Goal: Task Accomplishment & Management: Manage account settings

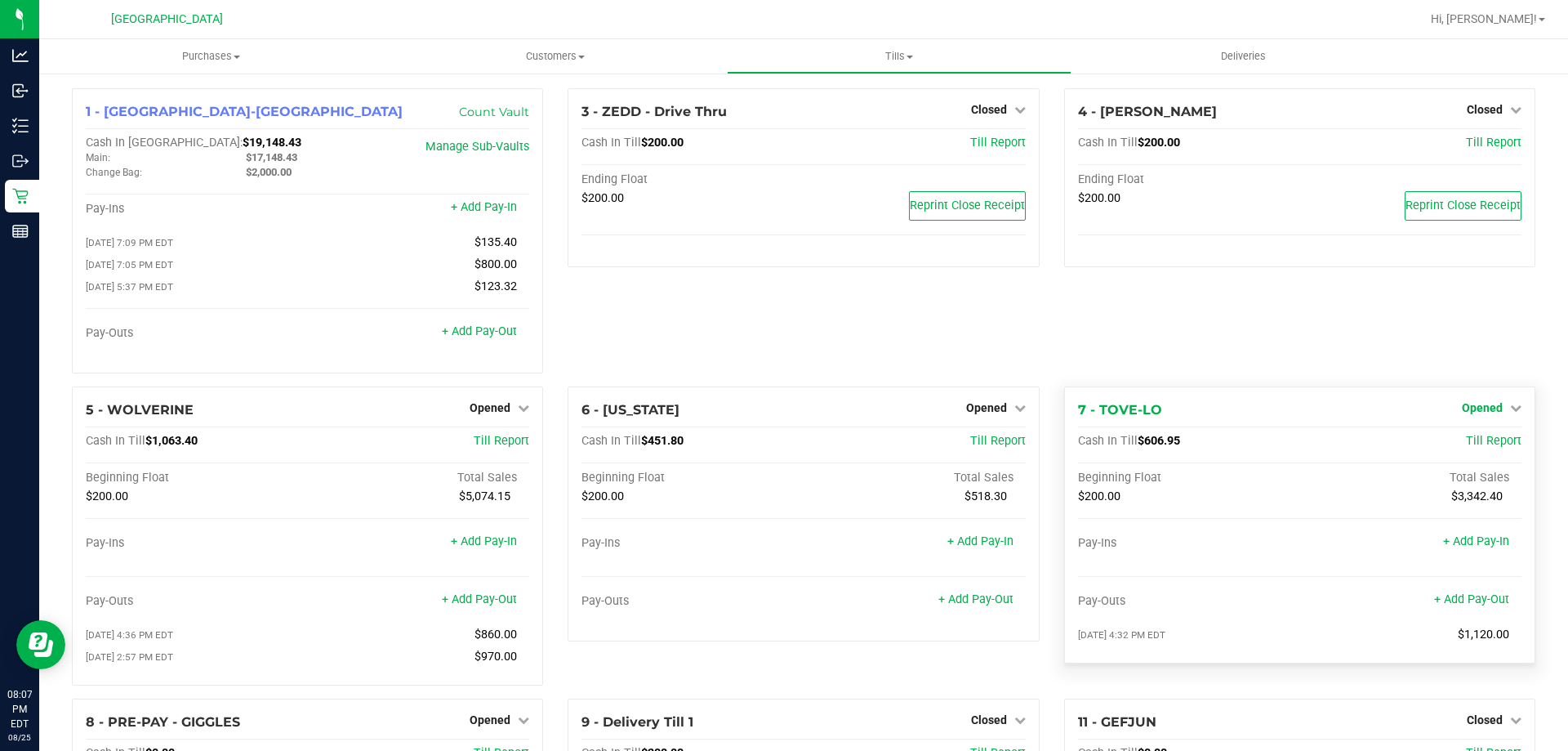
click at [1510, 407] on icon at bounding box center [1516, 407] width 12 height 12
click at [1467, 441] on link "Close Till" at bounding box center [1484, 441] width 44 height 13
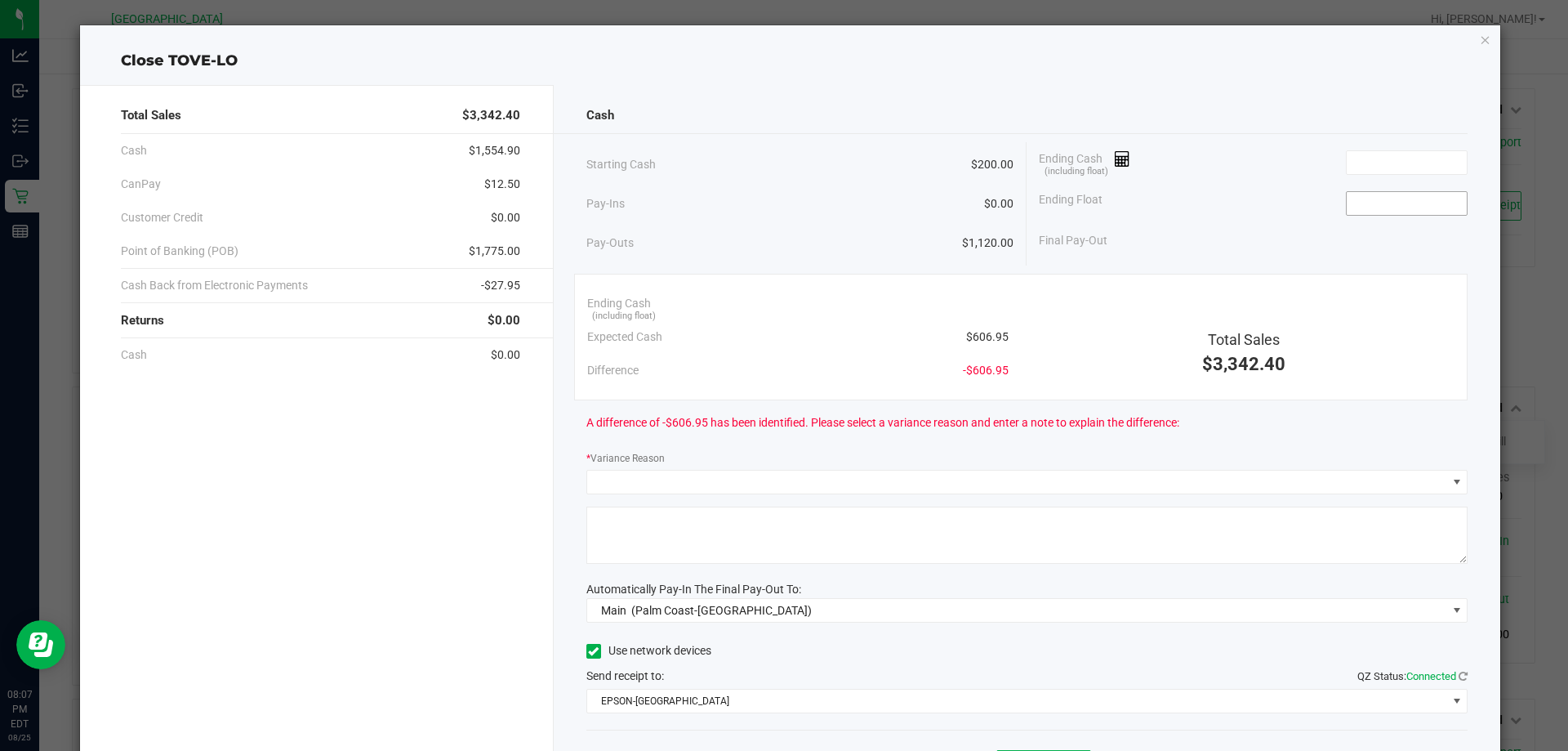
click at [1368, 210] on input at bounding box center [1407, 204] width 120 height 23
type input "$200.00"
click at [1361, 167] on input at bounding box center [1407, 163] width 120 height 23
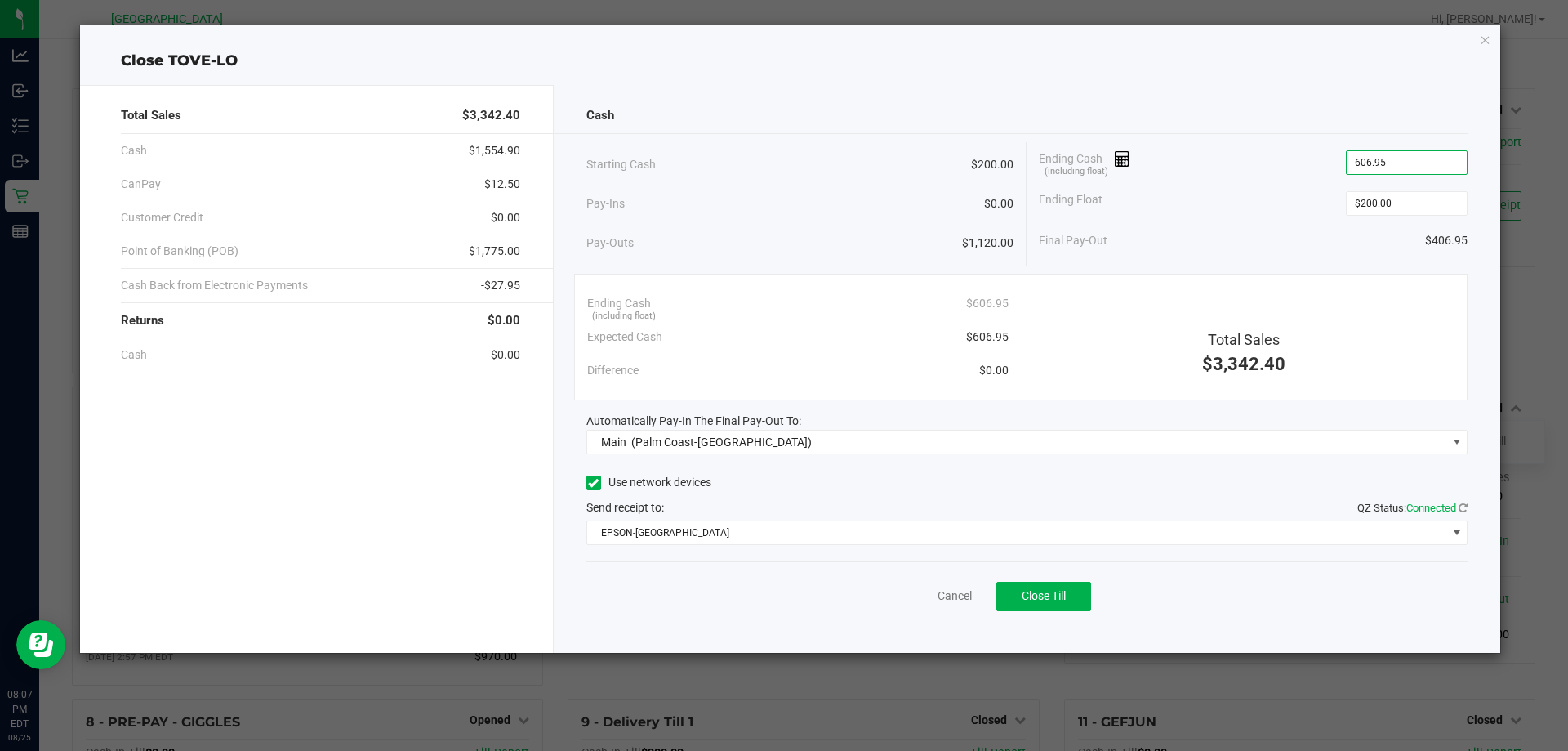
type input "$606.95"
click at [1109, 214] on div "Ending Float $200.00" at bounding box center [1253, 203] width 429 height 41
click at [1034, 601] on span "Close Till" at bounding box center [1043, 595] width 44 height 13
click at [921, 595] on link "Dismiss" at bounding box center [918, 595] width 39 height 17
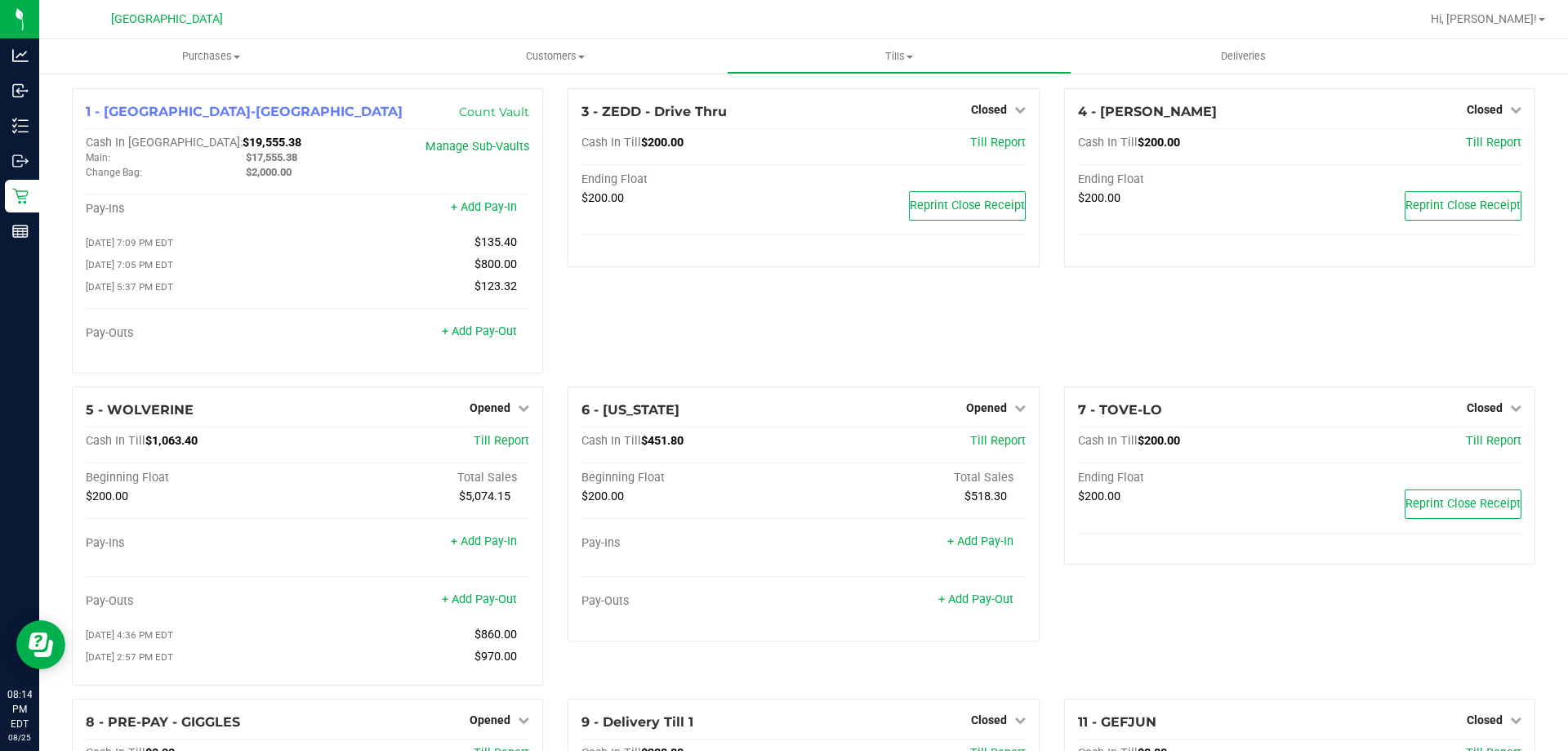
click at [641, 318] on div "3 - ZEDD - Drive Thru Closed Open Till Cash In Till $200.00 Till Report Ending …" at bounding box center [803, 238] width 496 height 298
click at [493, 605] on link "+ Add Pay-Out" at bounding box center [479, 599] width 75 height 14
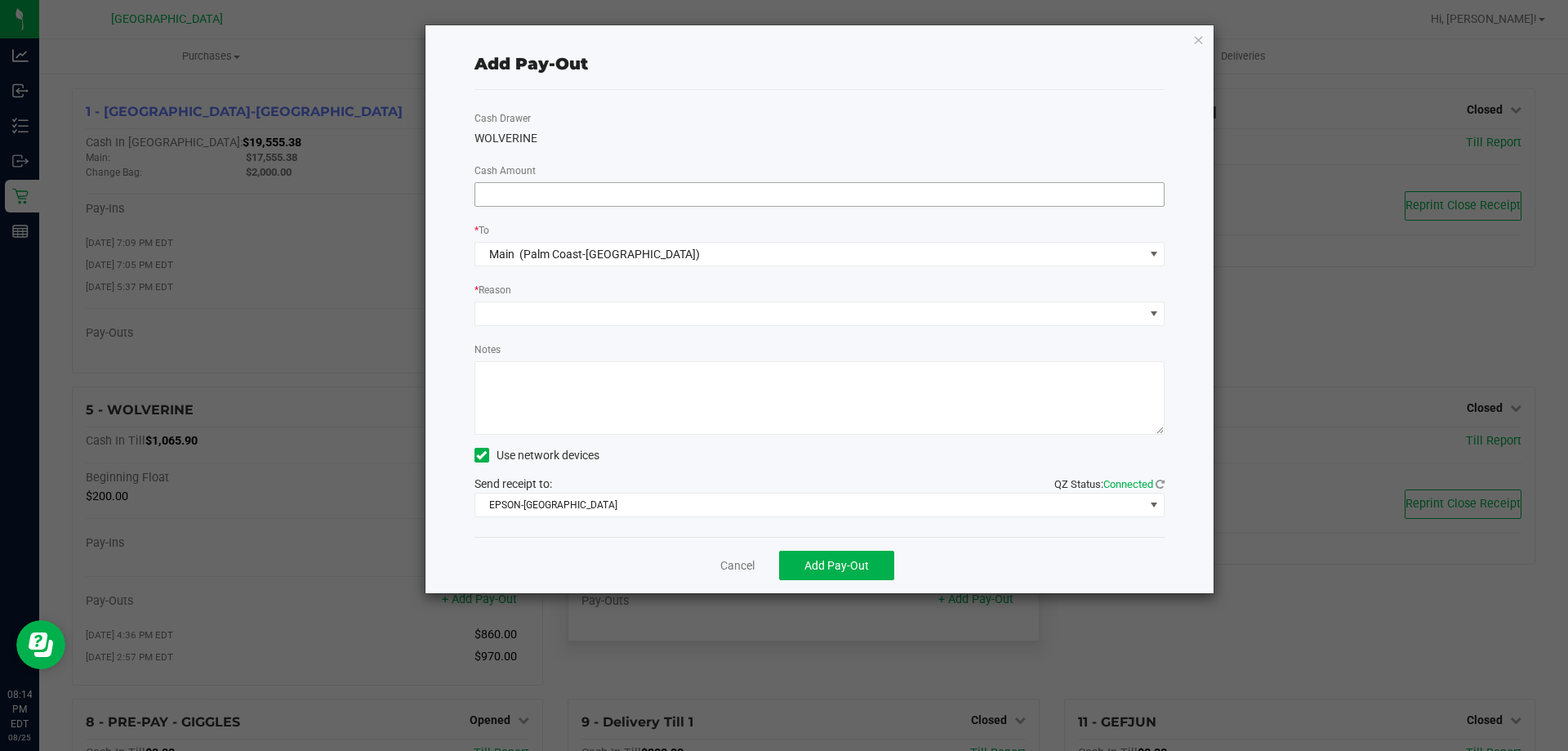
click at [595, 198] on input at bounding box center [820, 195] width 690 height 23
type input "$610.00"
click at [581, 311] on span at bounding box center [810, 314] width 669 height 23
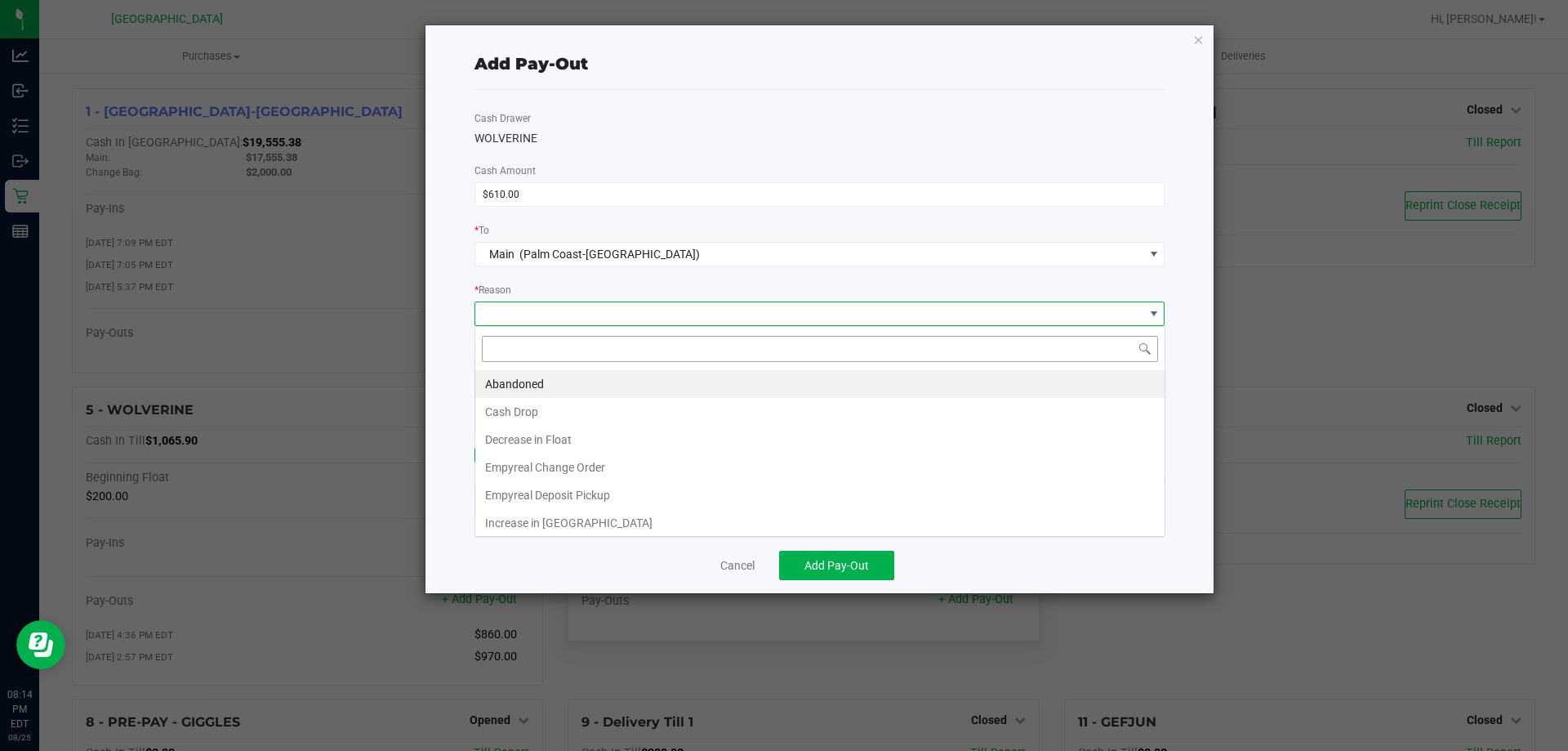
scroll to position [25, 690]
click at [493, 410] on li "Cash Drop" at bounding box center [820, 412] width 690 height 28
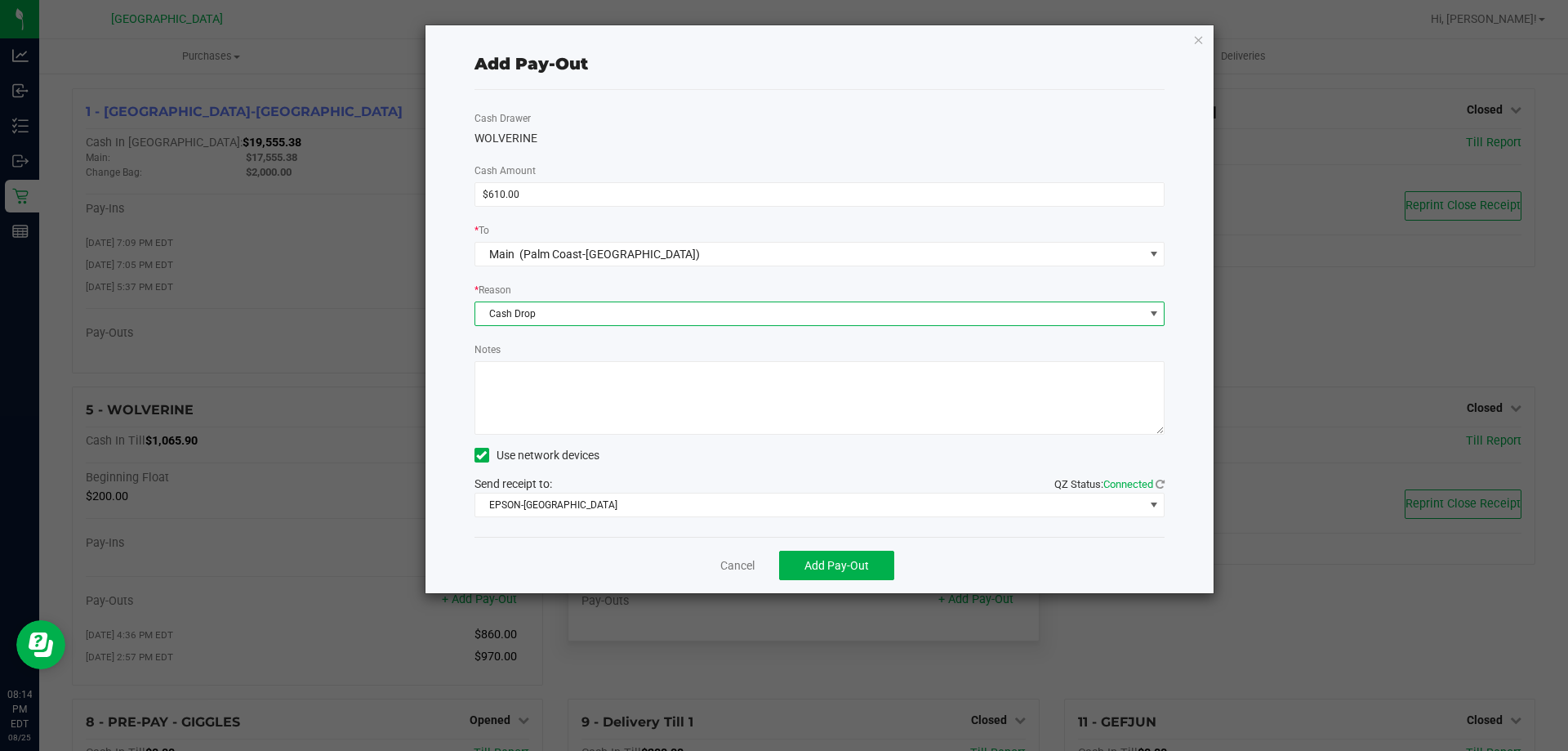
click at [496, 393] on textarea "Notes" at bounding box center [820, 397] width 691 height 74
type textarea "LA"
click at [852, 561] on span "Add Pay-Out" at bounding box center [837, 566] width 65 height 13
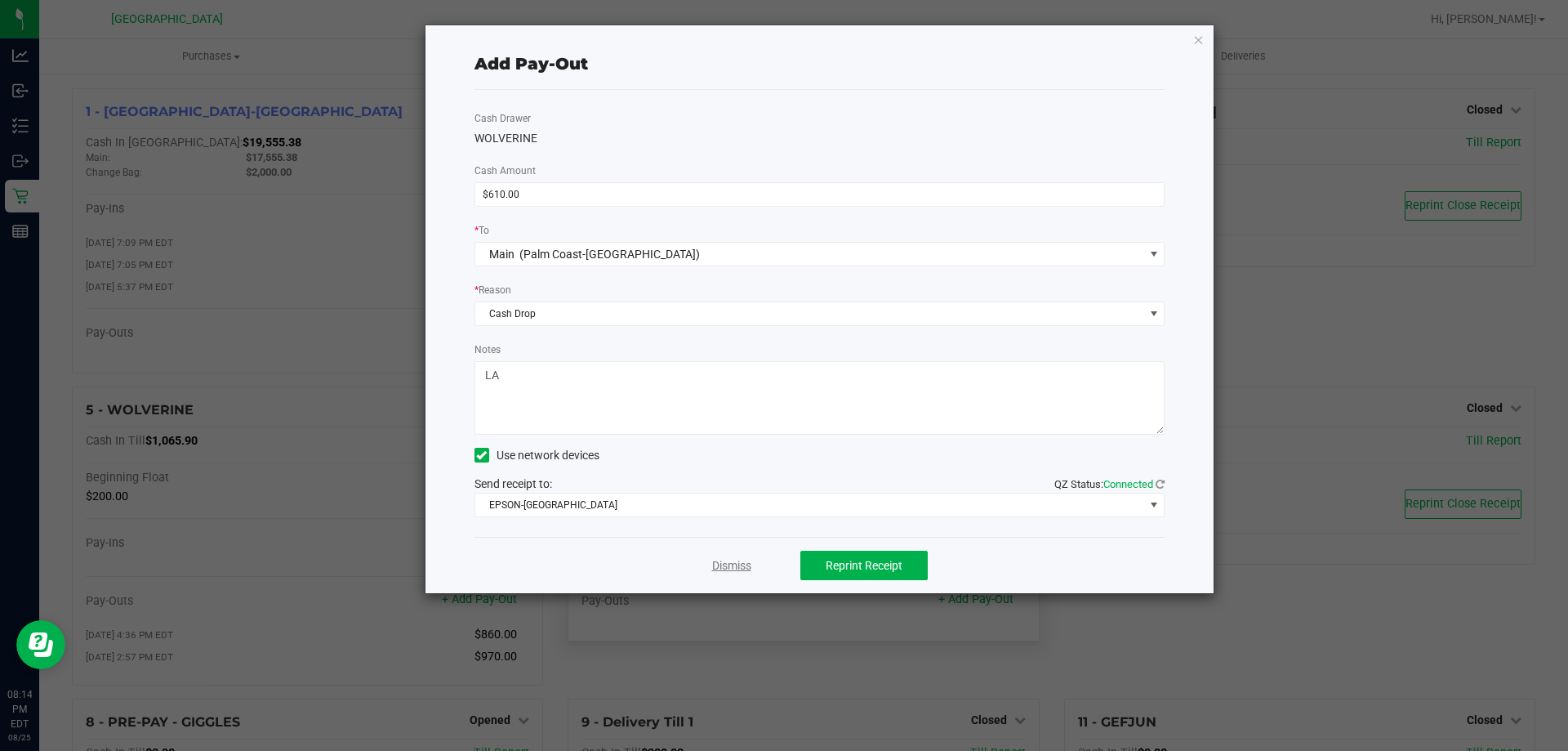
click at [732, 570] on link "Dismiss" at bounding box center [731, 566] width 39 height 17
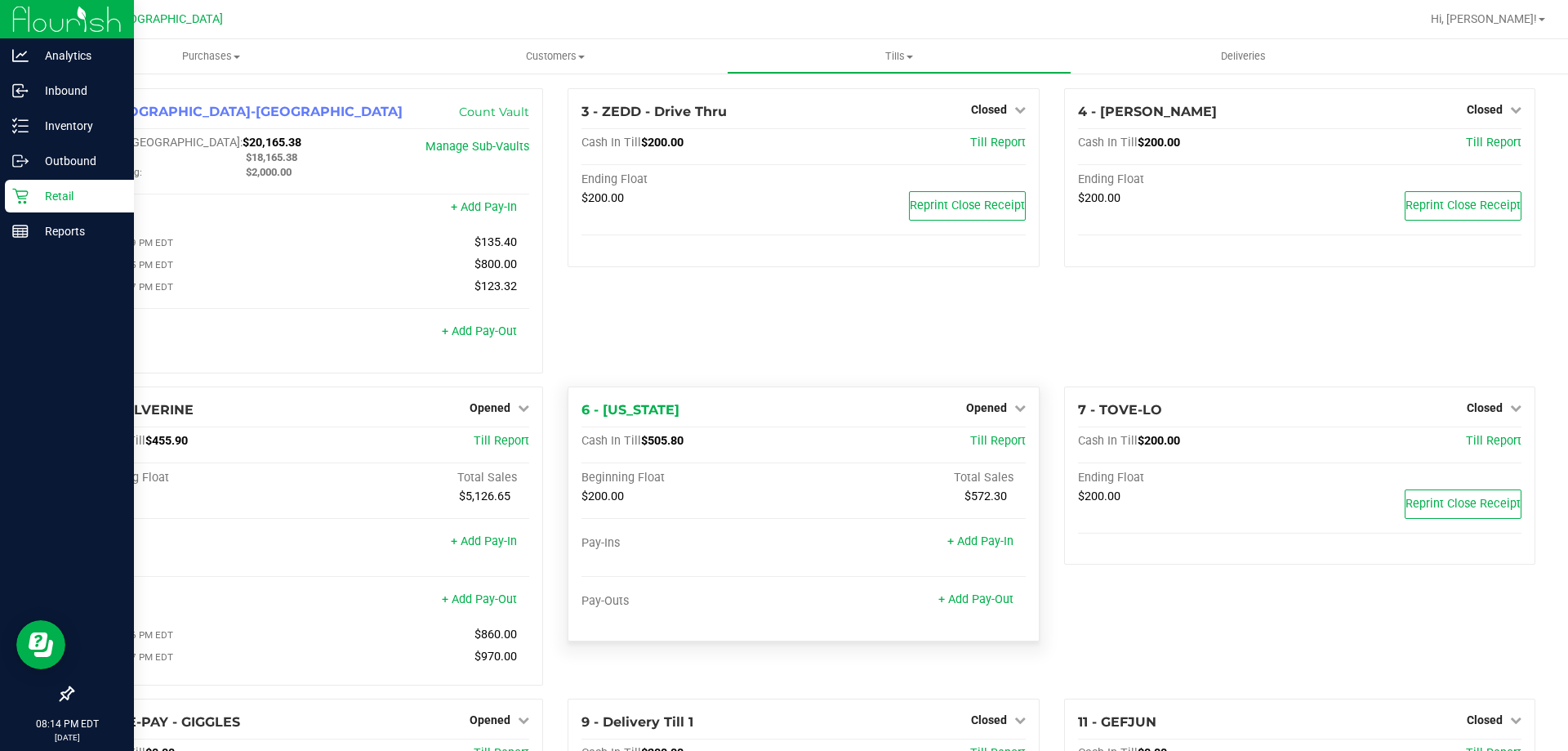
click at [12, 193] on div "Retail" at bounding box center [70, 195] width 129 height 32
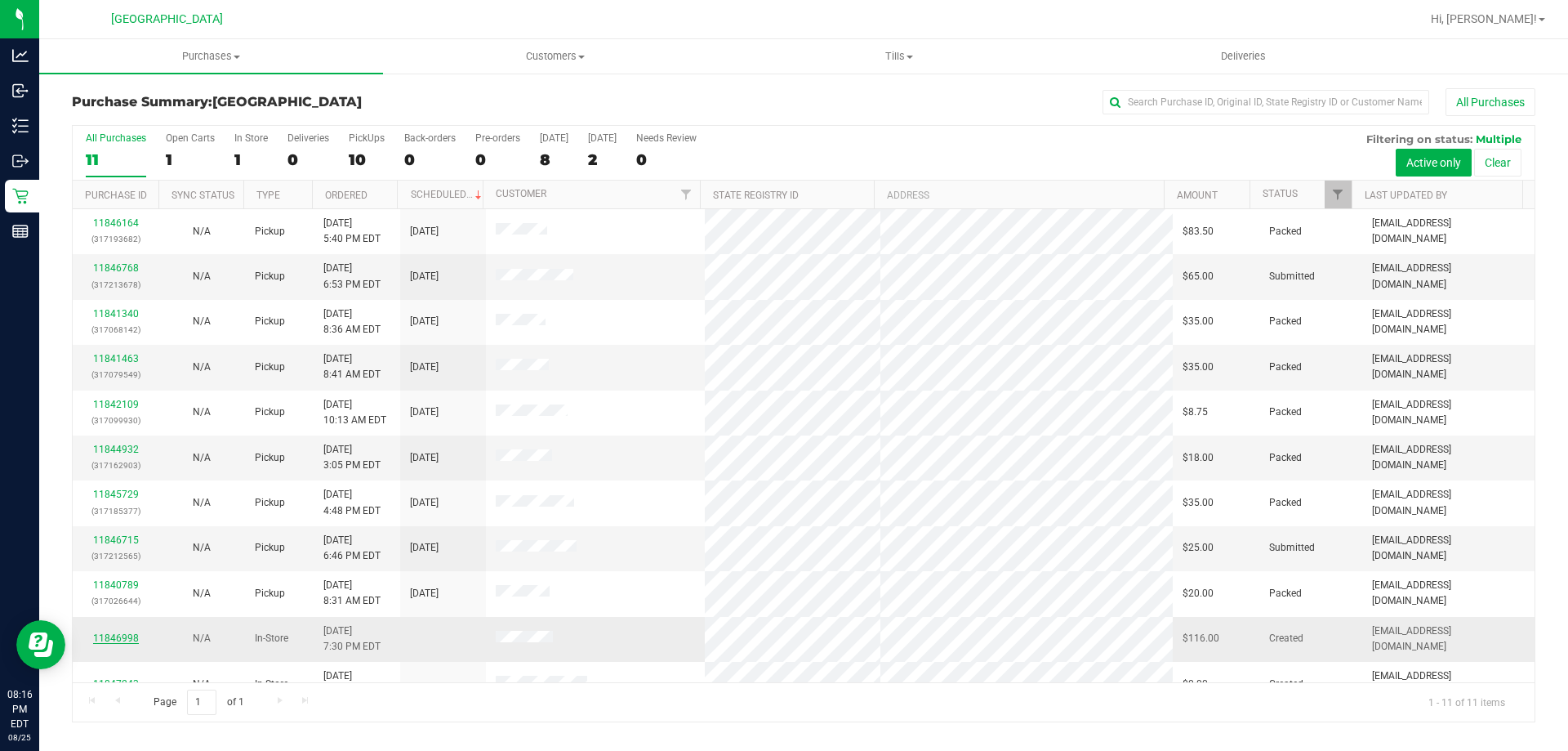
click at [99, 637] on link "11846998" at bounding box center [115, 638] width 46 height 12
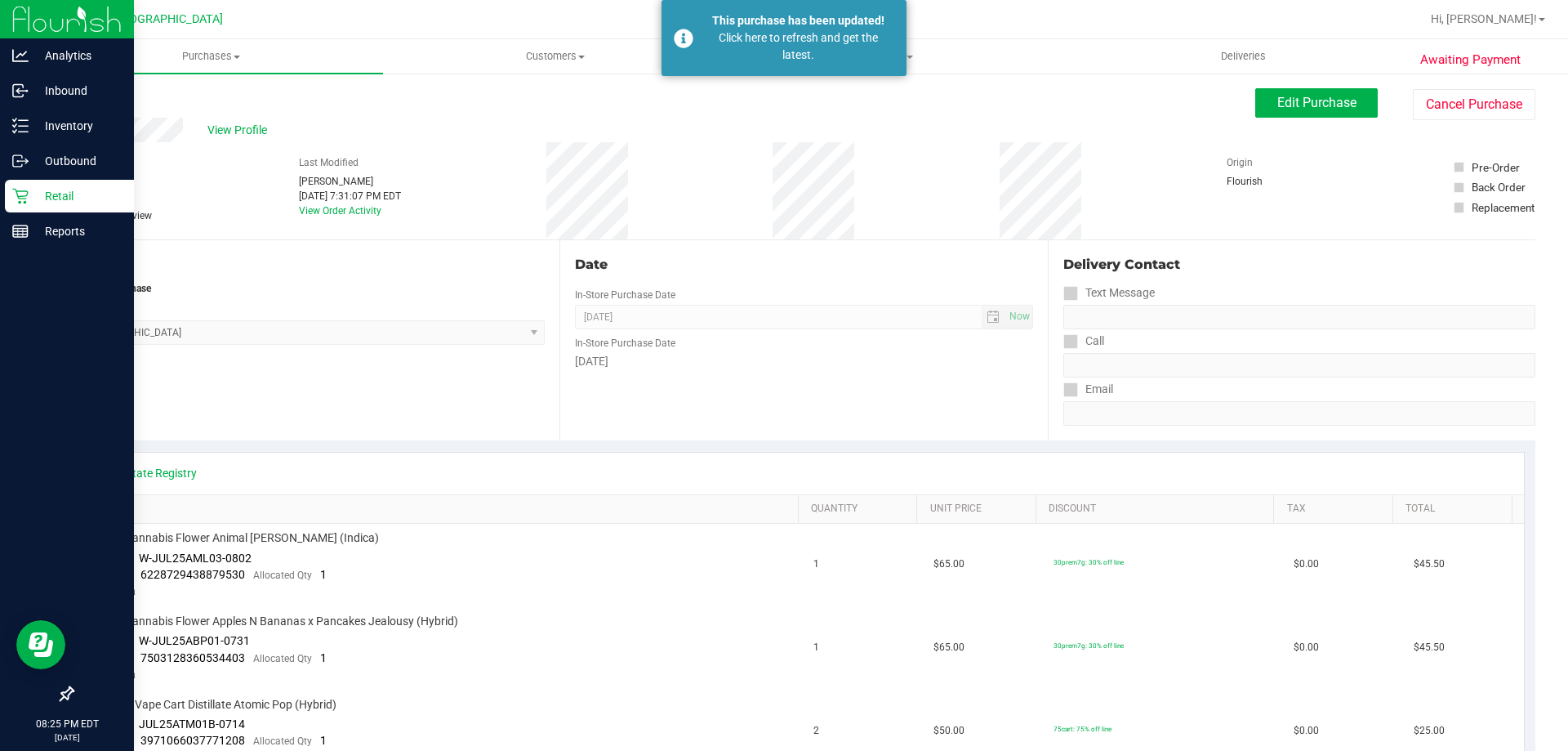
click at [20, 190] on icon at bounding box center [21, 196] width 17 height 17
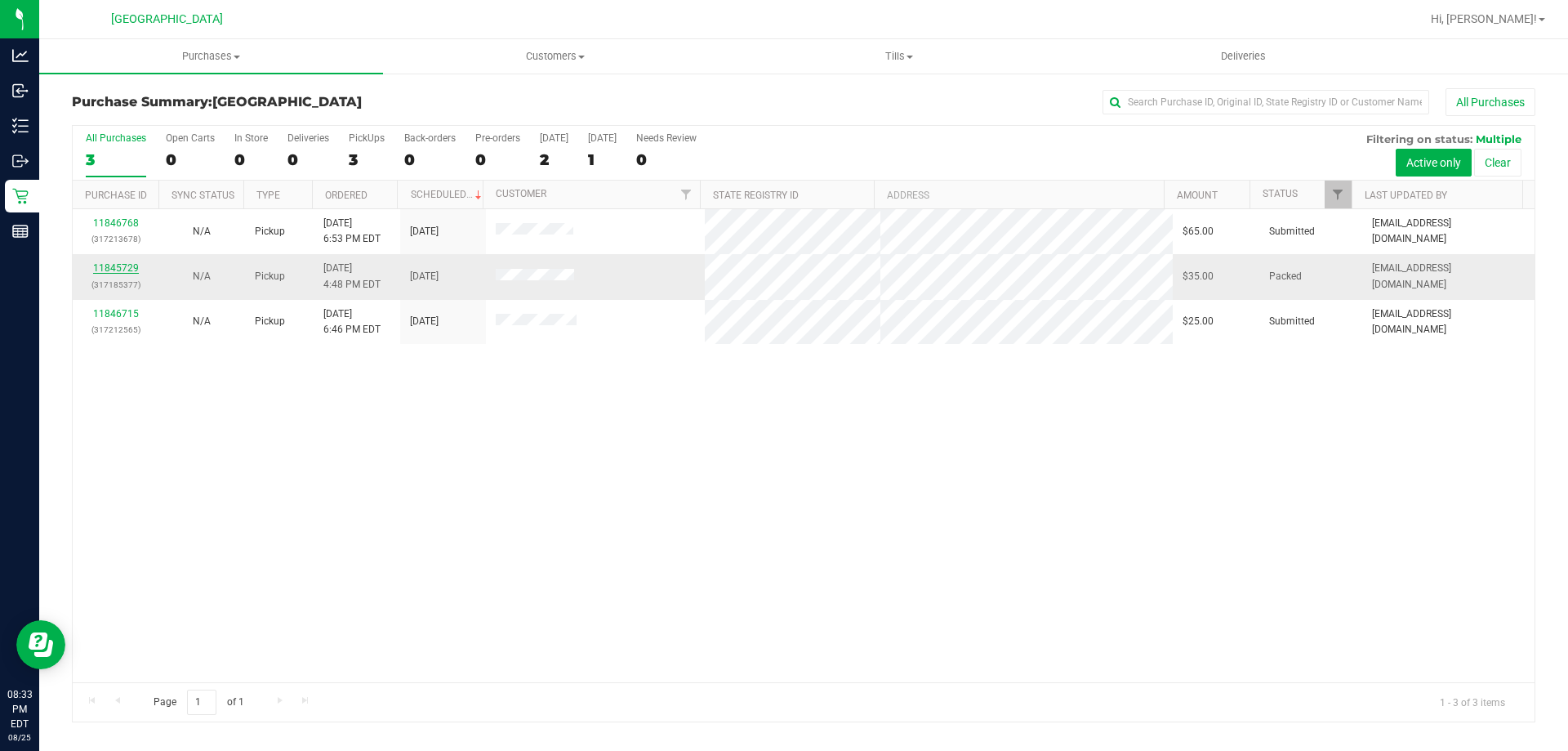
click at [119, 271] on link "11845729" at bounding box center [115, 268] width 46 height 12
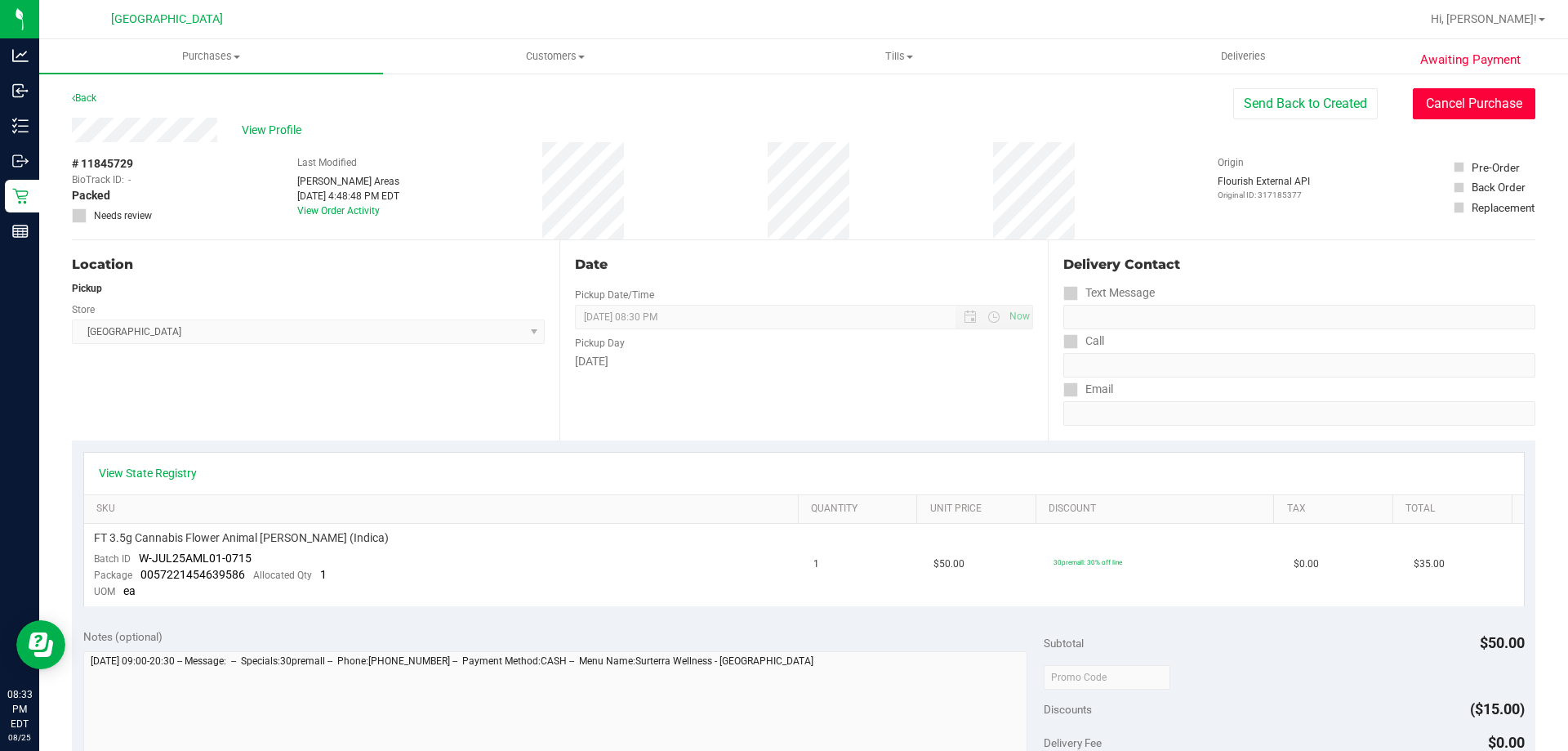
click at [1421, 98] on button "Cancel Purchase" at bounding box center [1474, 104] width 123 height 31
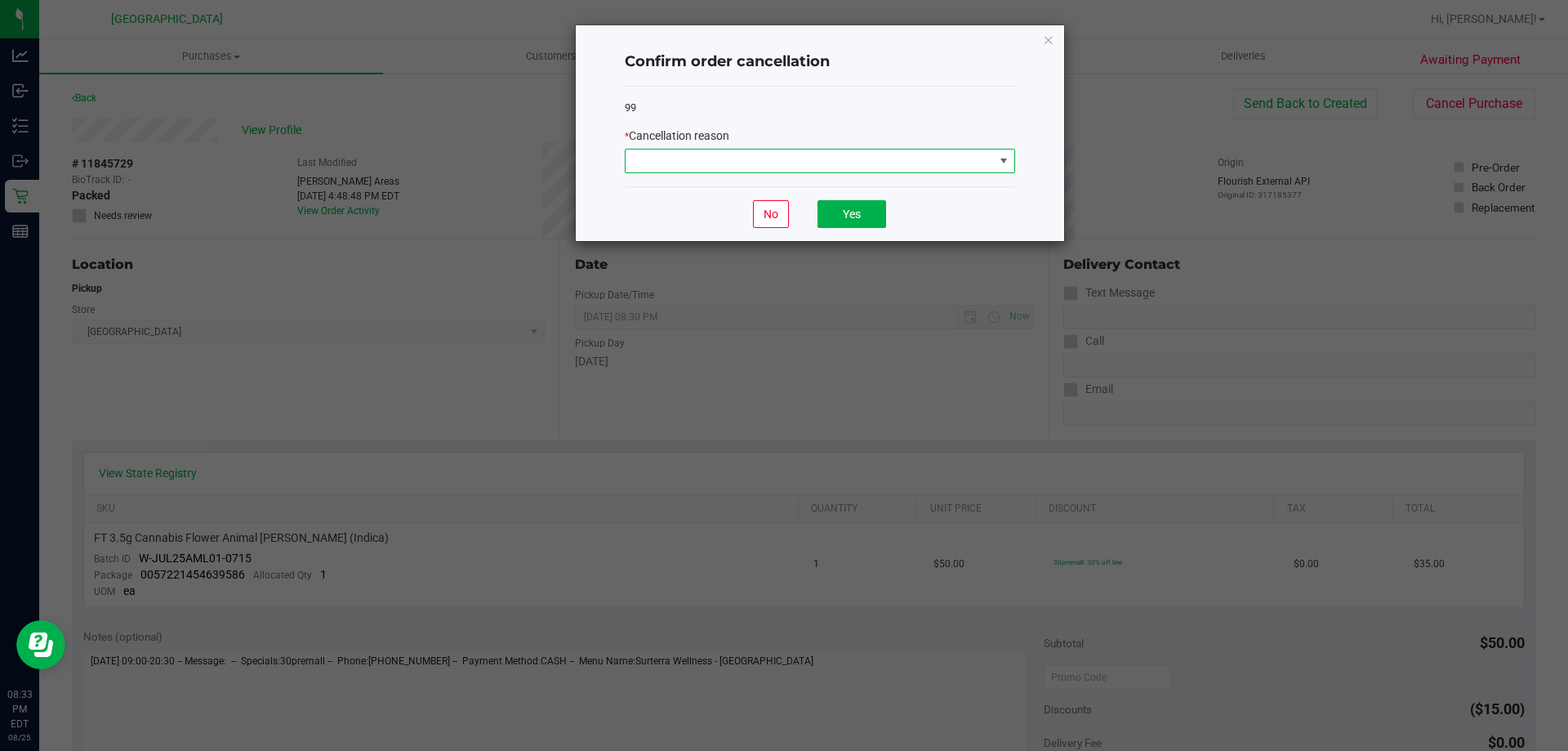
click at [664, 156] on span at bounding box center [810, 161] width 368 height 23
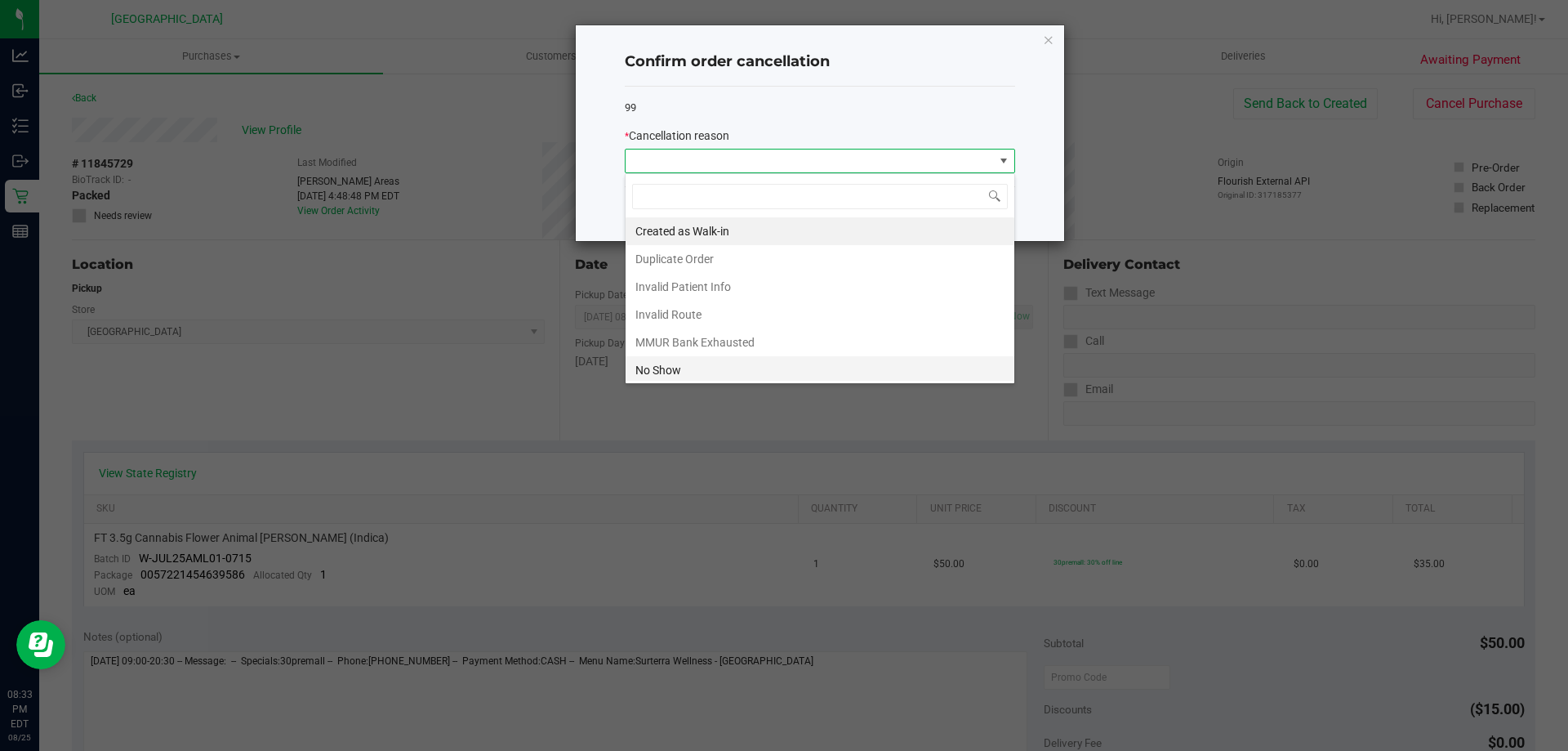
click at [700, 359] on li "No Show" at bounding box center [820, 370] width 389 height 28
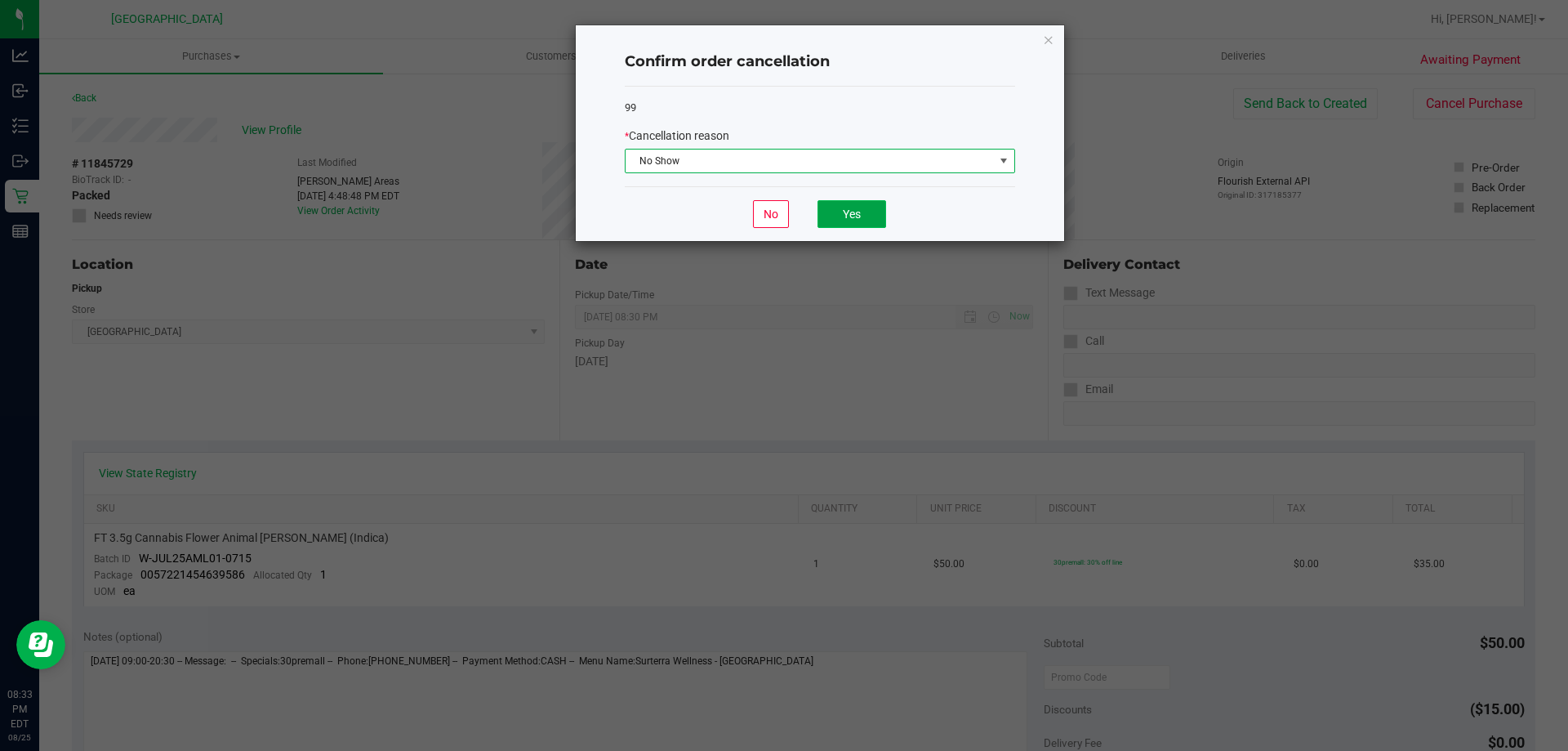
click at [842, 214] on button "Yes" at bounding box center [852, 214] width 69 height 28
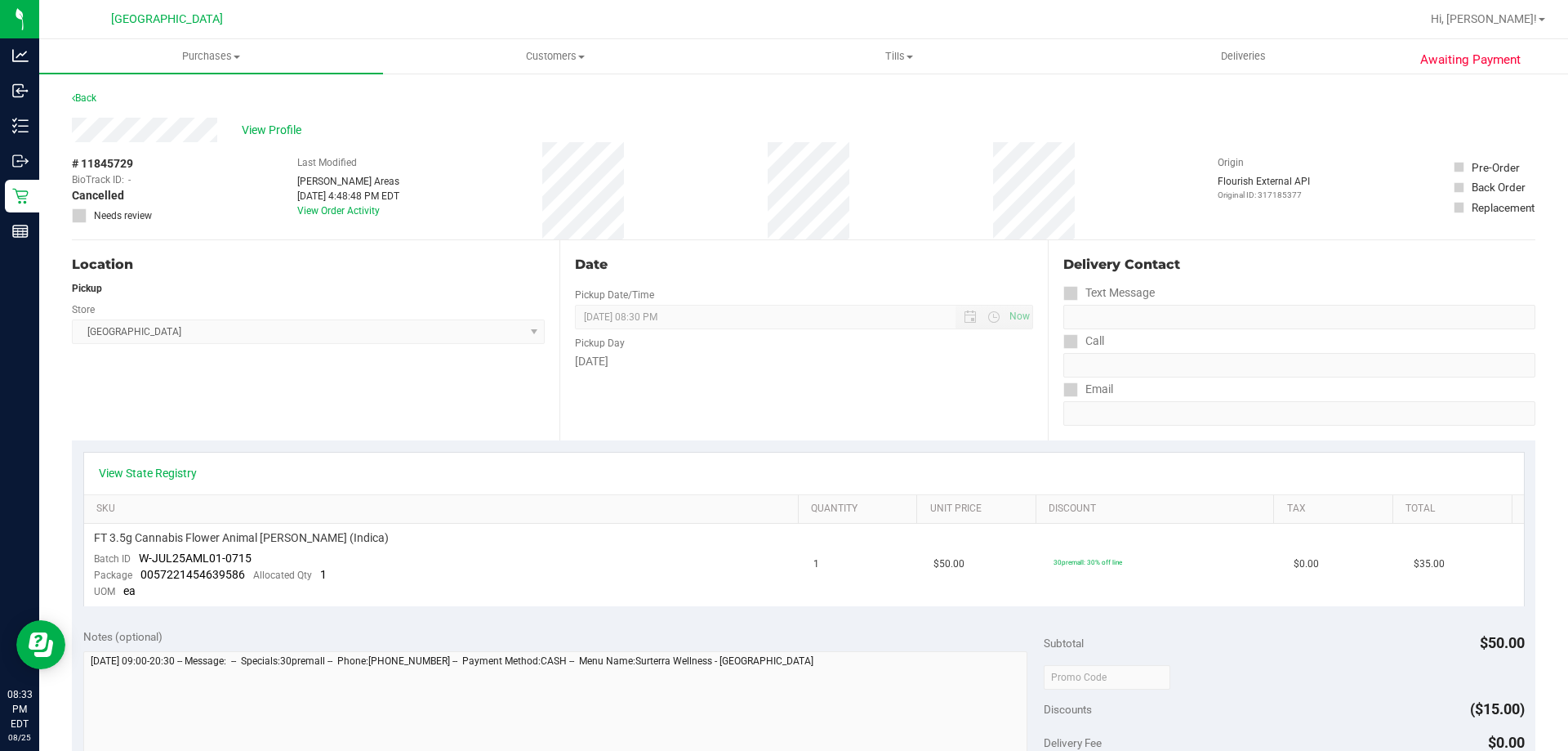
click at [84, 104] on div "Back" at bounding box center [84, 99] width 25 height 20
click at [86, 94] on link "Back" at bounding box center [84, 98] width 25 height 12
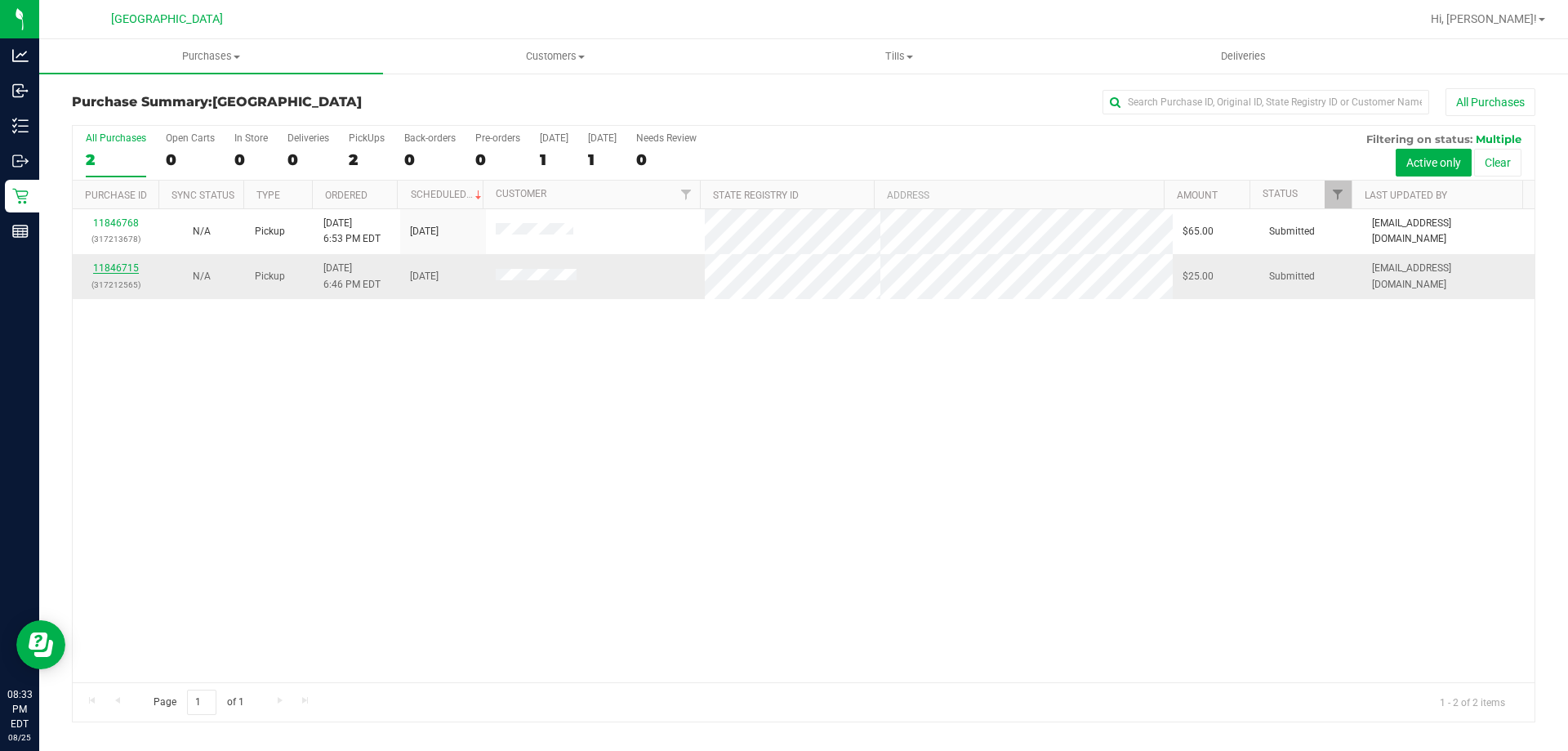
click at [103, 267] on link "11846715" at bounding box center [115, 268] width 46 height 12
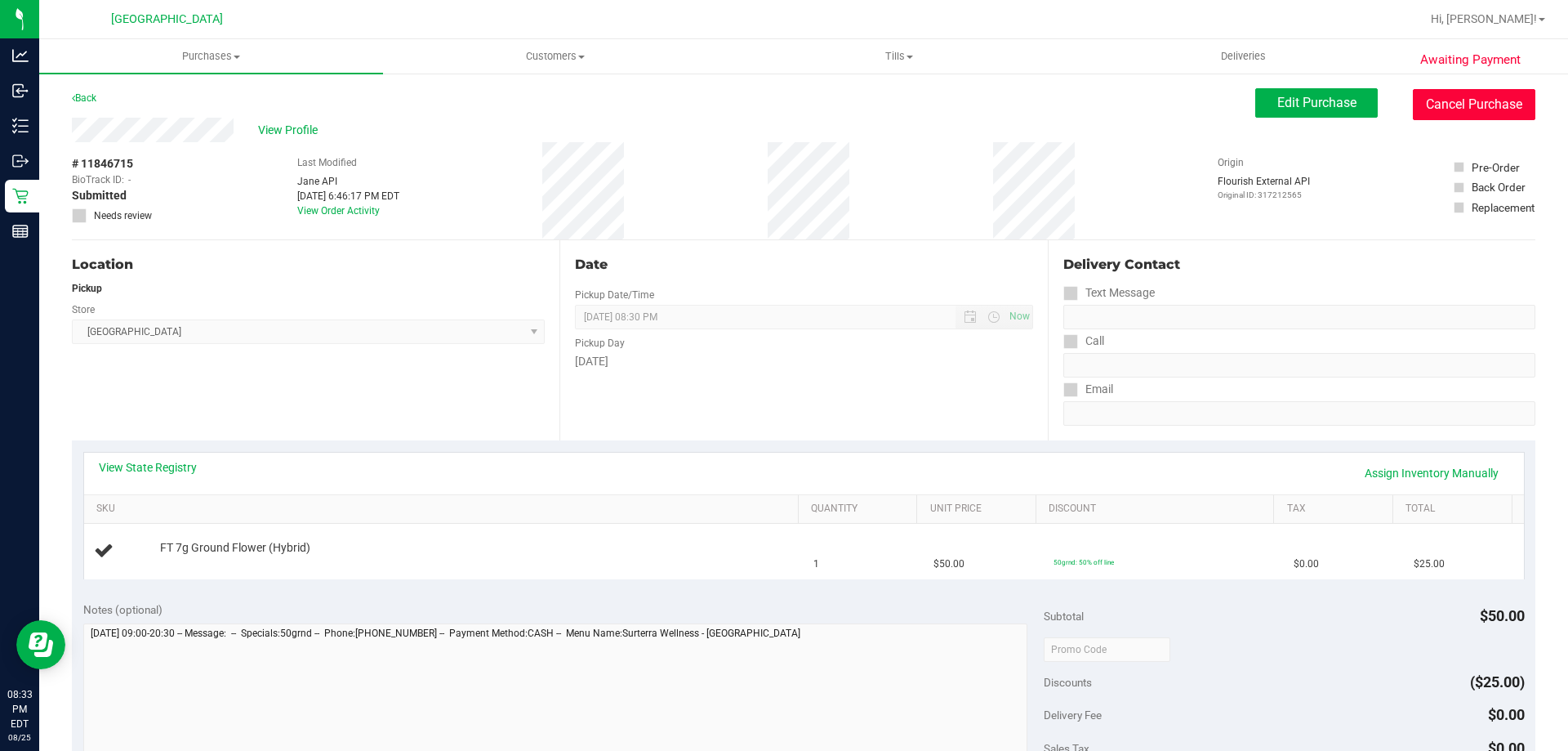
click at [1475, 95] on button "Cancel Purchase" at bounding box center [1474, 104] width 123 height 31
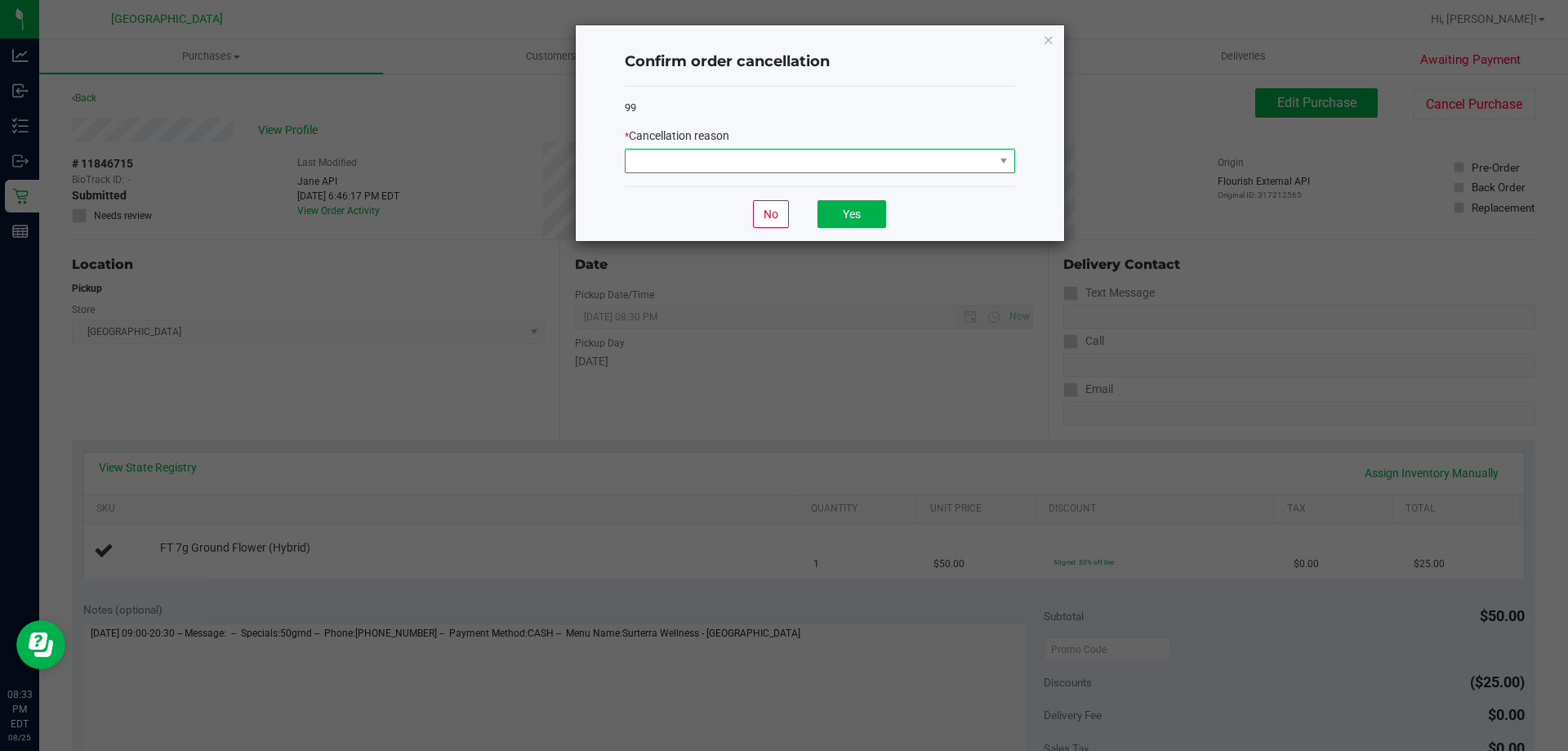
drag, startPoint x: 883, startPoint y: 156, endPoint x: 868, endPoint y: 166, distance: 18.0
click at [882, 156] on span at bounding box center [810, 161] width 368 height 23
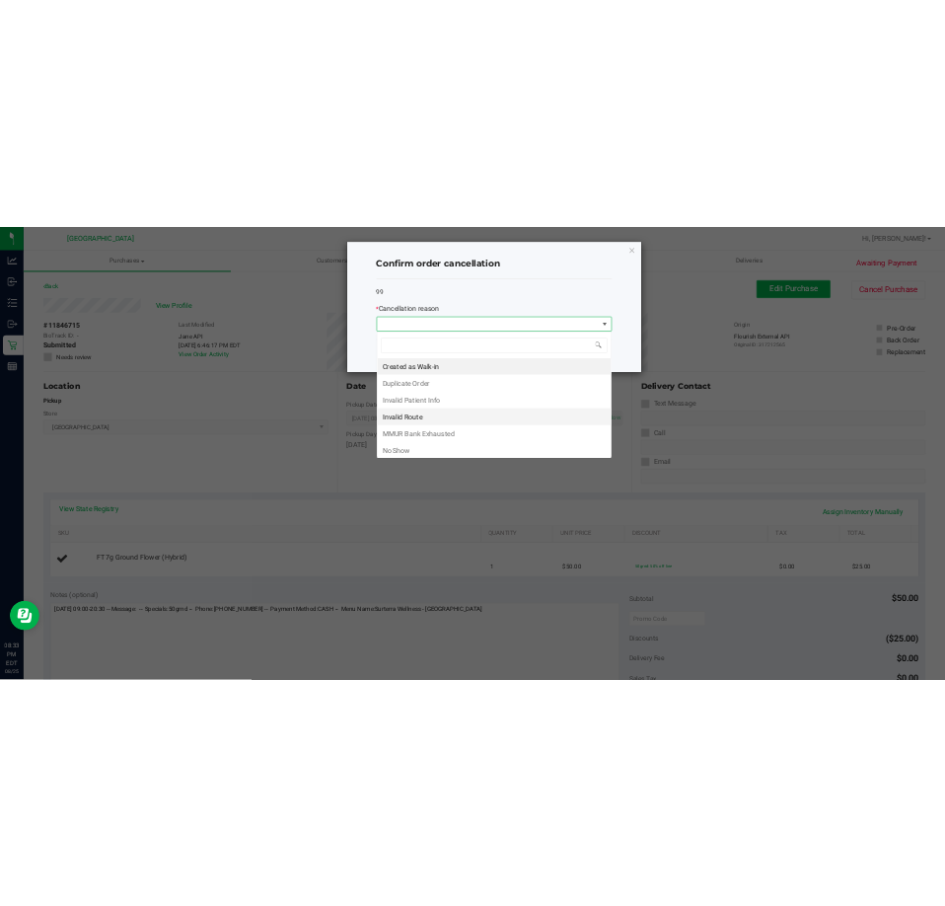
scroll to position [30, 472]
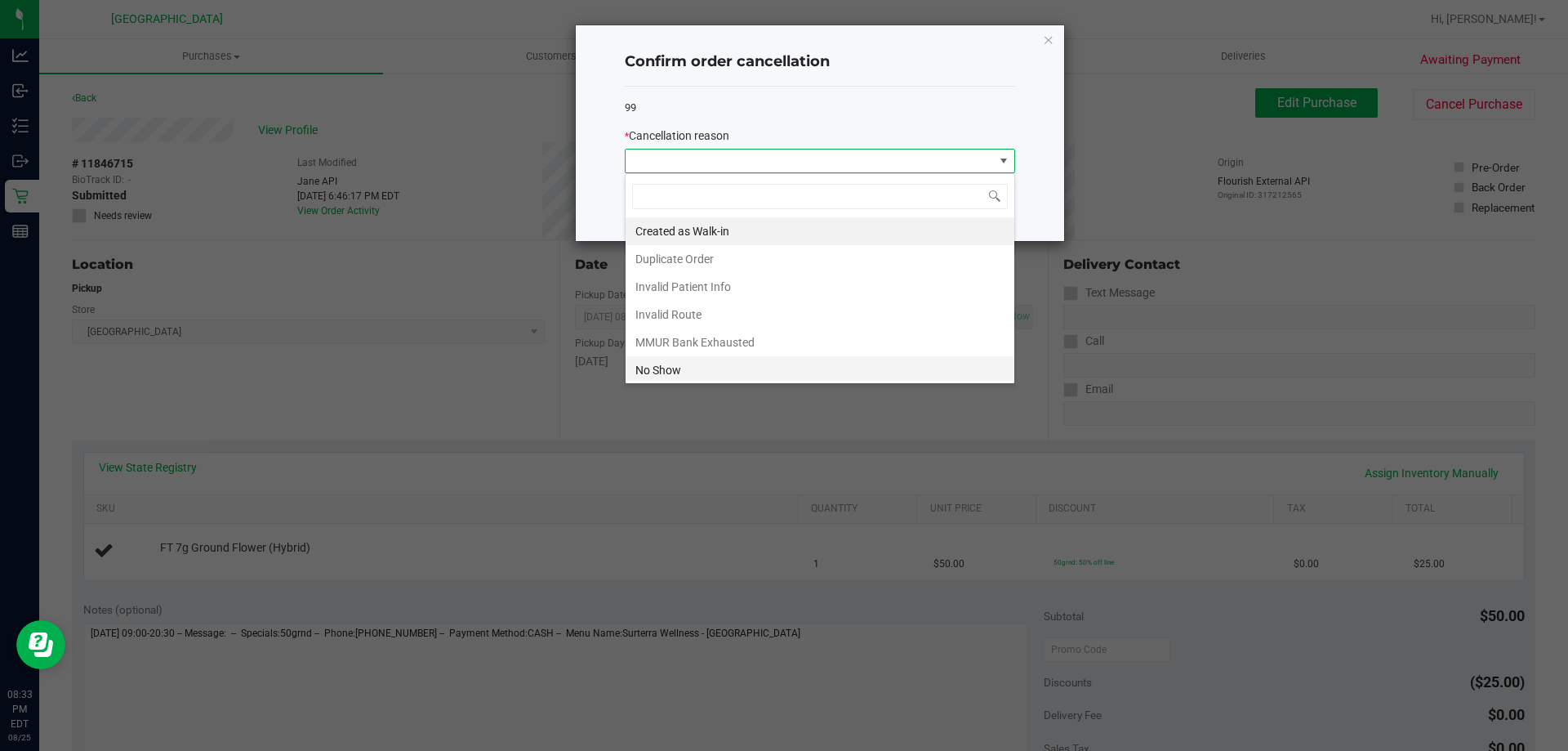
click at [674, 368] on li "No Show" at bounding box center [820, 370] width 389 height 28
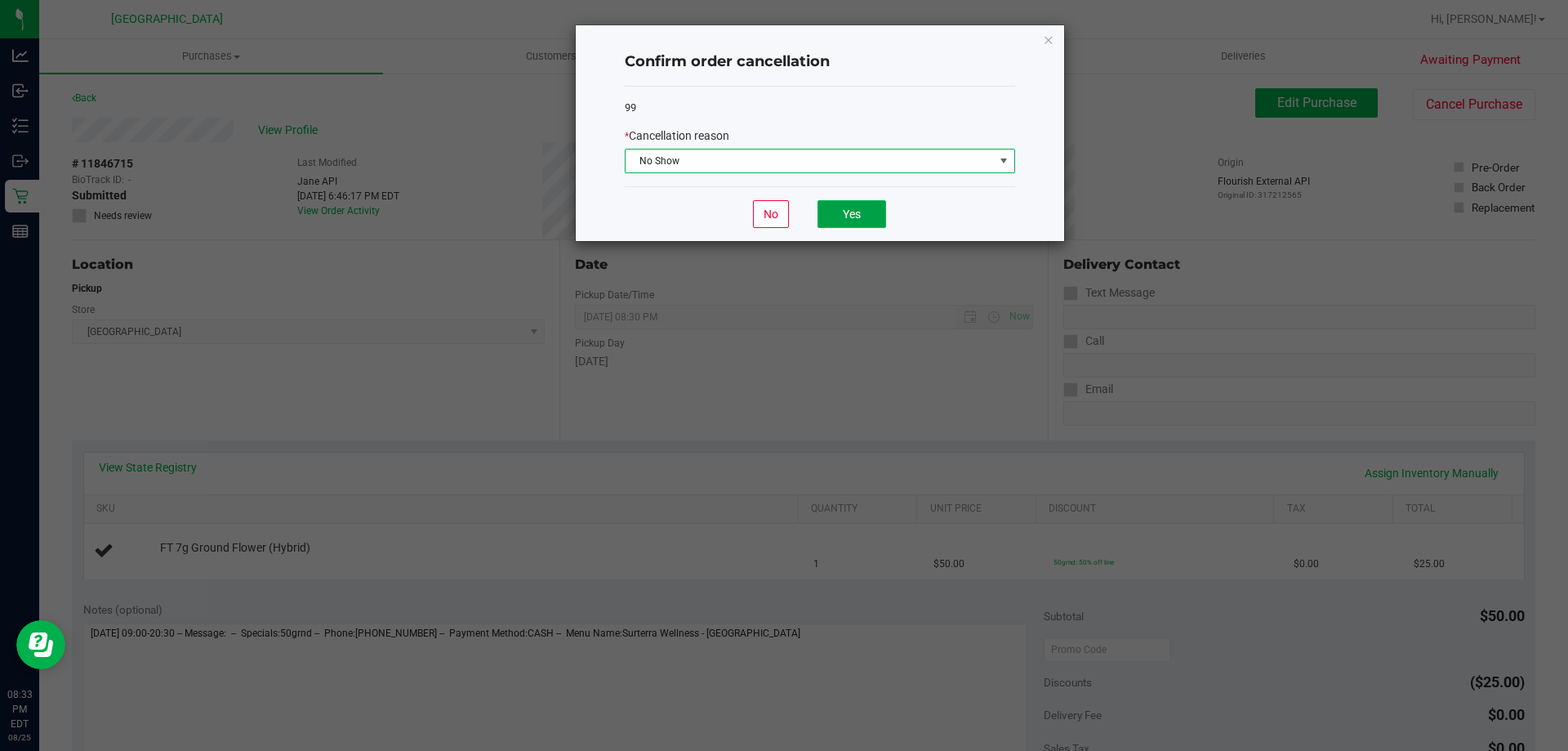
click at [844, 213] on button "Yes" at bounding box center [852, 214] width 69 height 28
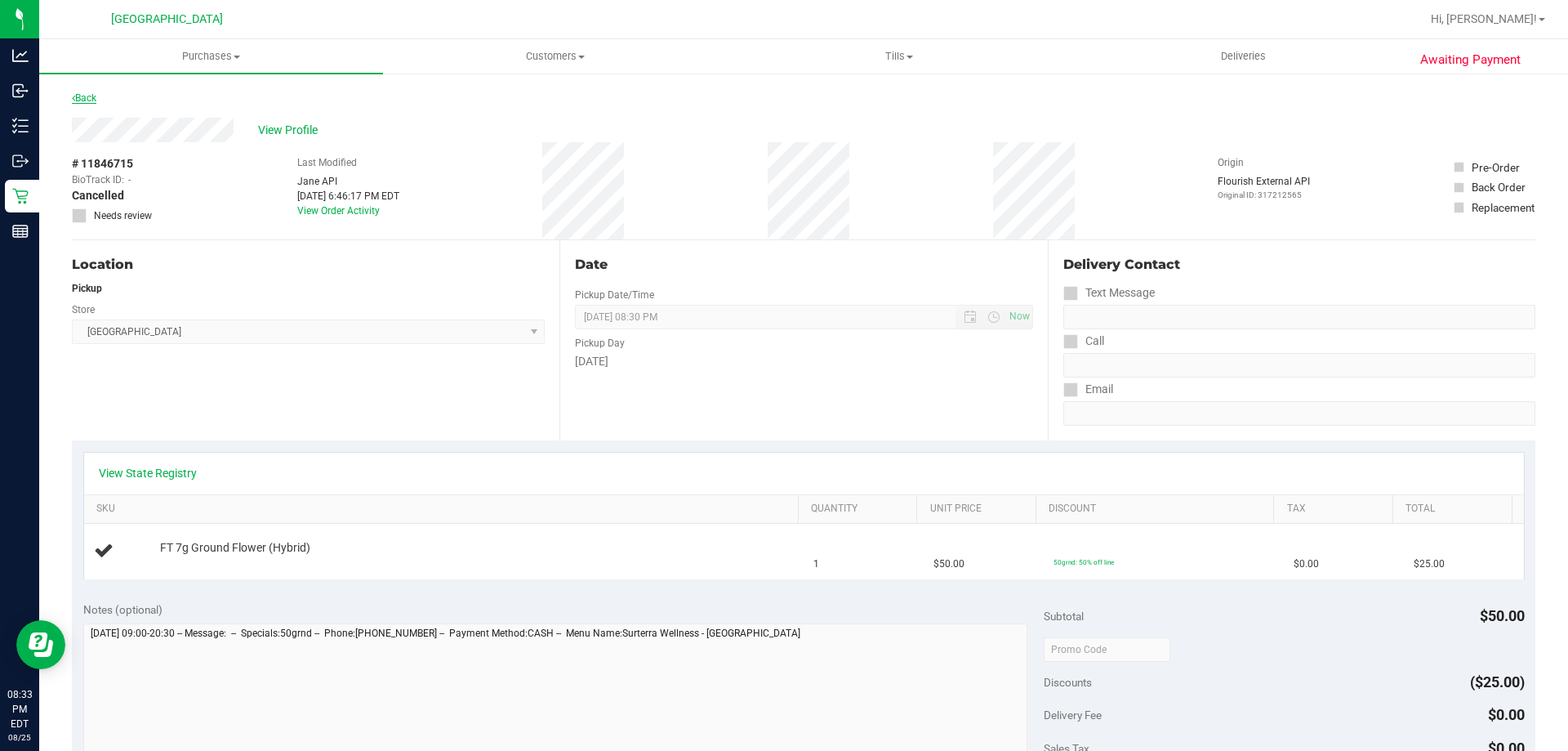
click at [79, 98] on link "Back" at bounding box center [84, 98] width 25 height 12
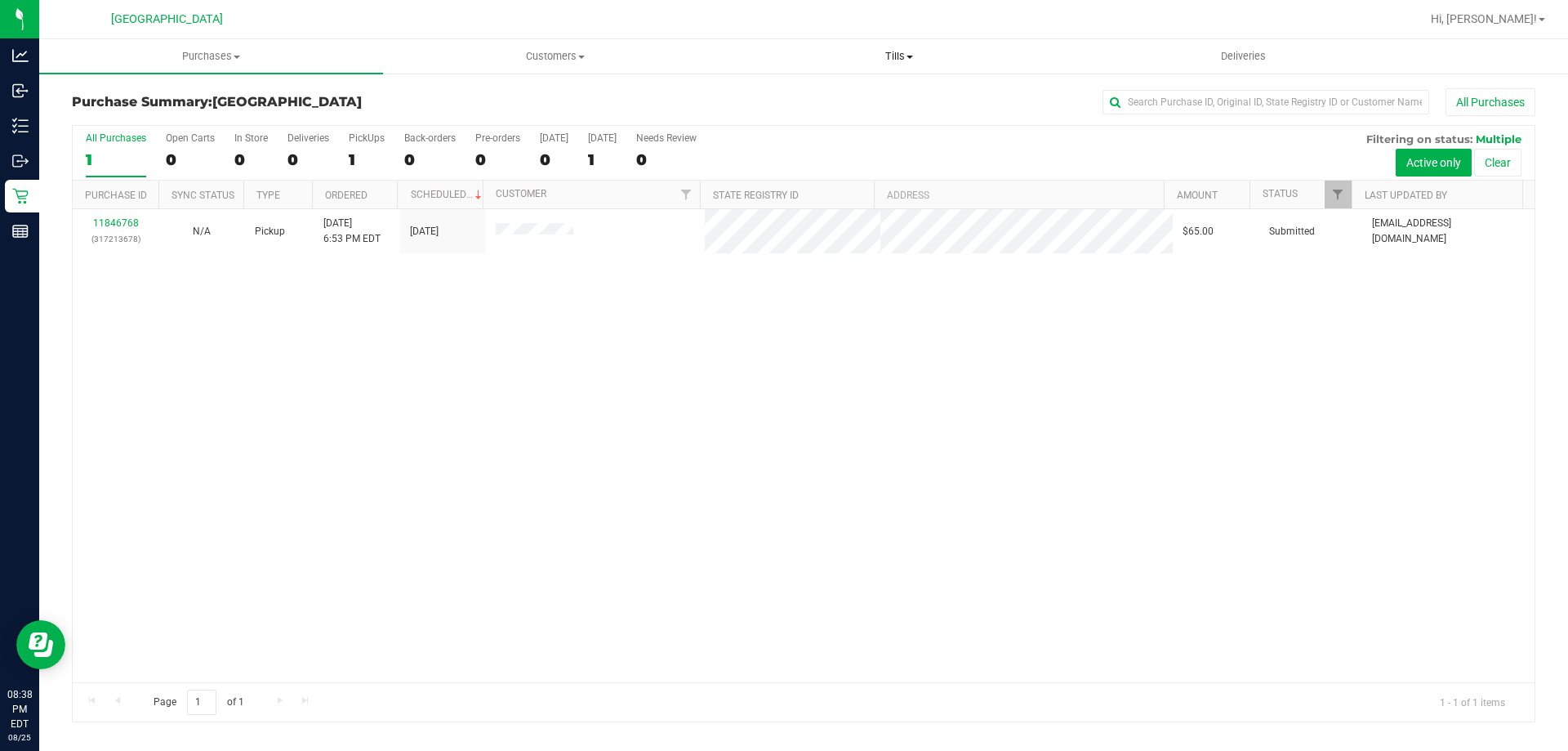
click at [908, 55] on span at bounding box center [910, 57] width 7 height 3
click at [850, 92] on li "Manage tills" at bounding box center [898, 99] width 344 height 20
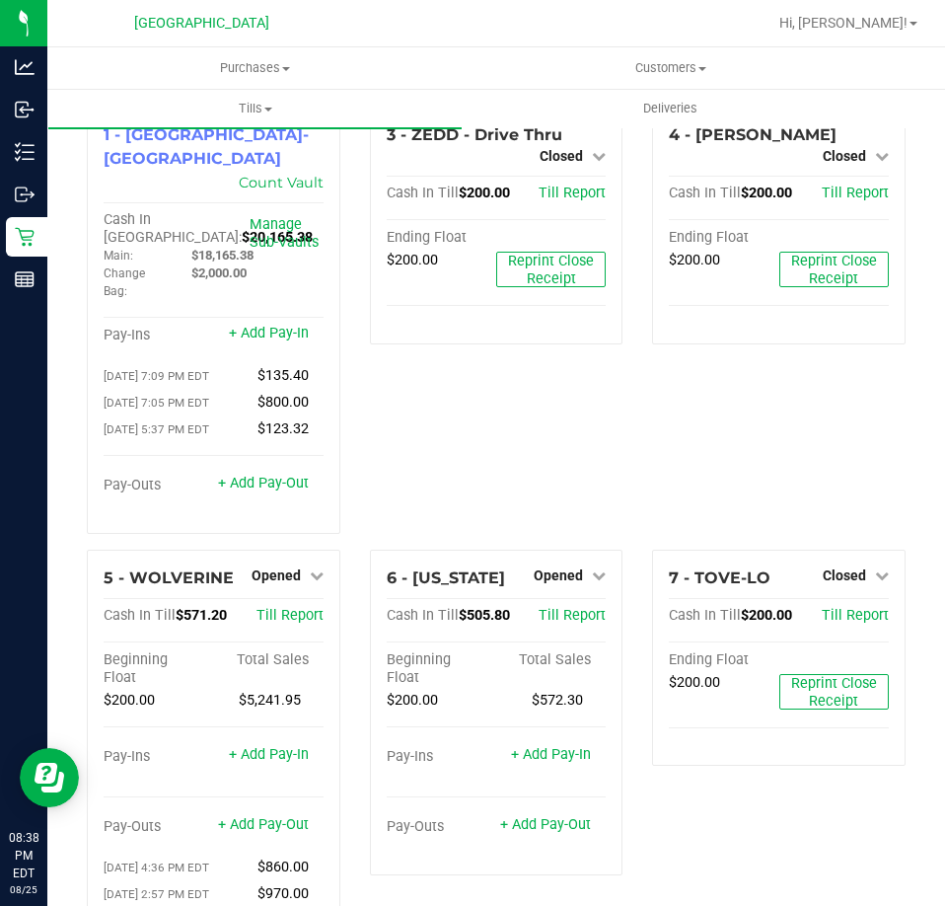
click at [342, 642] on div "5 - WOLVERINE Opened Close Till Cash In Till $571.20 Till Report Beginning Floa…" at bounding box center [213, 747] width 283 height 395
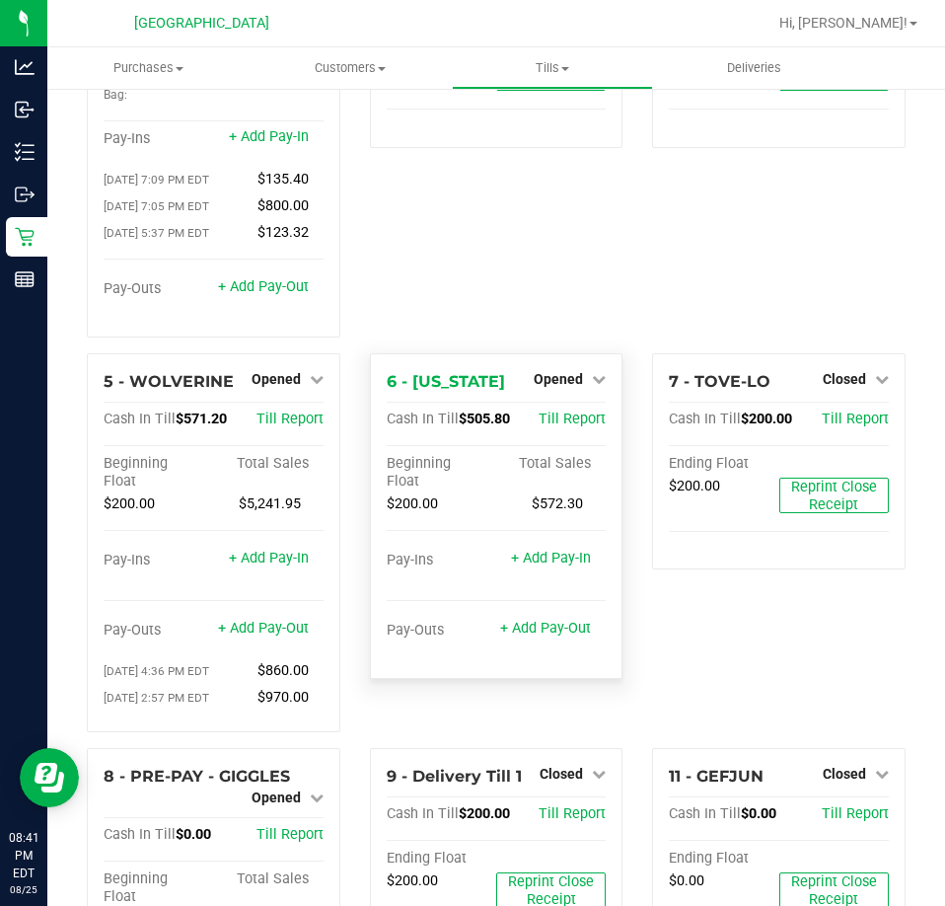
scroll to position [197, 0]
click at [581, 370] on link "Opened" at bounding box center [570, 378] width 72 height 16
click at [552, 410] on link "Close Till" at bounding box center [561, 418] width 53 height 16
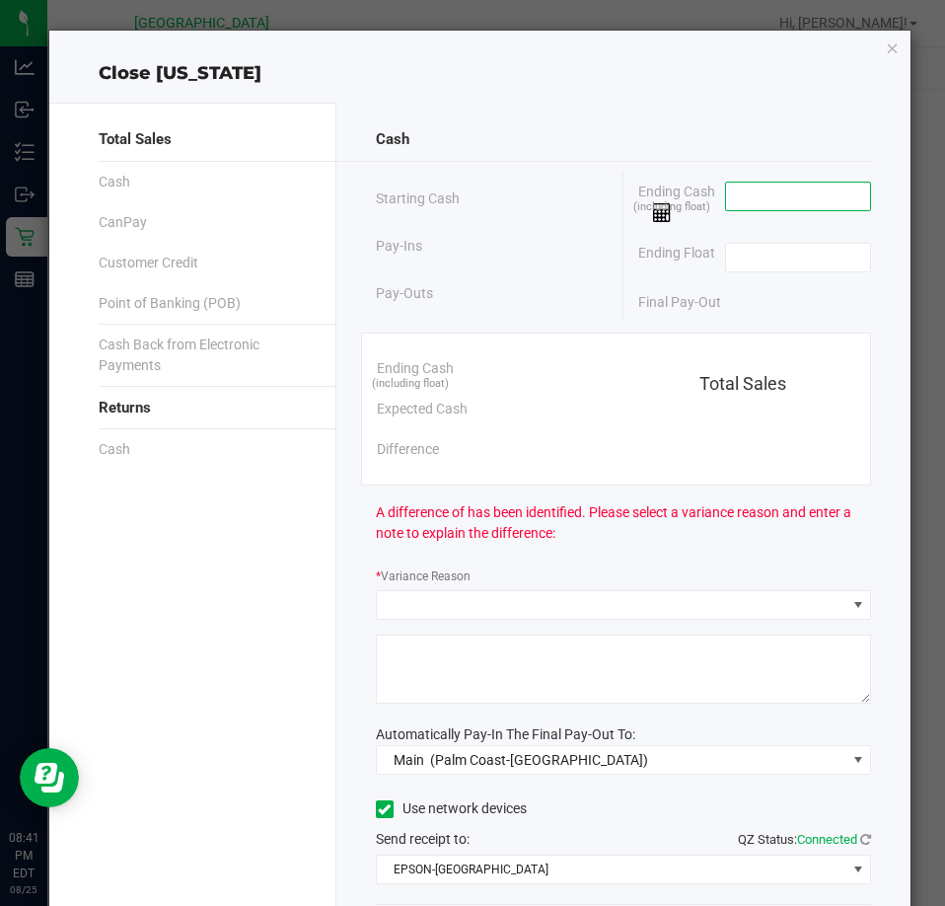
click at [754, 195] on input at bounding box center [798, 197] width 145 height 28
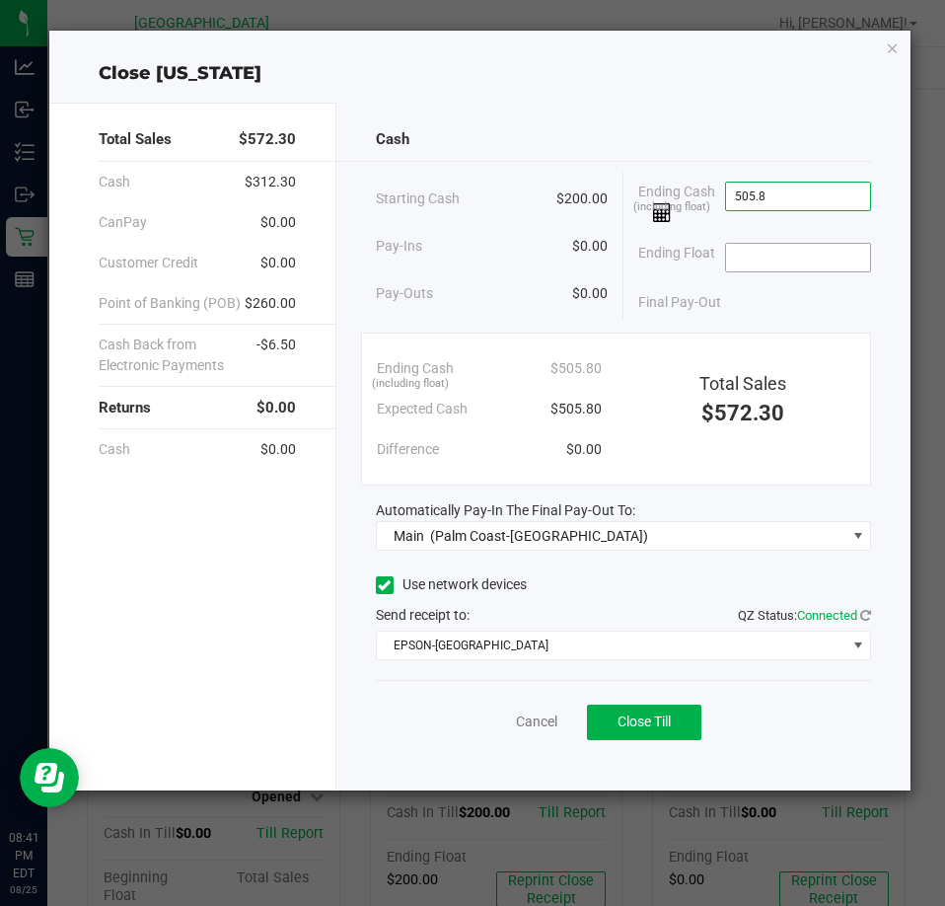
type input "$505.80"
click at [768, 250] on input at bounding box center [798, 258] width 145 height 28
type input "$200.00"
click at [755, 284] on div "Final Pay-Out $305.80" at bounding box center [754, 302] width 233 height 40
click at [635, 724] on span "Close Till" at bounding box center [644, 721] width 53 height 16
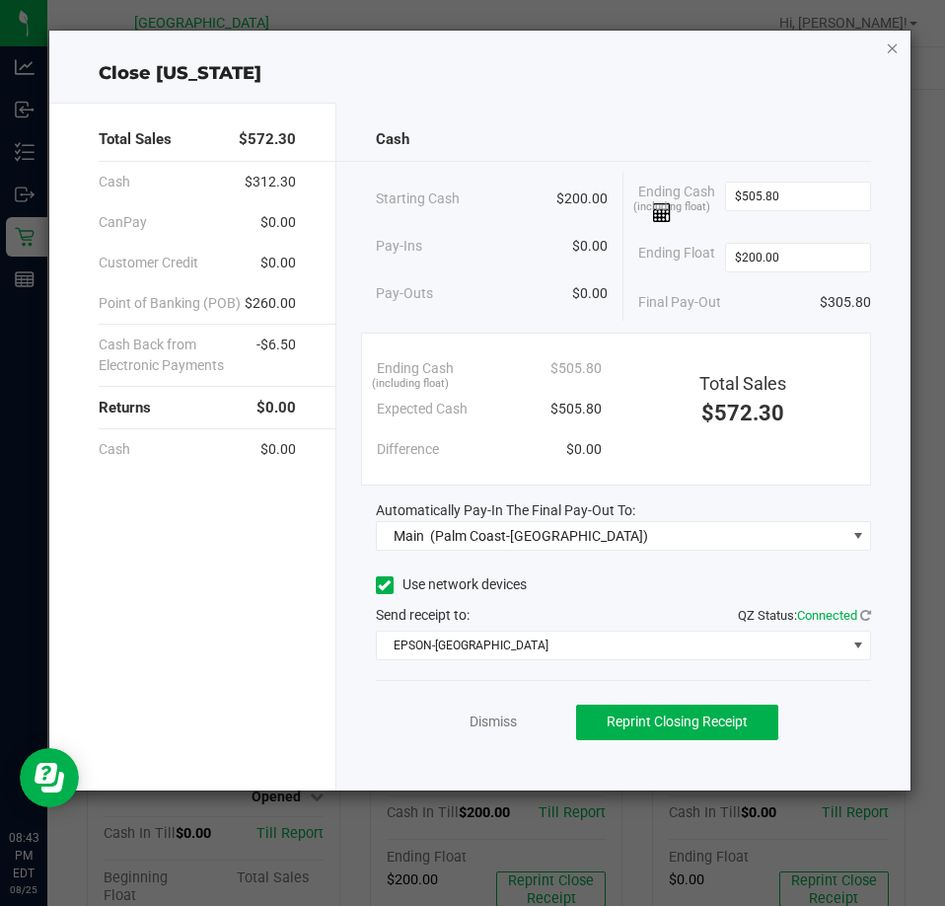
click at [890, 48] on icon "button" at bounding box center [893, 48] width 14 height 24
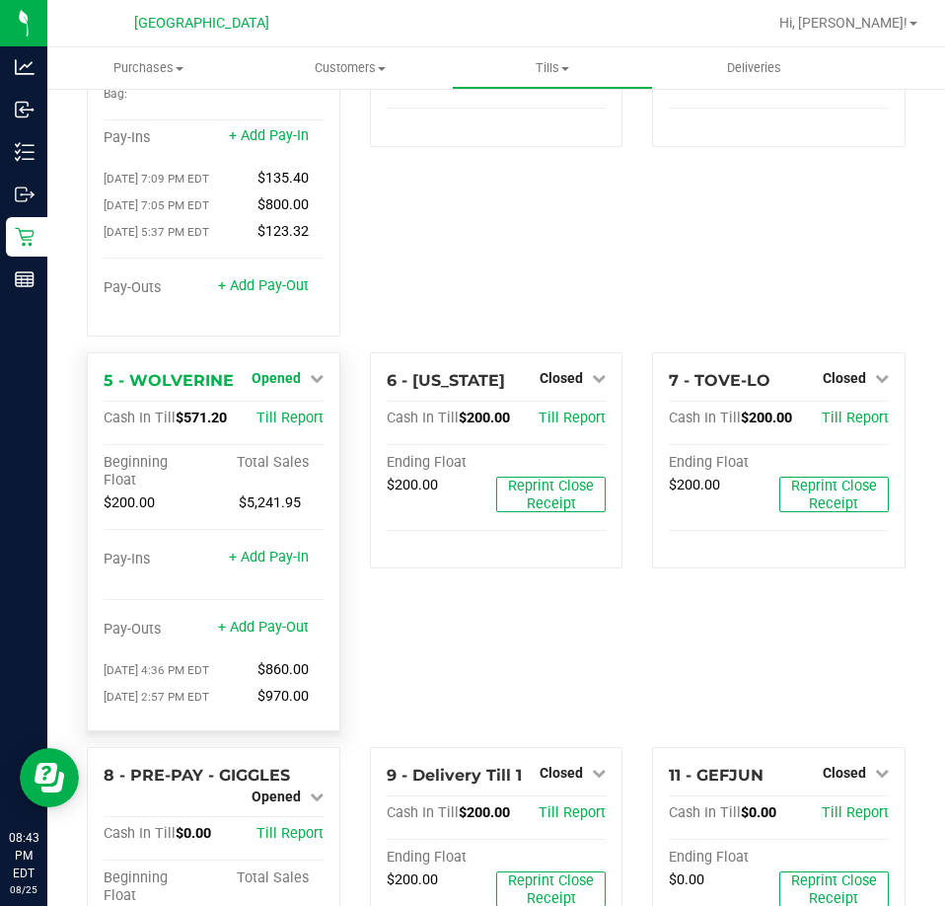
click at [276, 370] on span "Opened" at bounding box center [276, 378] width 49 height 16
click at [274, 410] on link "Close Till" at bounding box center [278, 418] width 53 height 16
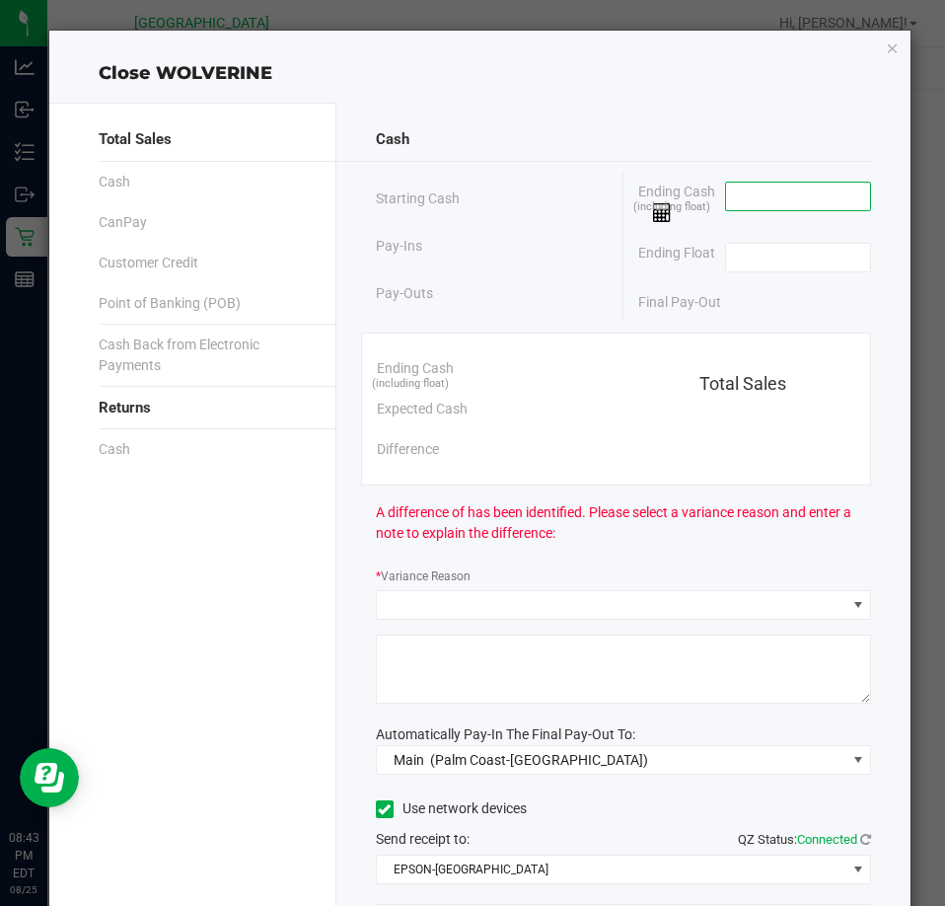
click at [740, 196] on input at bounding box center [798, 197] width 145 height 28
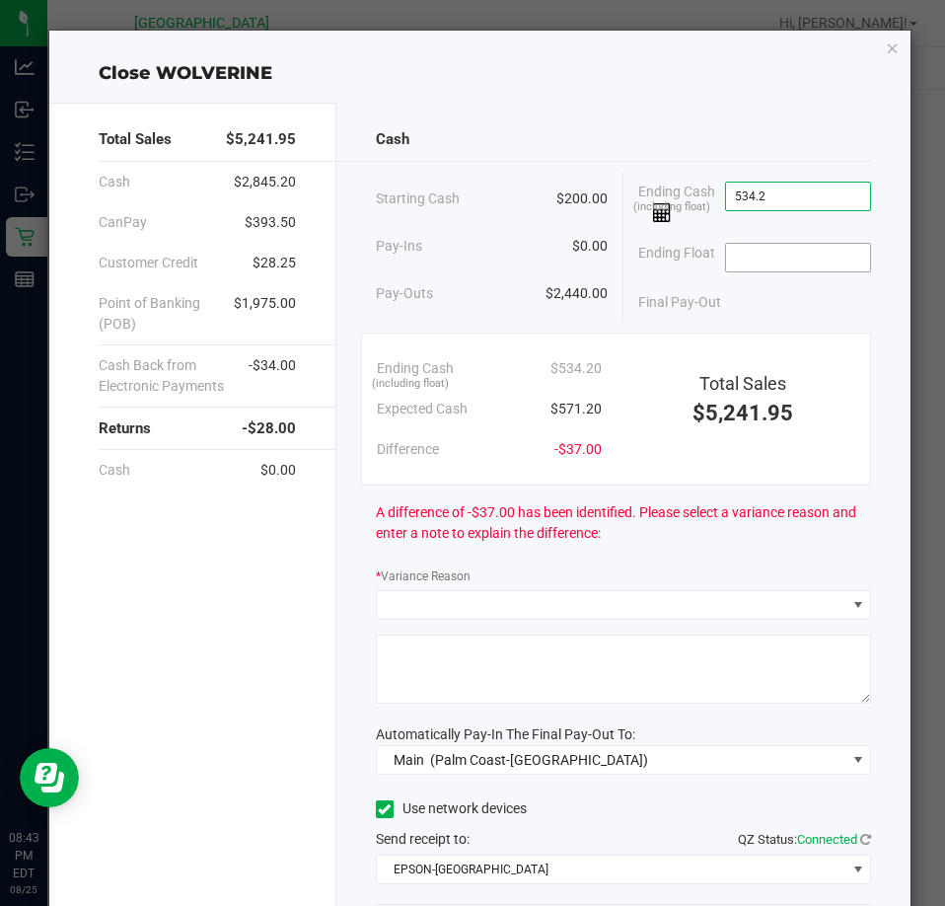
type input "$534.20"
click at [790, 257] on input at bounding box center [798, 258] width 145 height 28
type input "$200.00"
click at [792, 316] on div "Final Pay-Out $334.20" at bounding box center [754, 302] width 233 height 40
click at [666, 621] on div "Cash Starting Cash $200.00 Pay-Ins $0.00 Pay-Outs $2,440.00 Ending Cash (includ…" at bounding box center [623, 559] width 574 height 912
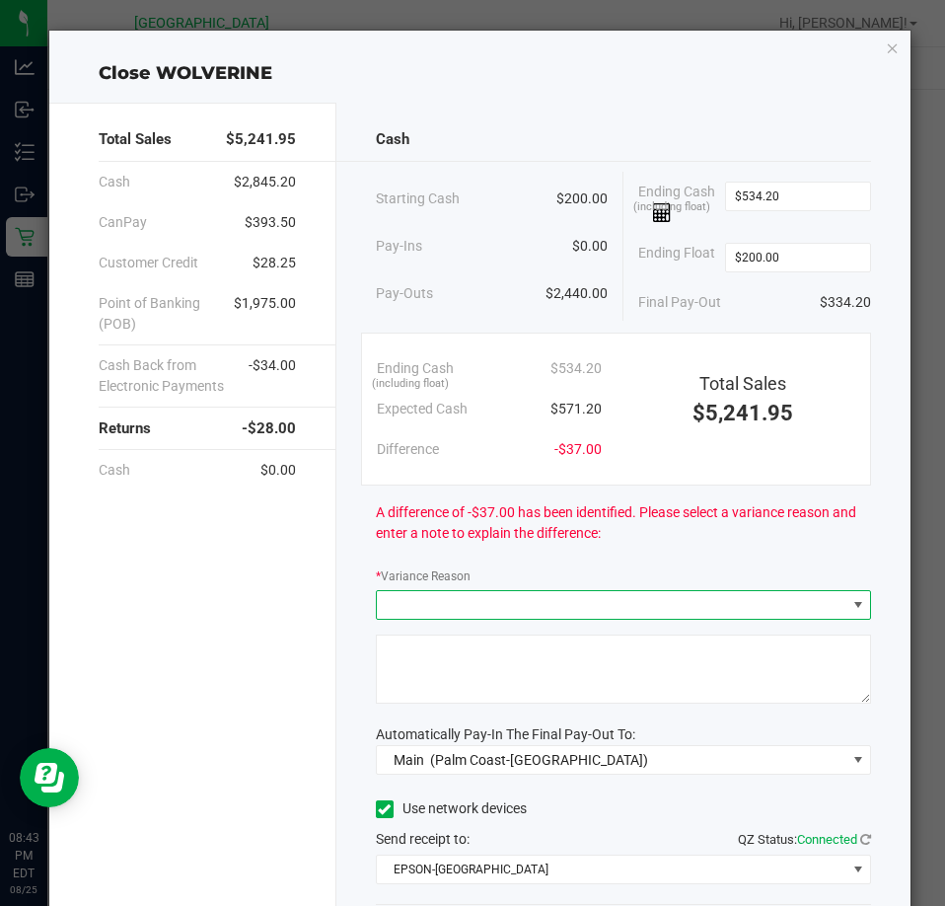
click at [666, 614] on span at bounding box center [611, 605] width 469 height 28
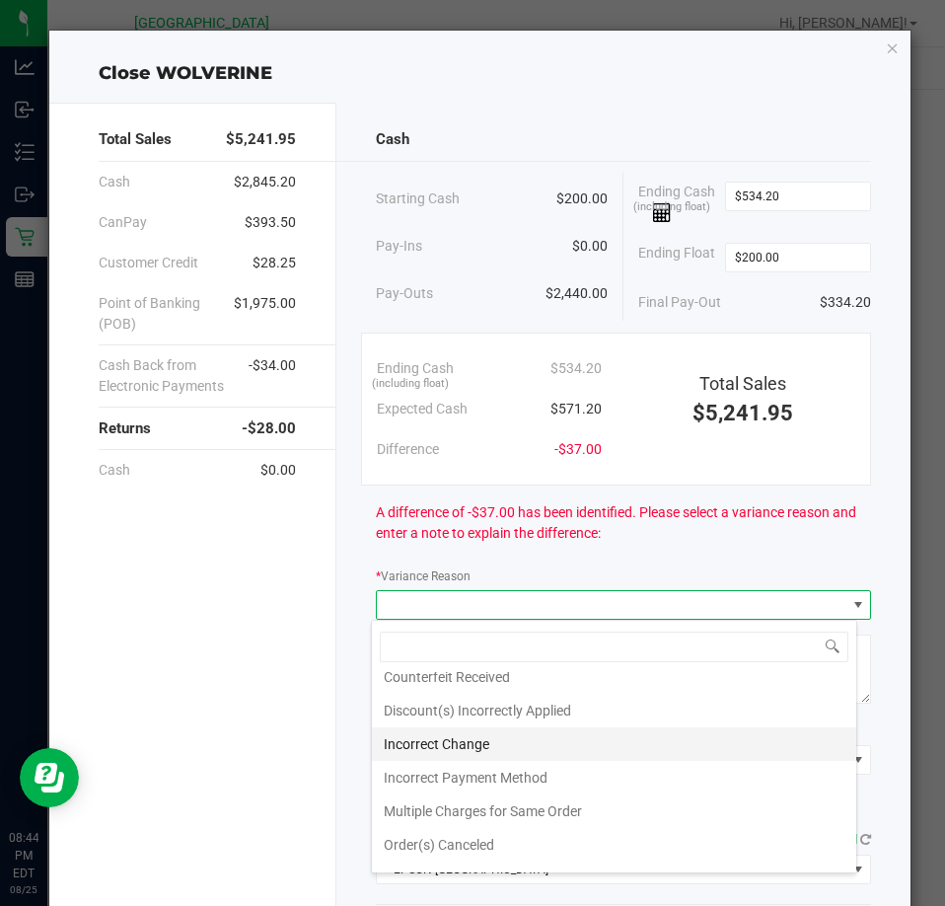
scroll to position [71, 0]
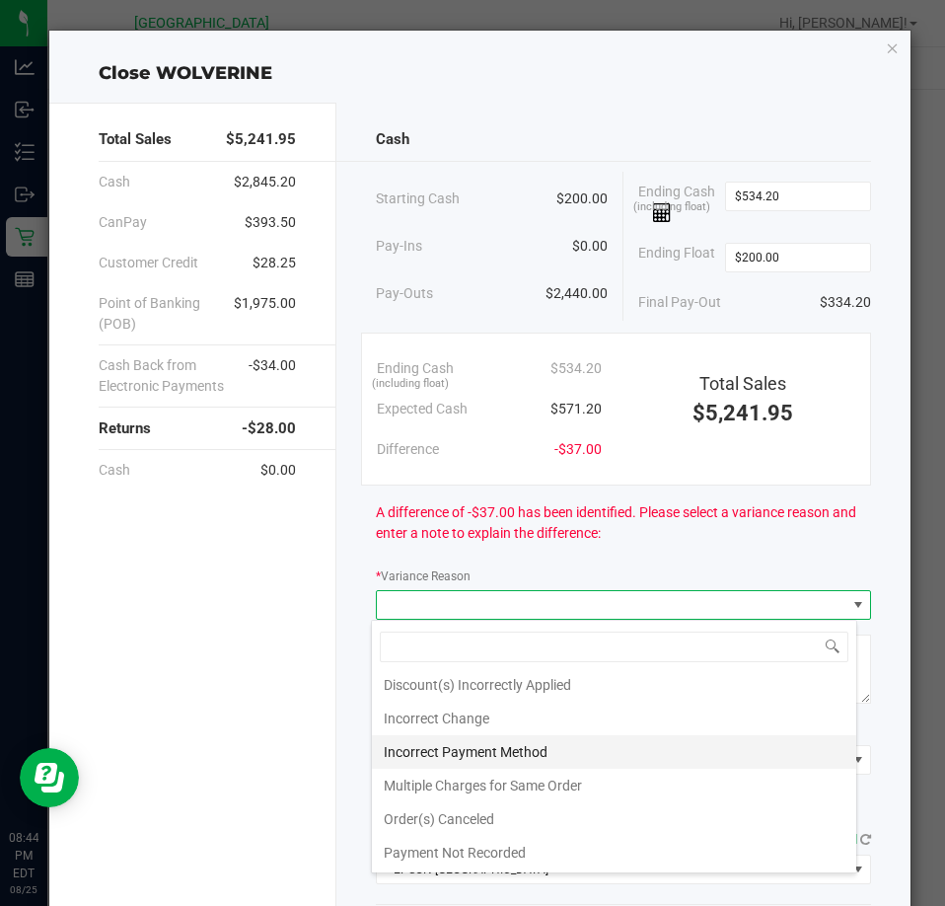
click at [556, 757] on li "Incorrect Payment Method" at bounding box center [614, 752] width 484 height 34
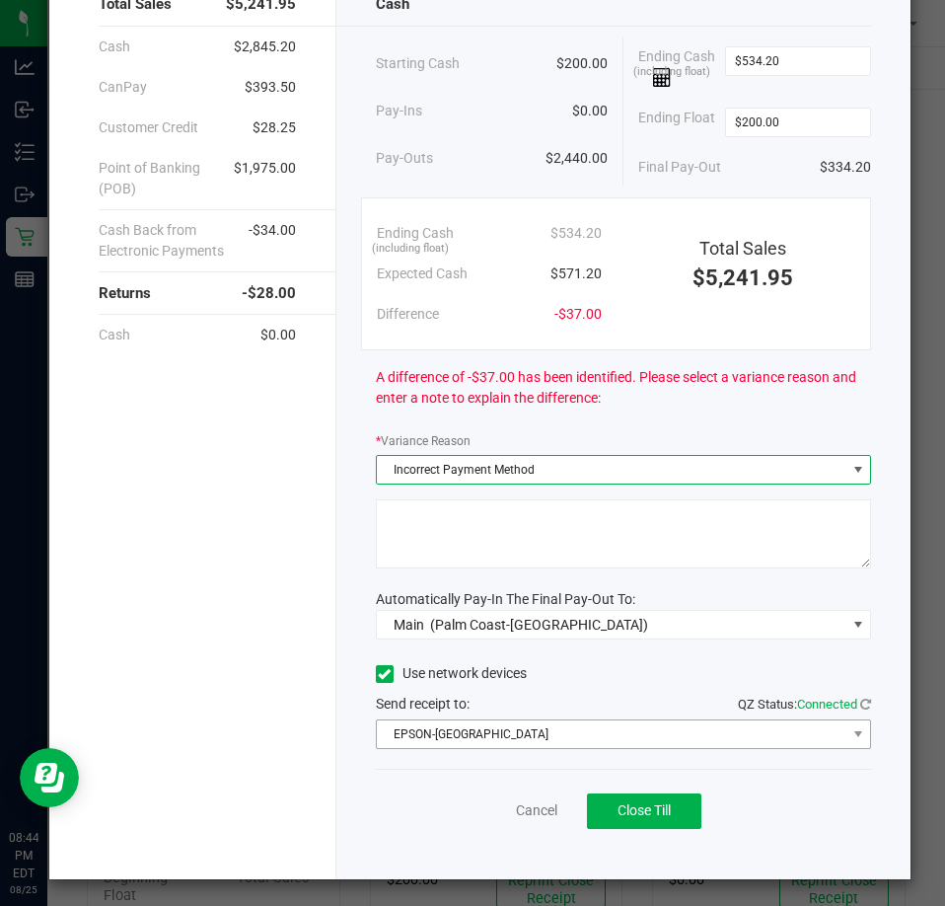
scroll to position [139, 0]
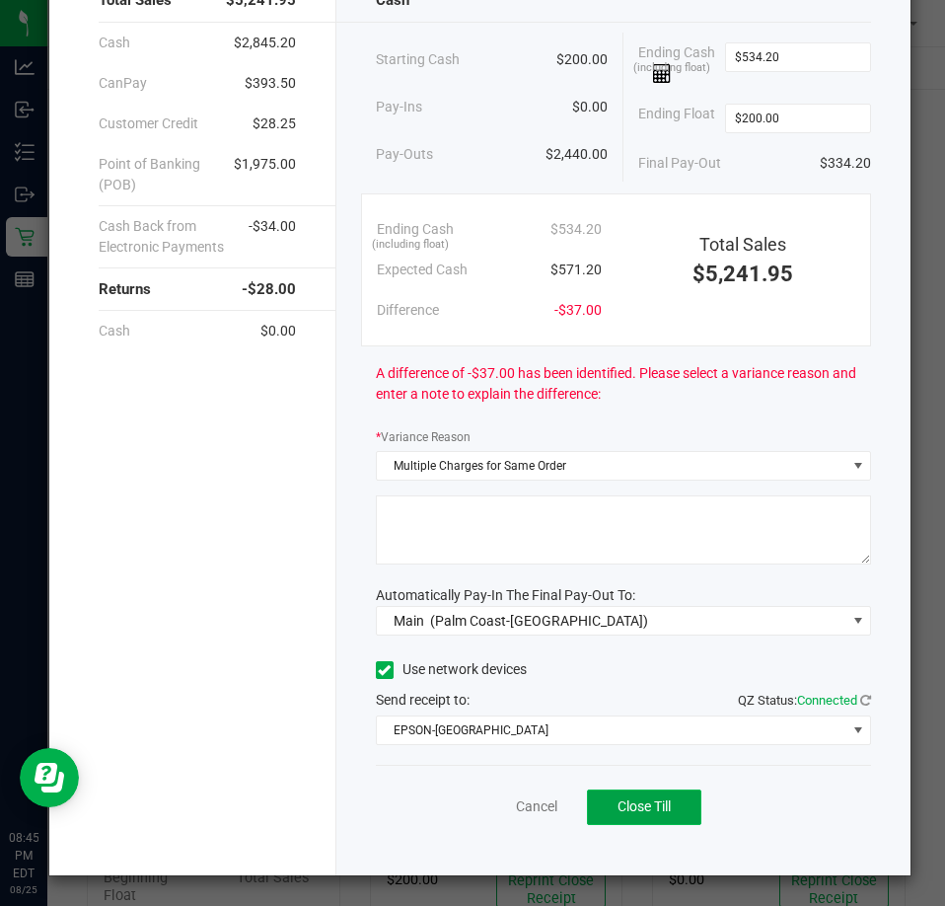
click at [626, 798] on span "Close Till" at bounding box center [644, 806] width 53 height 16
click at [629, 807] on span "Close Till" at bounding box center [644, 806] width 53 height 16
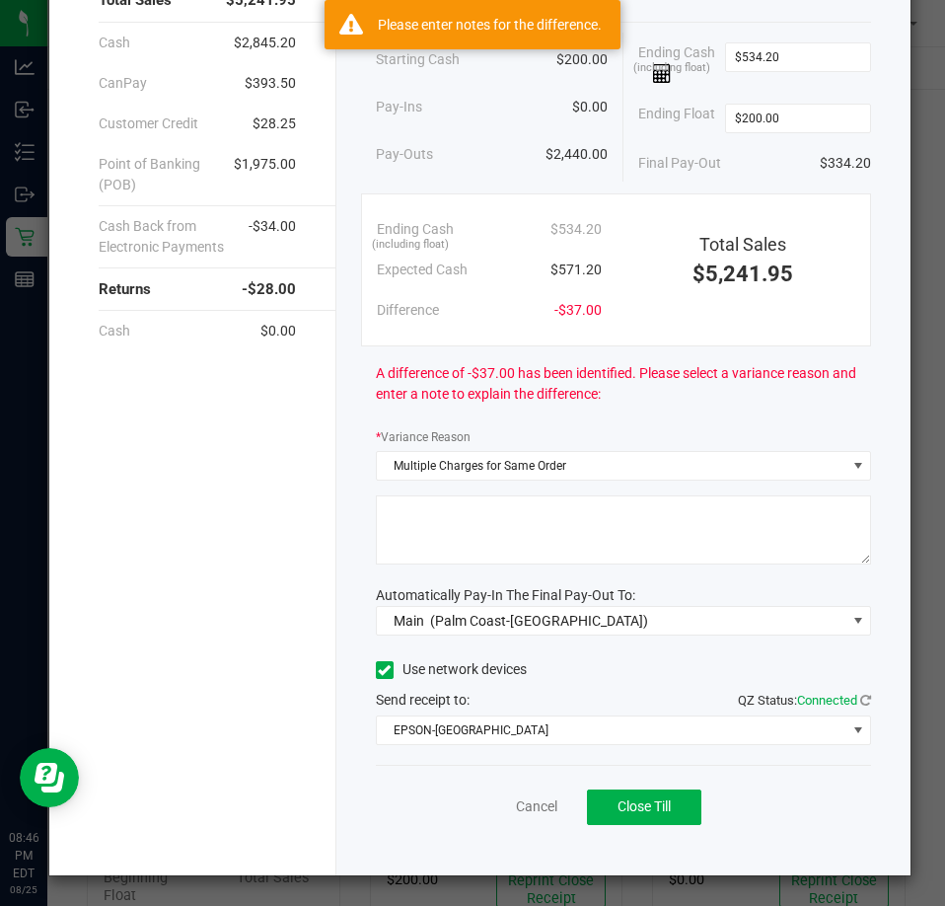
click at [515, 516] on textarea at bounding box center [623, 529] width 495 height 69
type textarea "RAY"
click at [621, 812] on span "Close Till" at bounding box center [644, 806] width 53 height 16
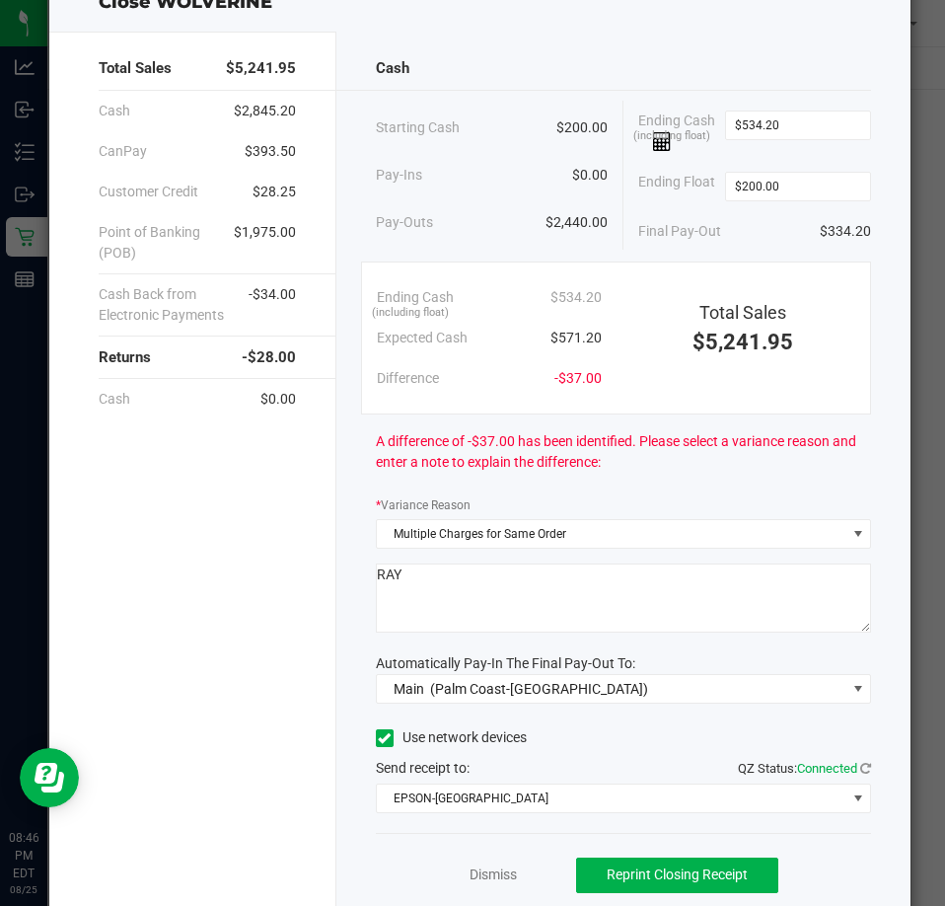
scroll to position [0, 0]
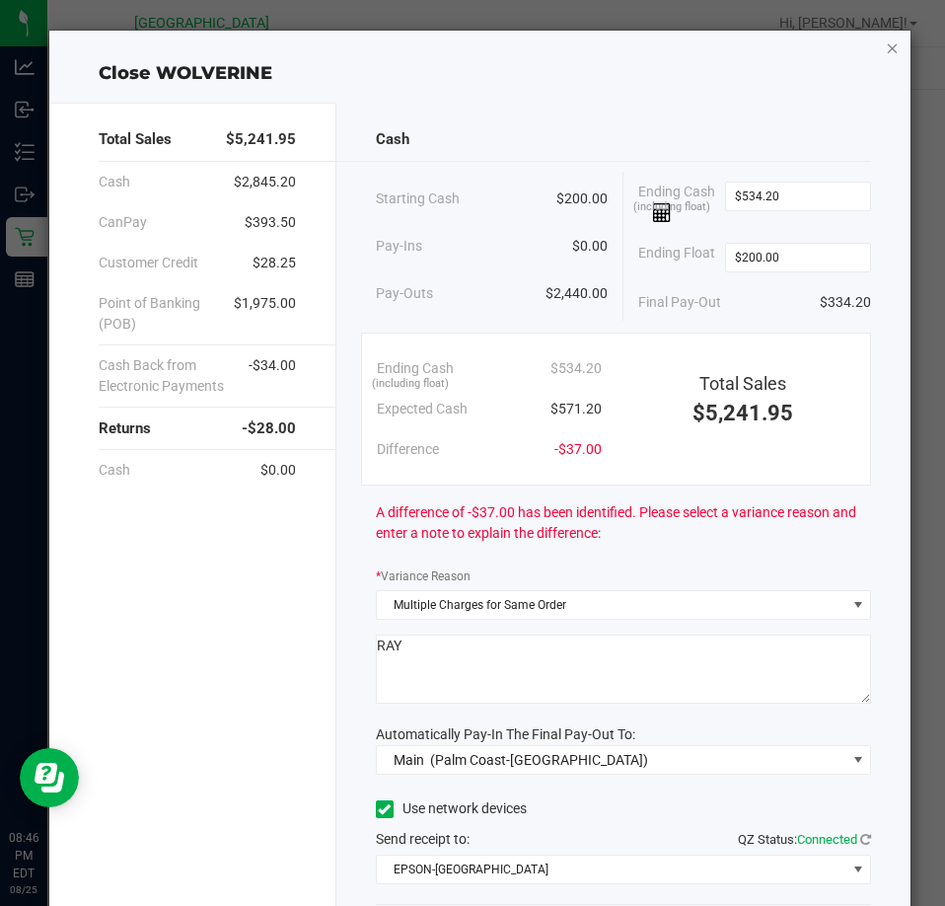
click at [886, 46] on icon "button" at bounding box center [893, 48] width 14 height 24
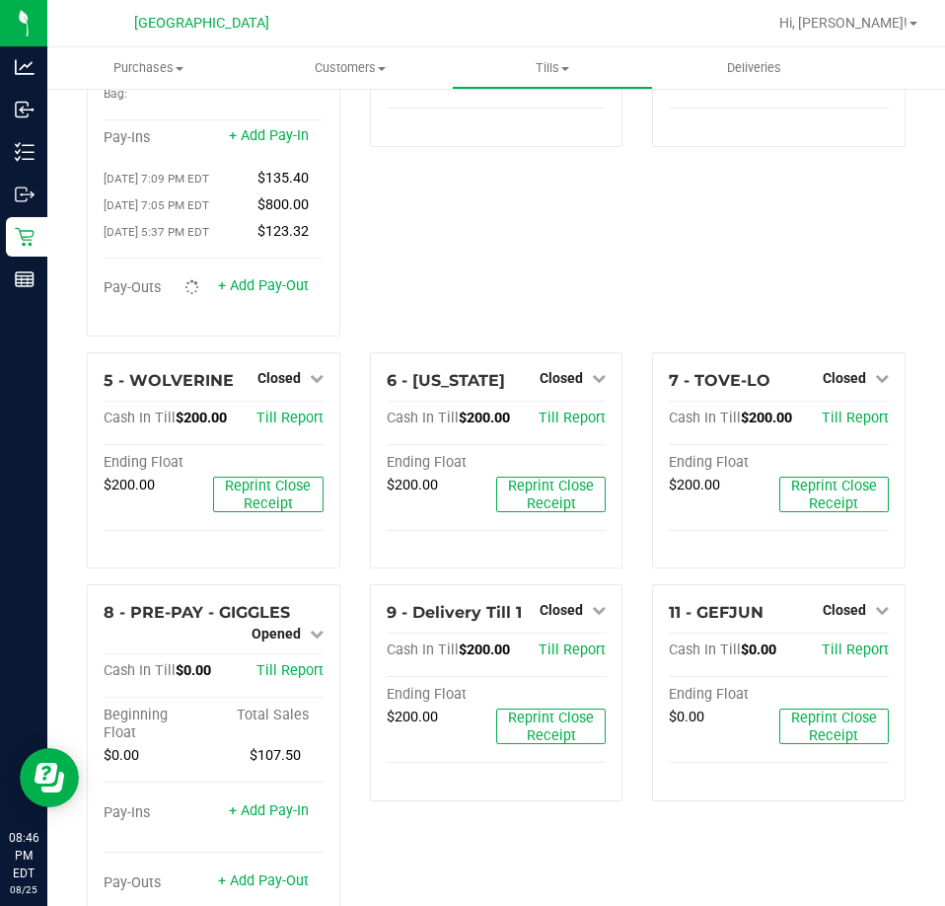
scroll to position [240, 0]
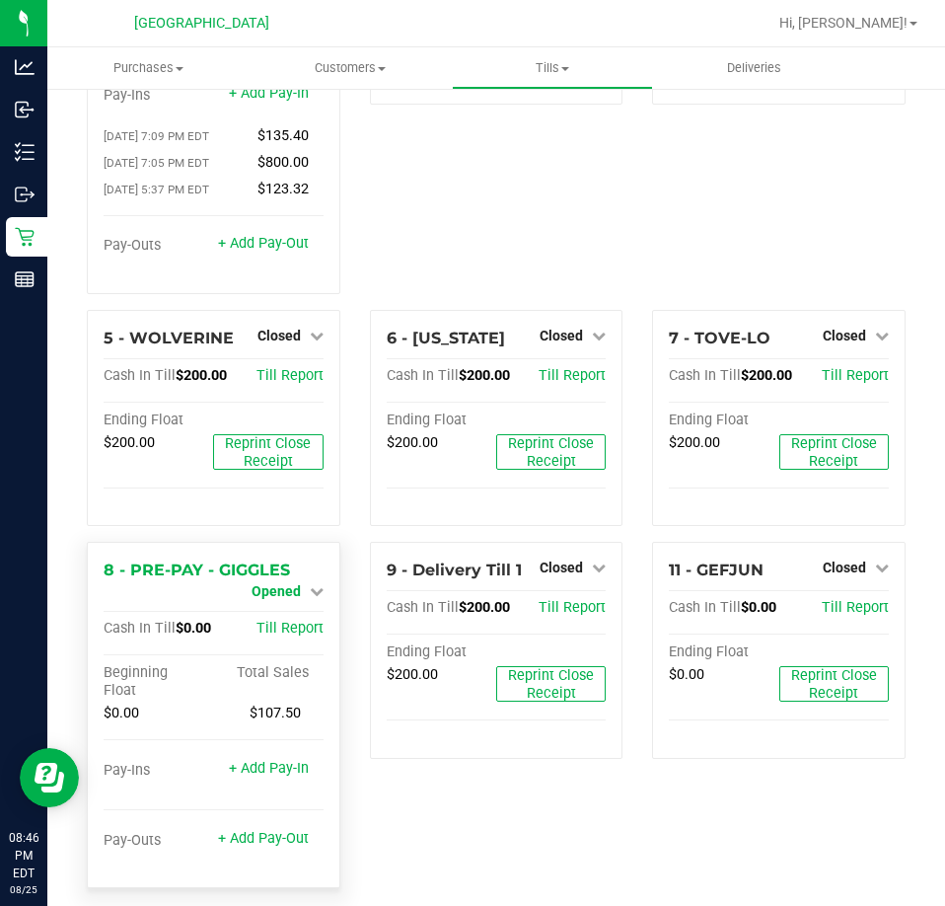
click at [295, 583] on span "Opened" at bounding box center [276, 591] width 49 height 16
click at [297, 601] on link "Close Till" at bounding box center [278, 609] width 53 height 16
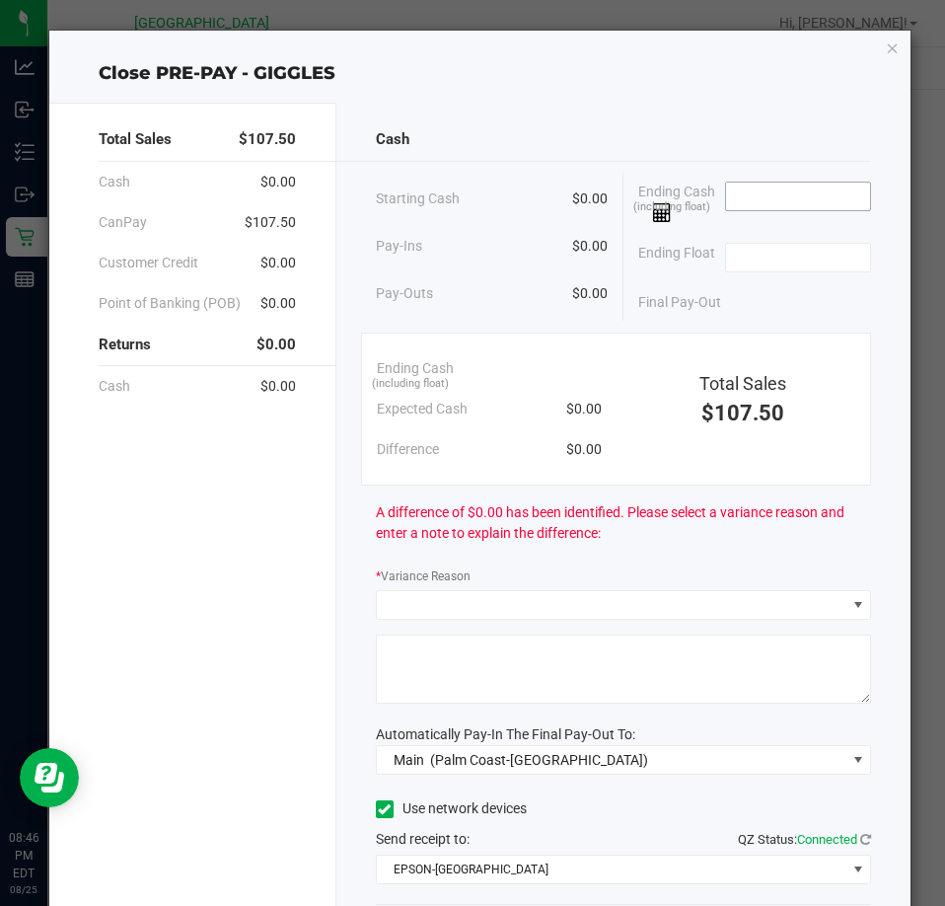
click at [806, 198] on input at bounding box center [798, 197] width 145 height 28
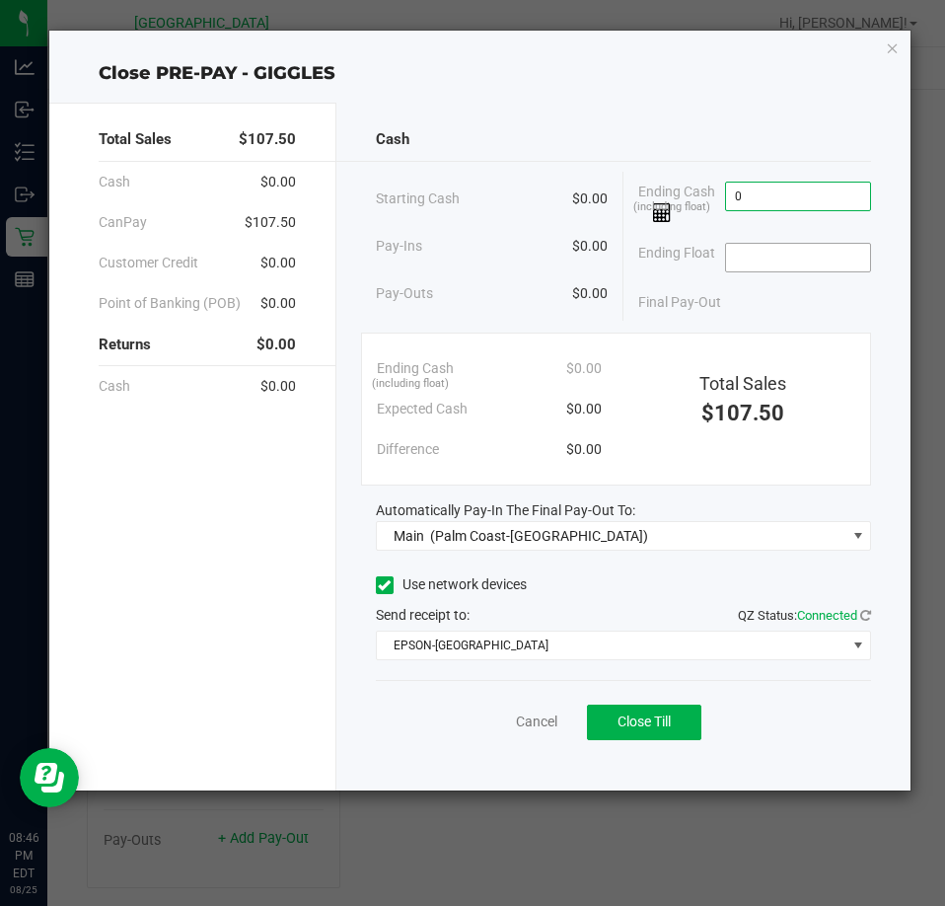
type input "$0.00"
click at [817, 258] on input at bounding box center [798, 258] width 145 height 28
type input "$0.00"
click at [817, 316] on div "Final Pay-Out $0.00" at bounding box center [754, 302] width 233 height 40
click at [661, 721] on span "Close Till" at bounding box center [644, 721] width 53 height 16
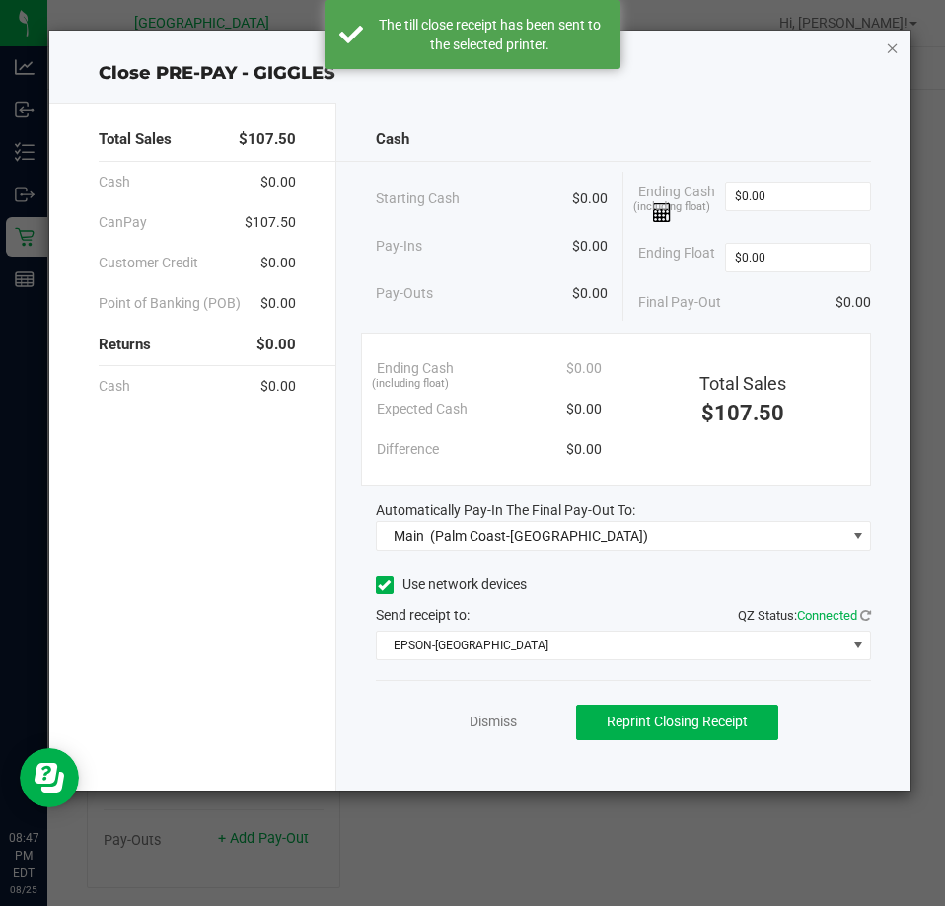
click at [898, 51] on icon "button" at bounding box center [893, 48] width 14 height 24
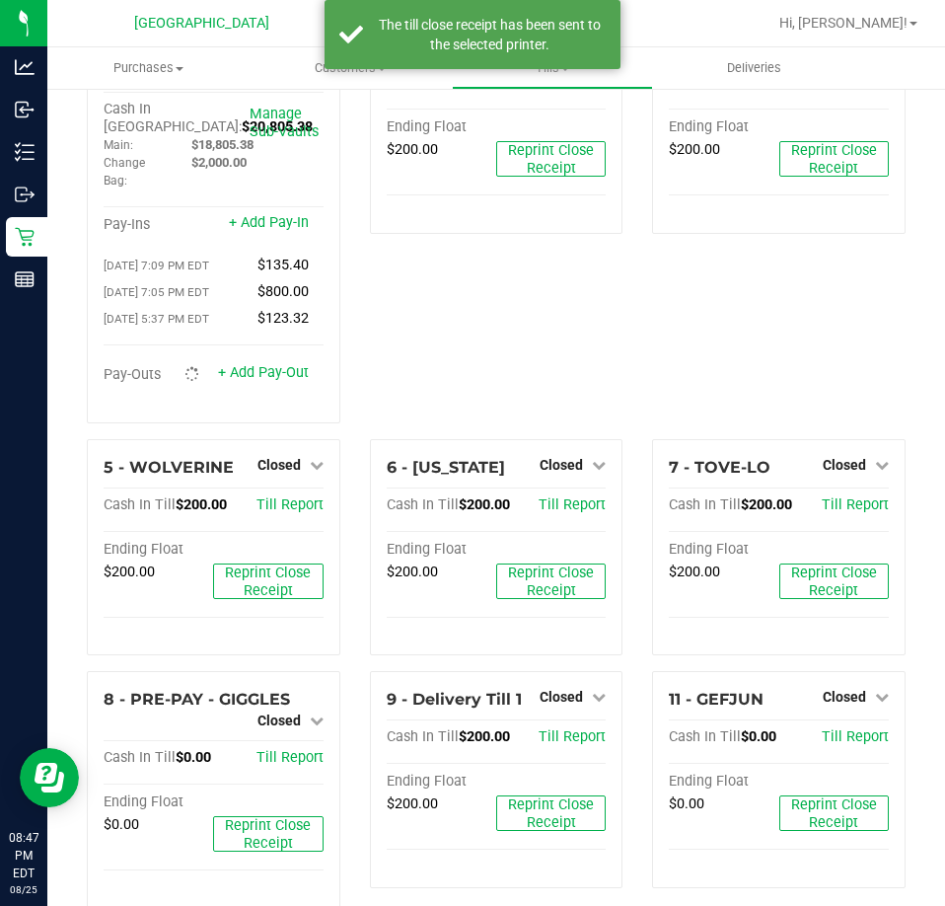
scroll to position [131, 0]
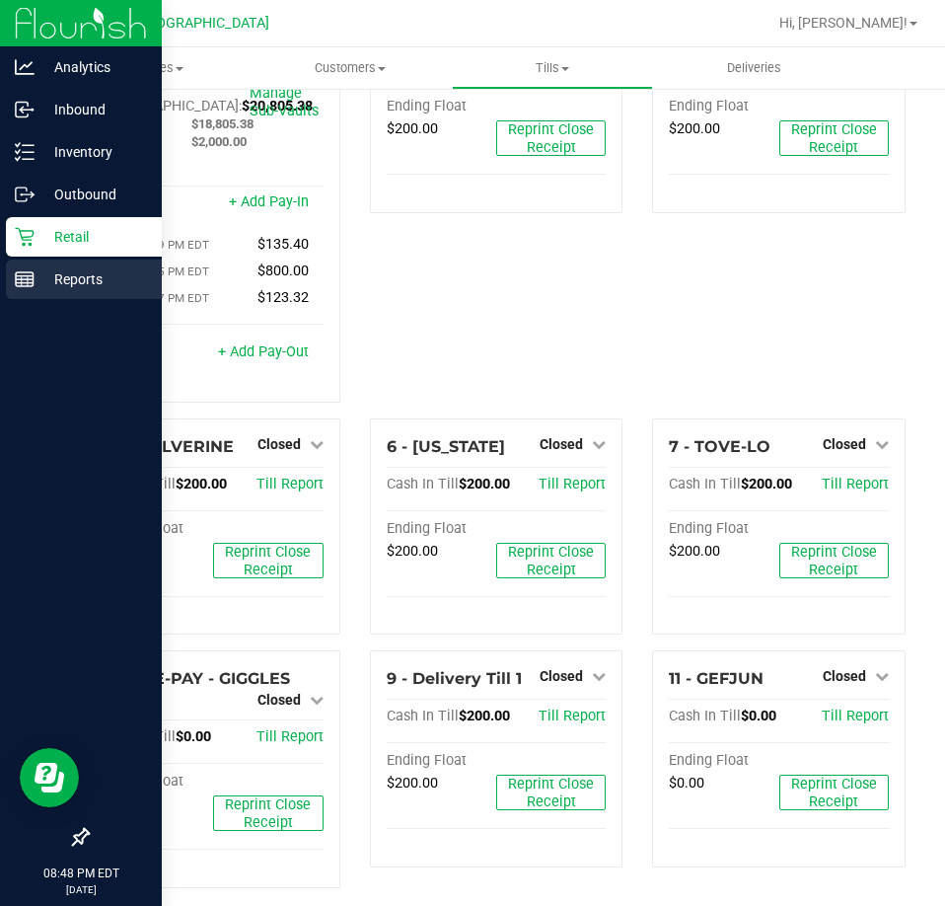
click at [69, 264] on div "Reports" at bounding box center [84, 278] width 156 height 39
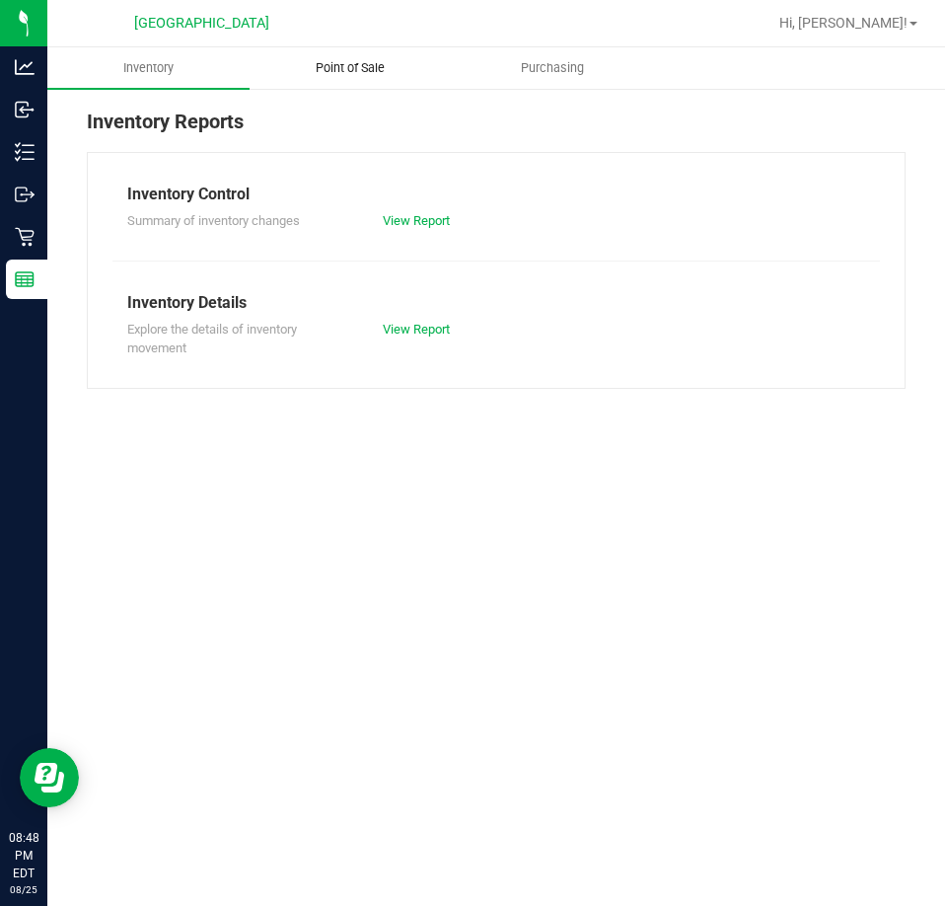
click at [343, 53] on uib-tab-heading "Point of Sale" at bounding box center [351, 67] width 200 height 39
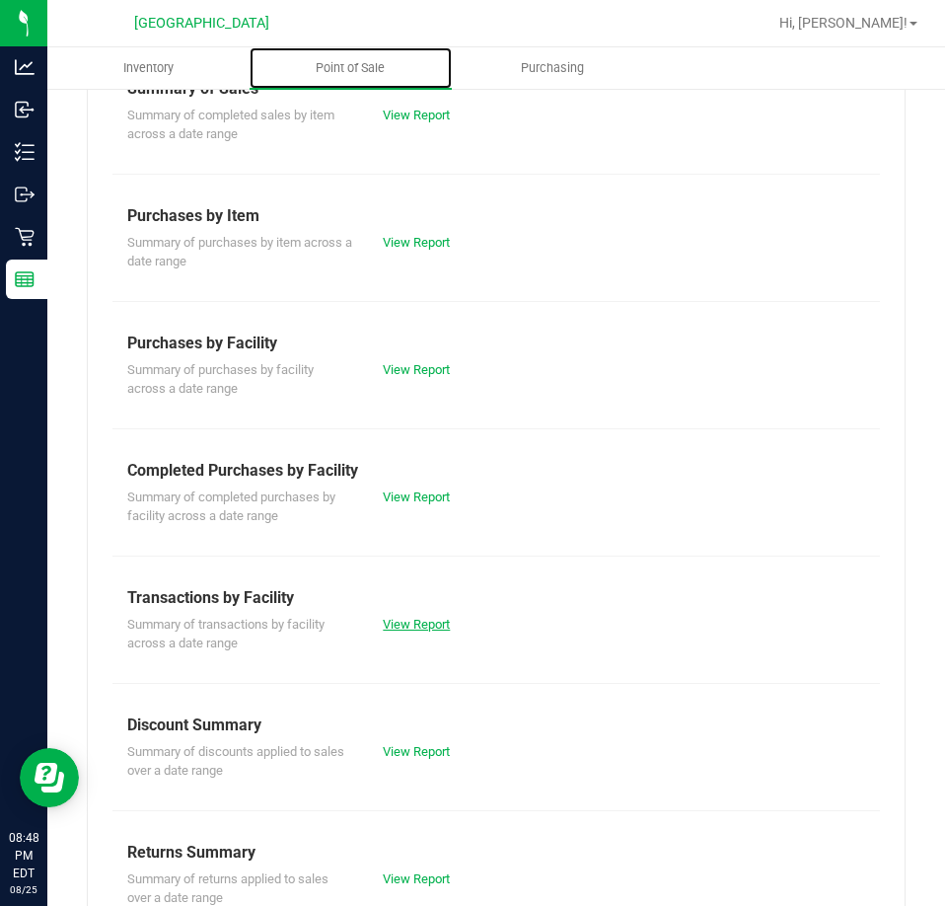
scroll to position [266, 0]
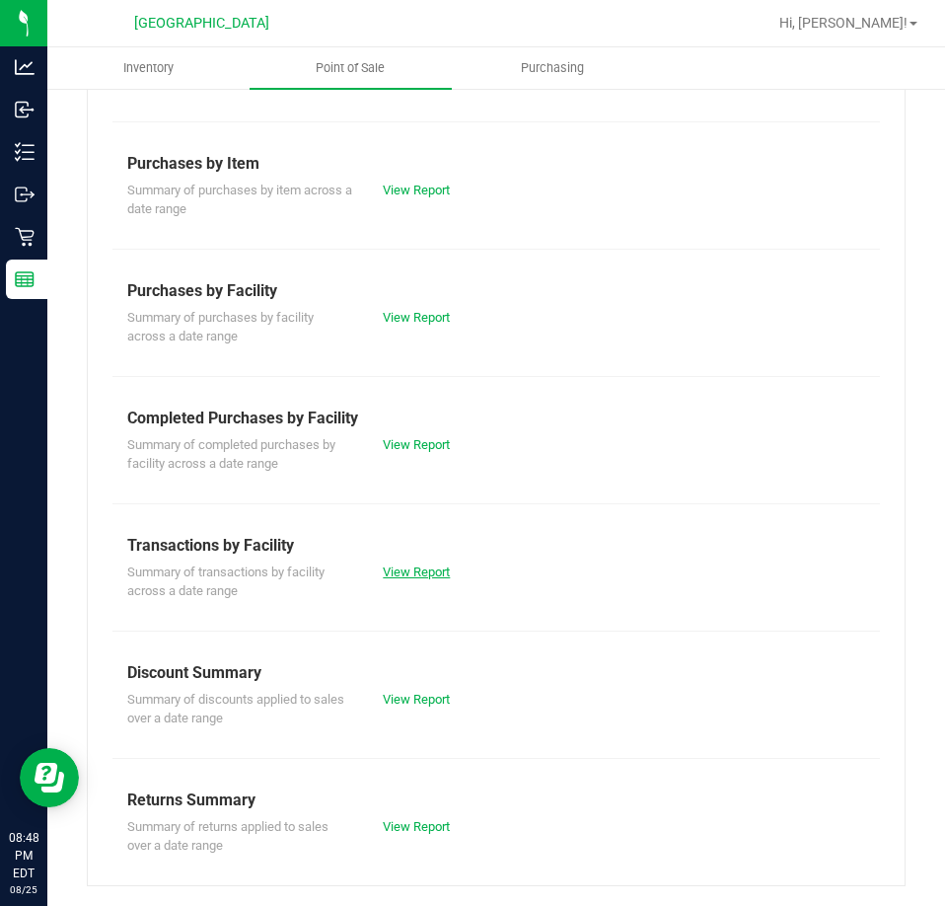
click at [423, 564] on link "View Report" at bounding box center [416, 571] width 67 height 15
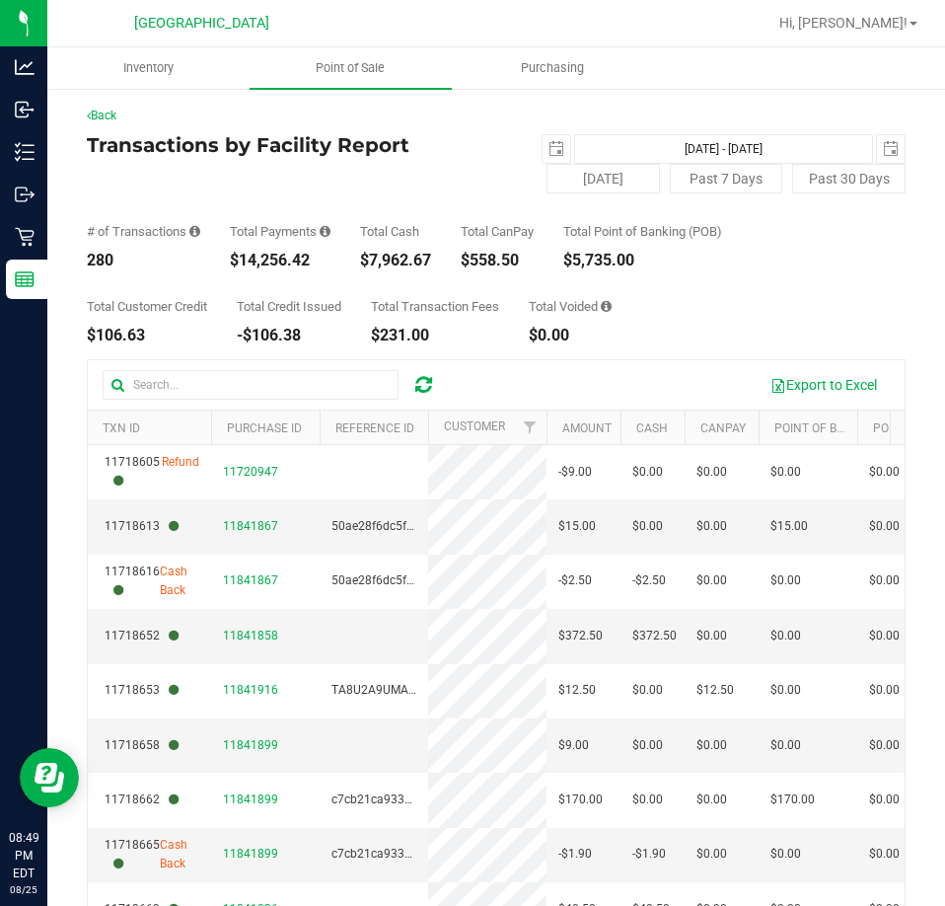
scroll to position [39, 0]
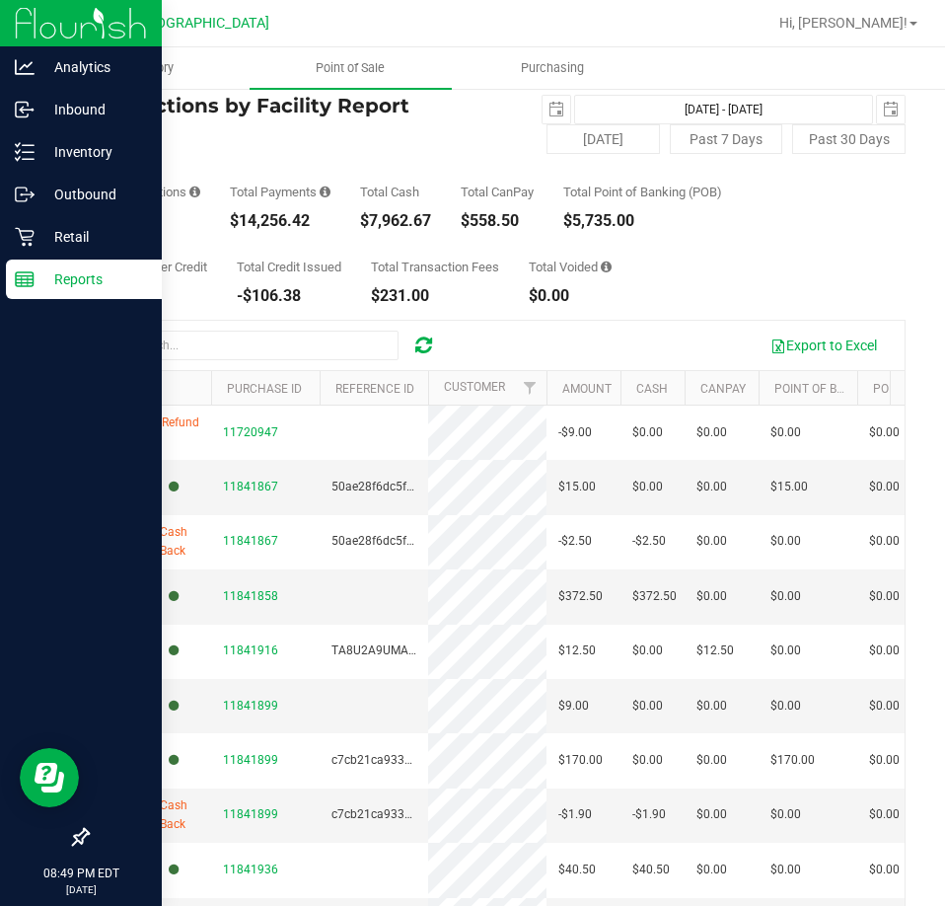
click at [50, 278] on p "Reports" at bounding box center [94, 279] width 118 height 24
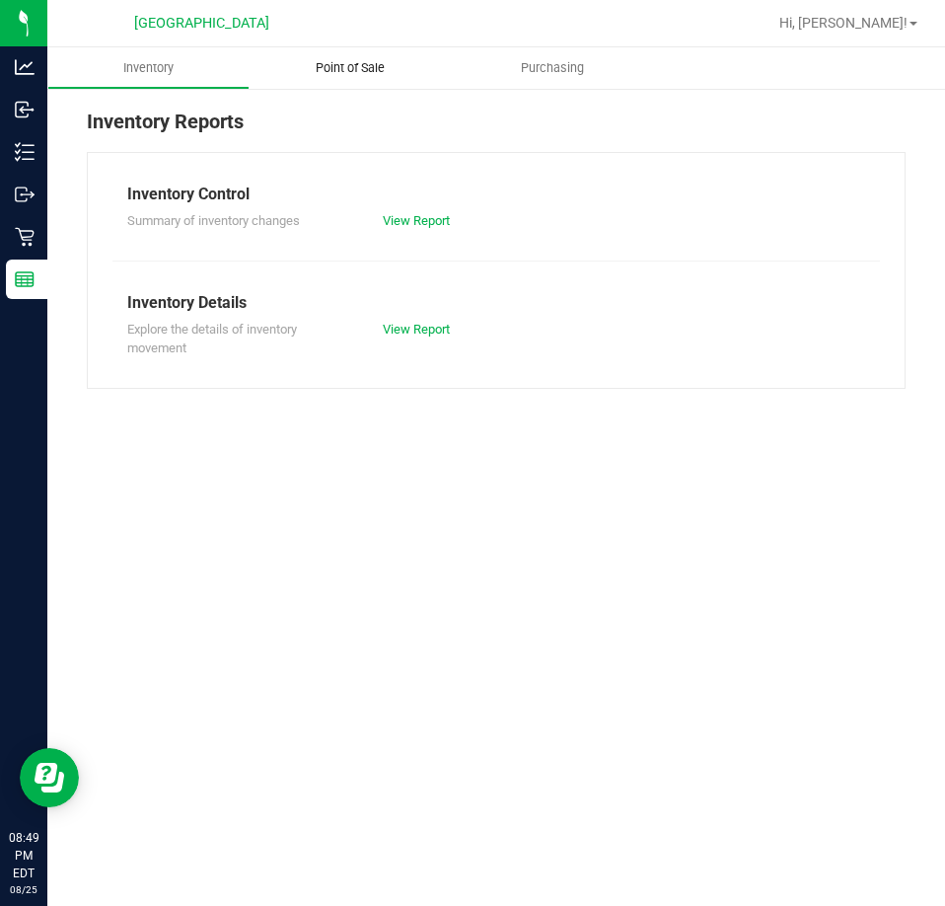
click at [330, 72] on span "Point of Sale" at bounding box center [350, 68] width 122 height 18
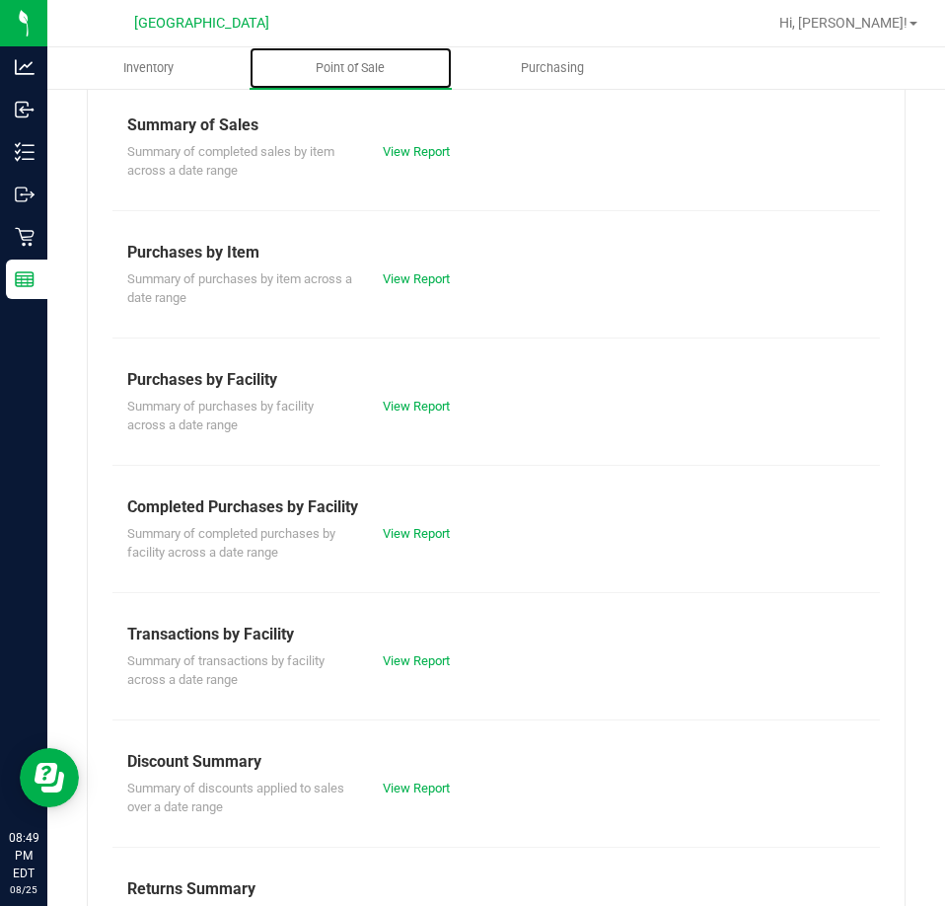
scroll to position [266, 0]
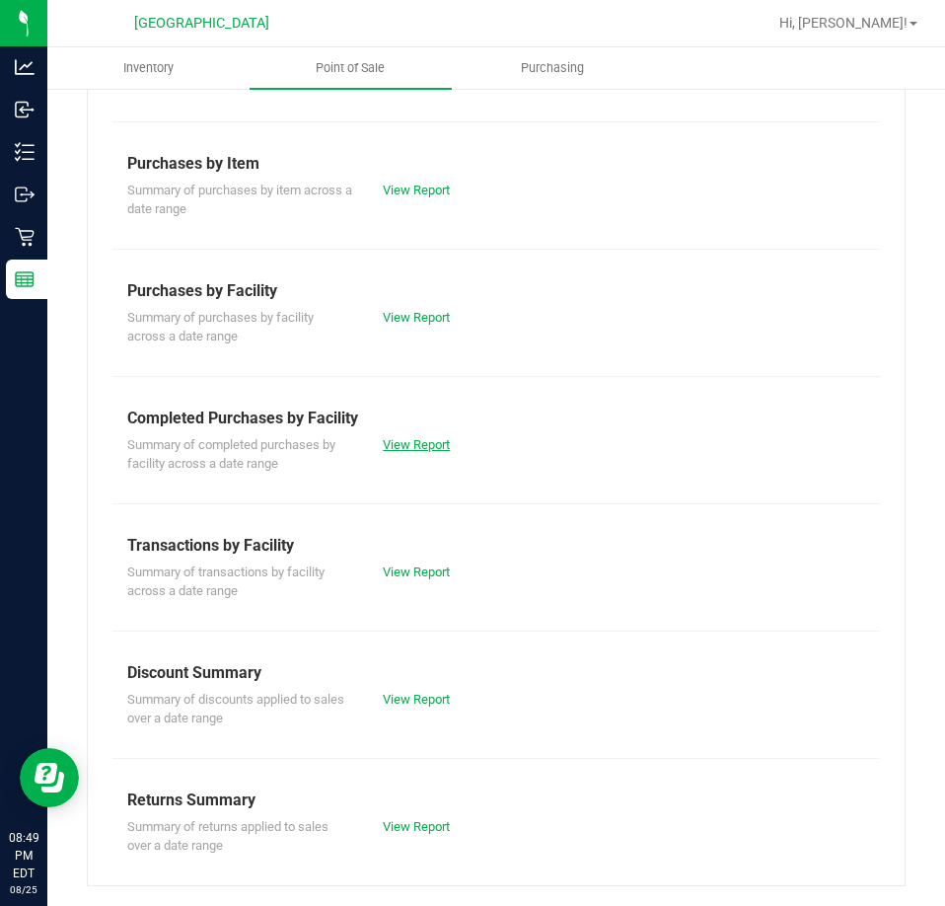
click at [399, 445] on link "View Report" at bounding box center [416, 444] width 67 height 15
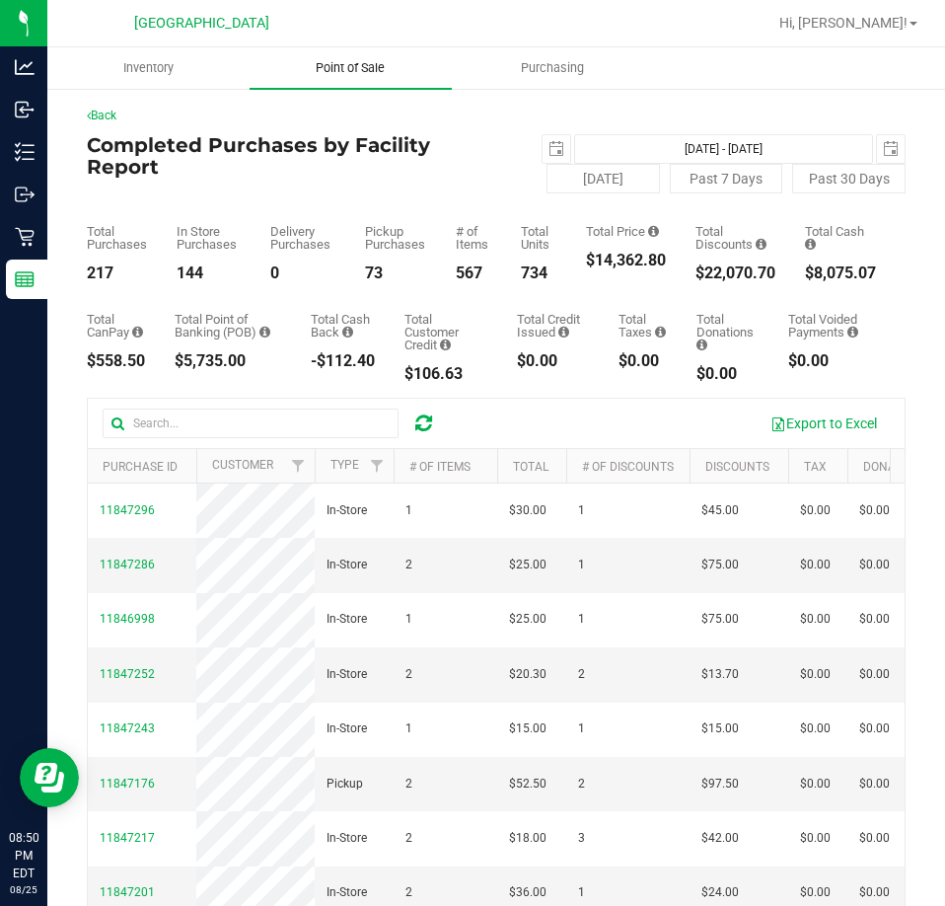
click at [341, 53] on uib-tab-heading "Point of Sale" at bounding box center [351, 67] width 202 height 41
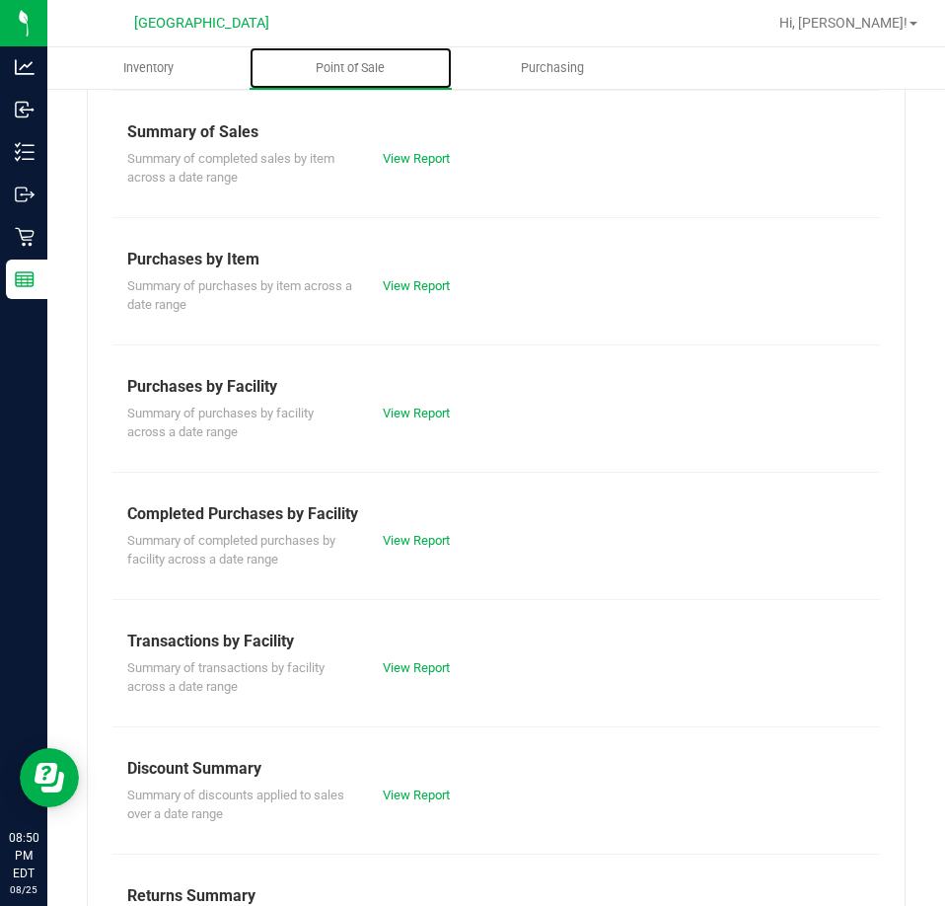
scroll to position [266, 0]
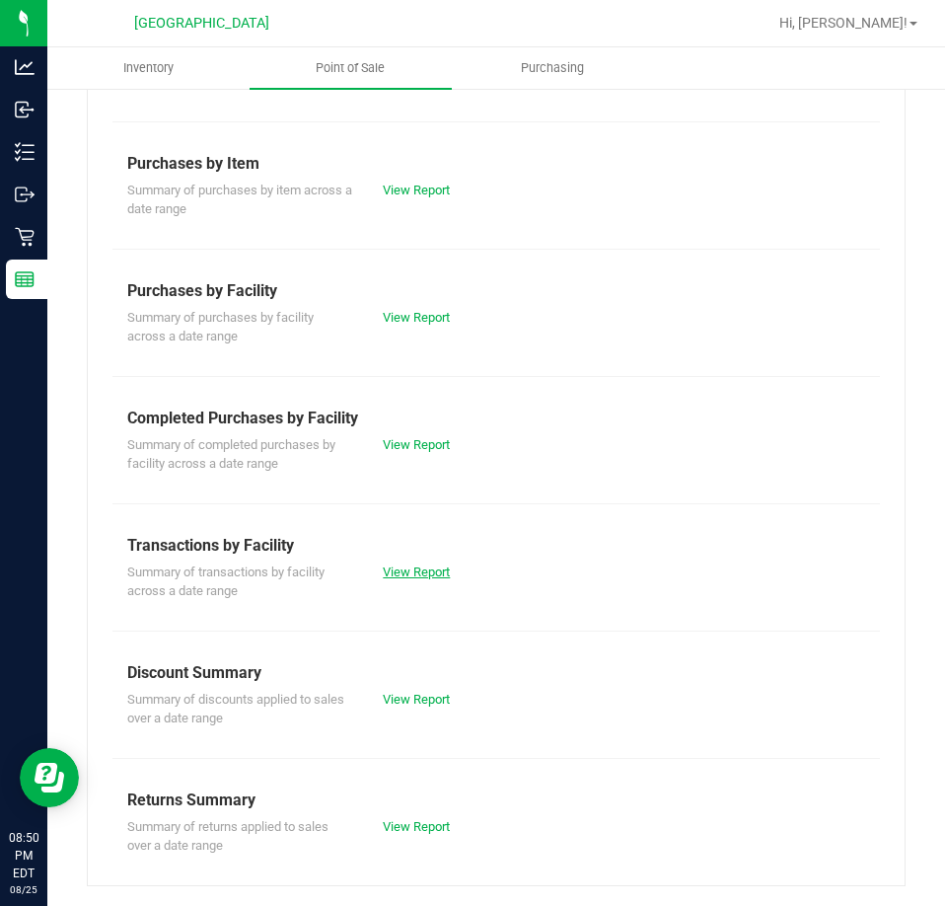
click at [400, 565] on link "View Report" at bounding box center [416, 571] width 67 height 15
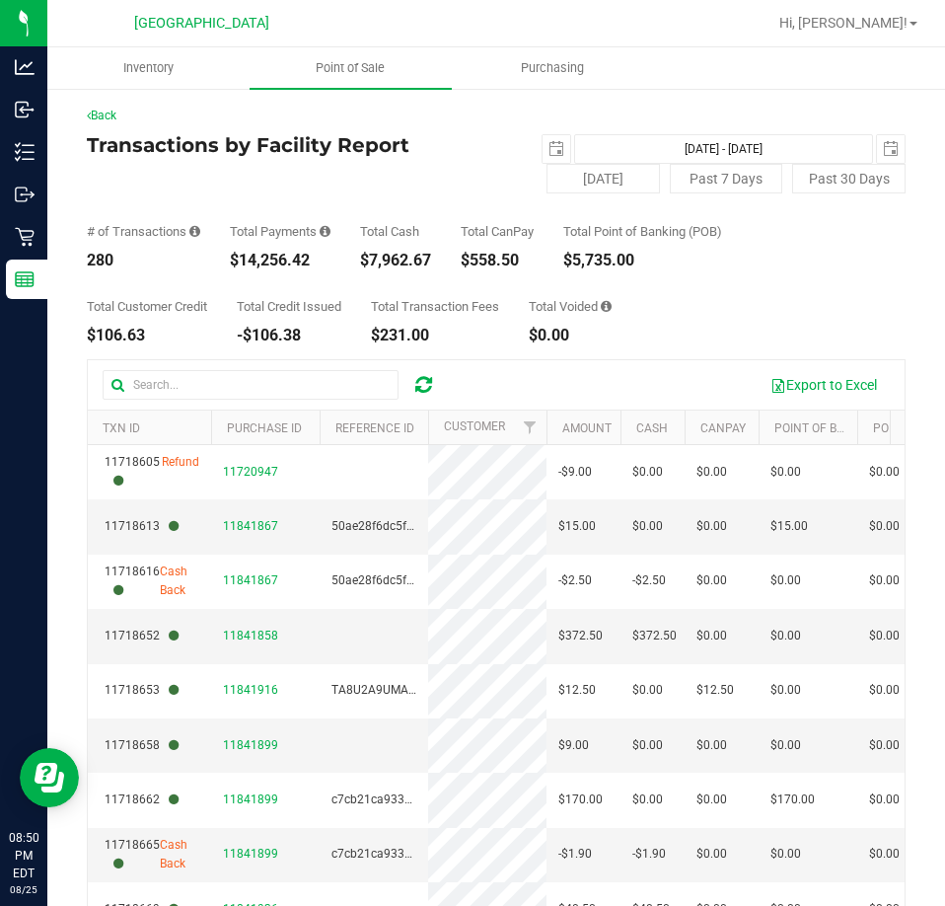
drag, startPoint x: 376, startPoint y: 260, endPoint x: 424, endPoint y: 250, distance: 49.6
click at [424, 250] on div "Total Cash $7,962.67" at bounding box center [395, 246] width 71 height 43
click at [422, 260] on div "$7,962.67" at bounding box center [395, 261] width 71 height 16
drag, startPoint x: 362, startPoint y: 258, endPoint x: 437, endPoint y: 263, distance: 75.2
click at [437, 263] on div "# of Transactions 280 Total Payments $14,256.42 Total Cash $7,962.67 Total CanP…" at bounding box center [496, 230] width 819 height 75
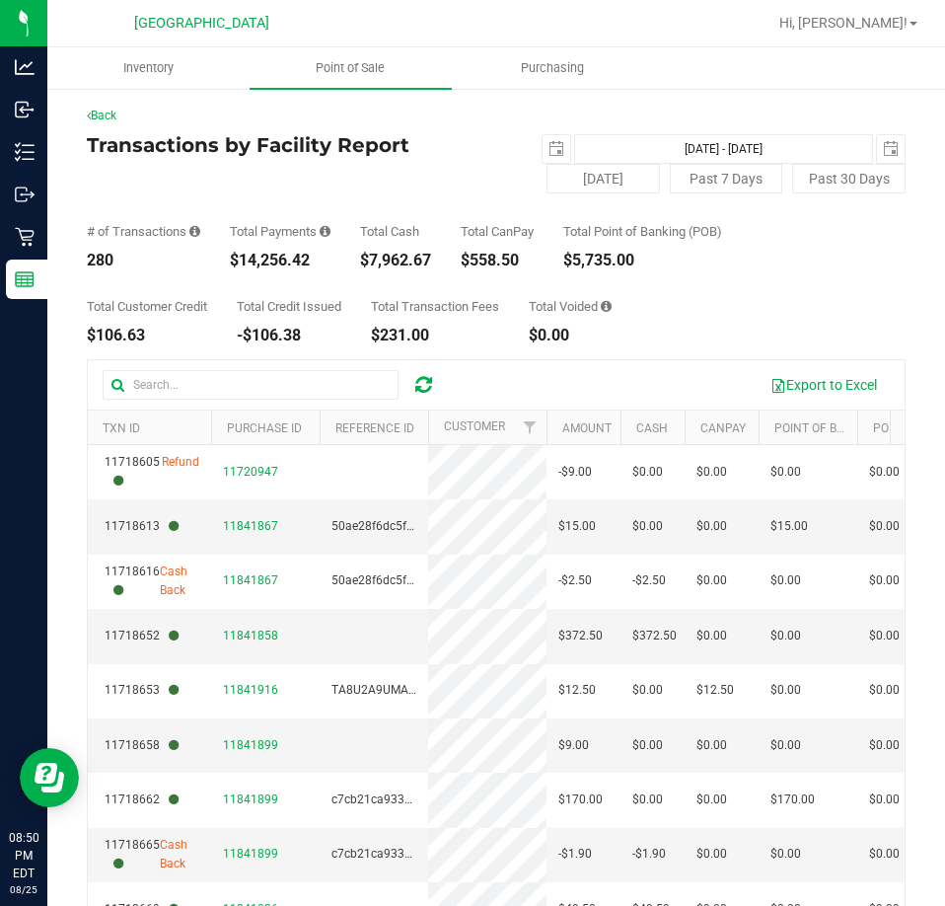
click at [442, 259] on div "# of Transactions 280 Total Payments $14,256.42 Total Cash $7,962.67 Total CanP…" at bounding box center [496, 230] width 819 height 75
drag, startPoint x: 442, startPoint y: 259, endPoint x: 356, endPoint y: 279, distance: 88.3
click at [356, 279] on div "Back Transactions by Facility Report [DATE] [DATE] - [DATE] [DATE] [DATE] Past …" at bounding box center [496, 587] width 819 height 961
click at [368, 263] on div "$7,962.67" at bounding box center [395, 261] width 71 height 16
drag, startPoint x: 368, startPoint y: 259, endPoint x: 453, endPoint y: 258, distance: 84.9
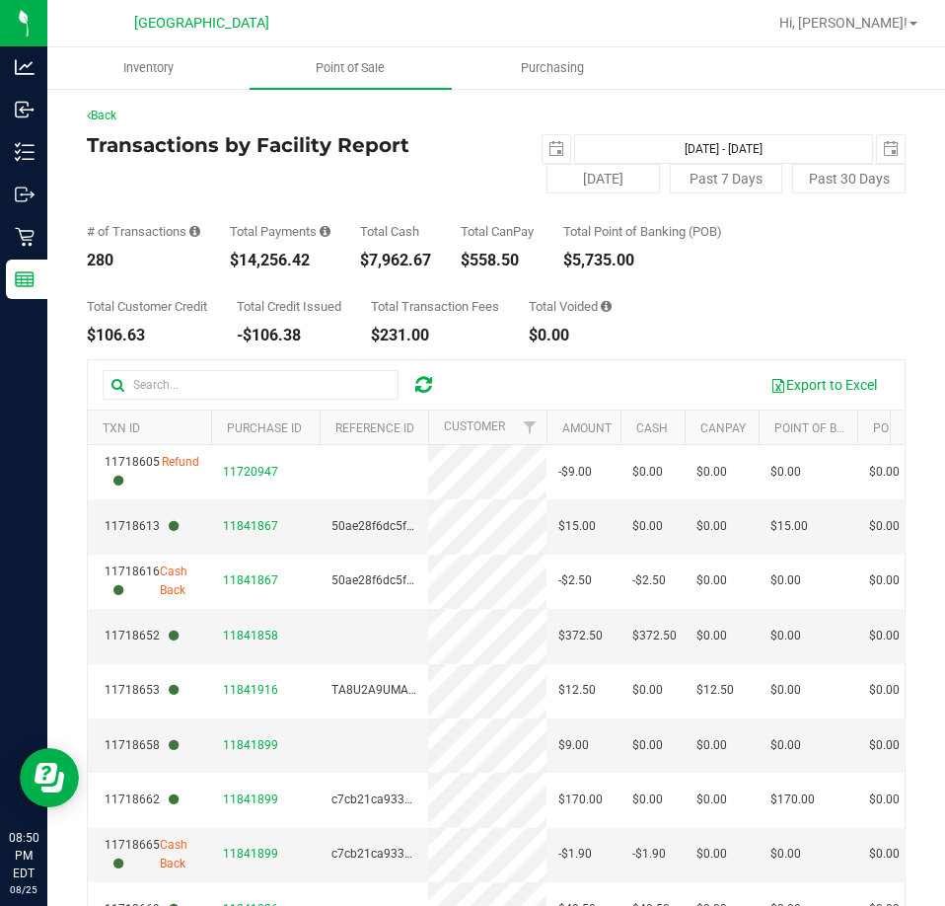
click at [453, 258] on div "# of Transactions 280 Total Payments $14,256.42 Total Cash $7,962.67 Total CanP…" at bounding box center [496, 230] width 819 height 75
click at [430, 259] on div "$7,962.67" at bounding box center [395, 261] width 71 height 16
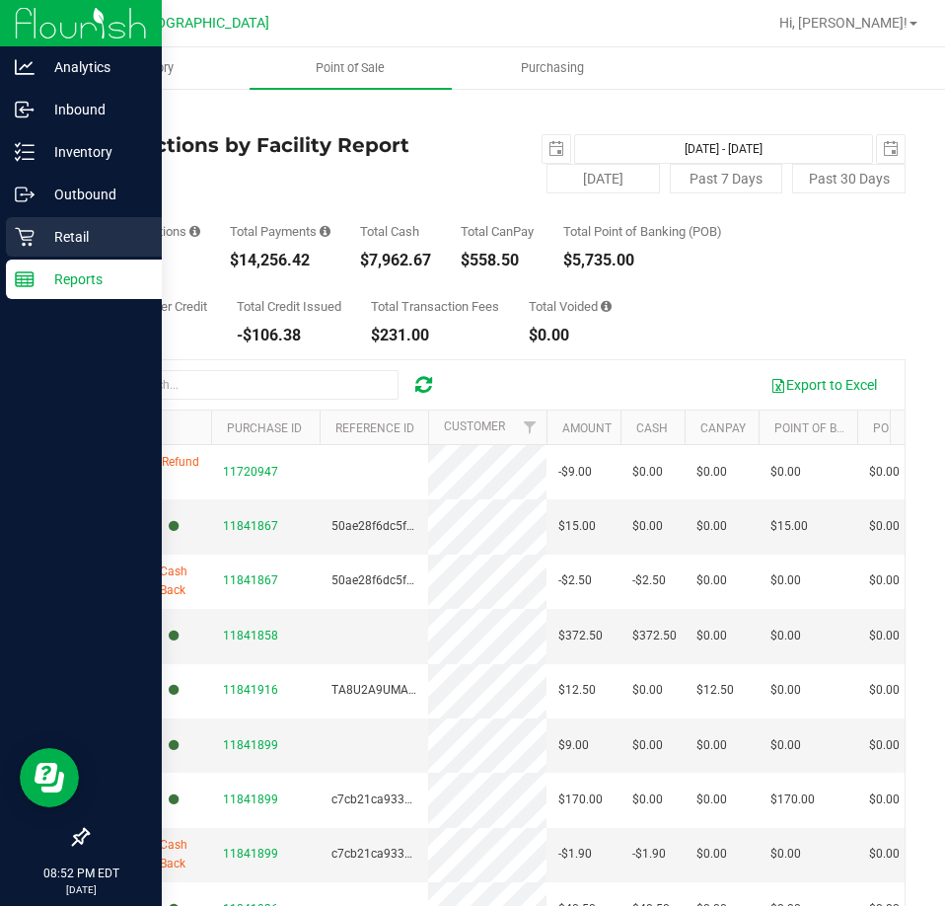
click at [68, 233] on p "Retail" at bounding box center [94, 237] width 118 height 24
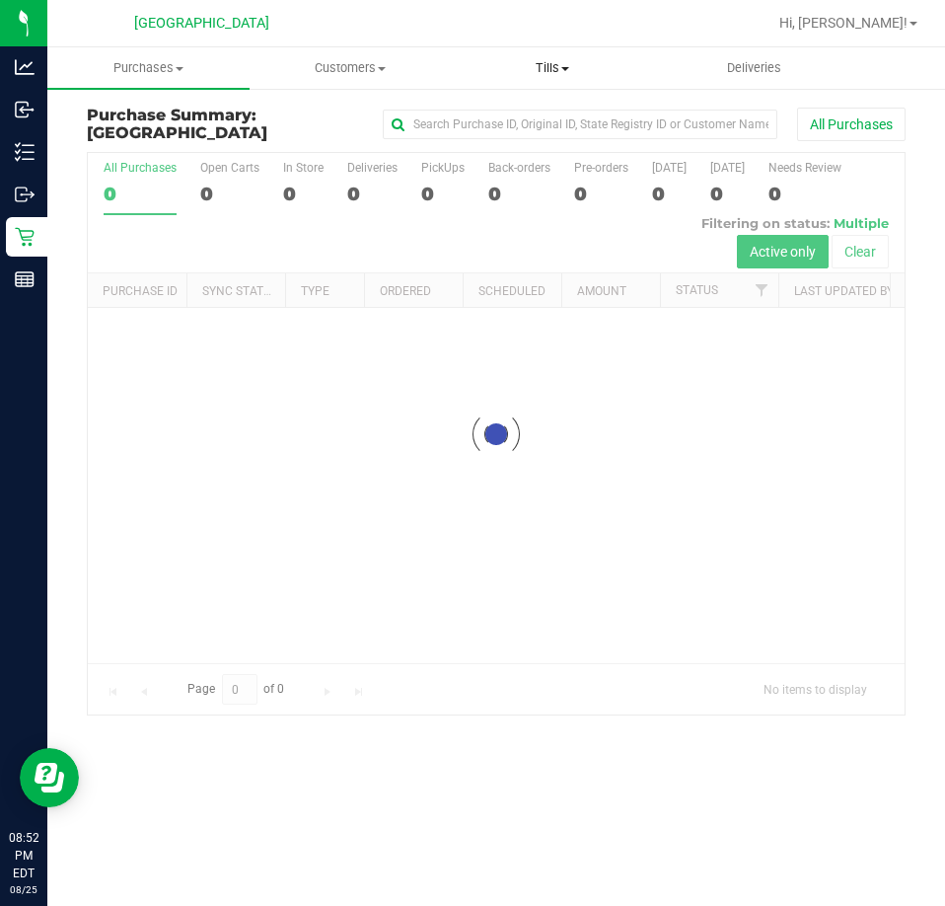
click at [533, 69] on span "Tills" at bounding box center [553, 68] width 200 height 18
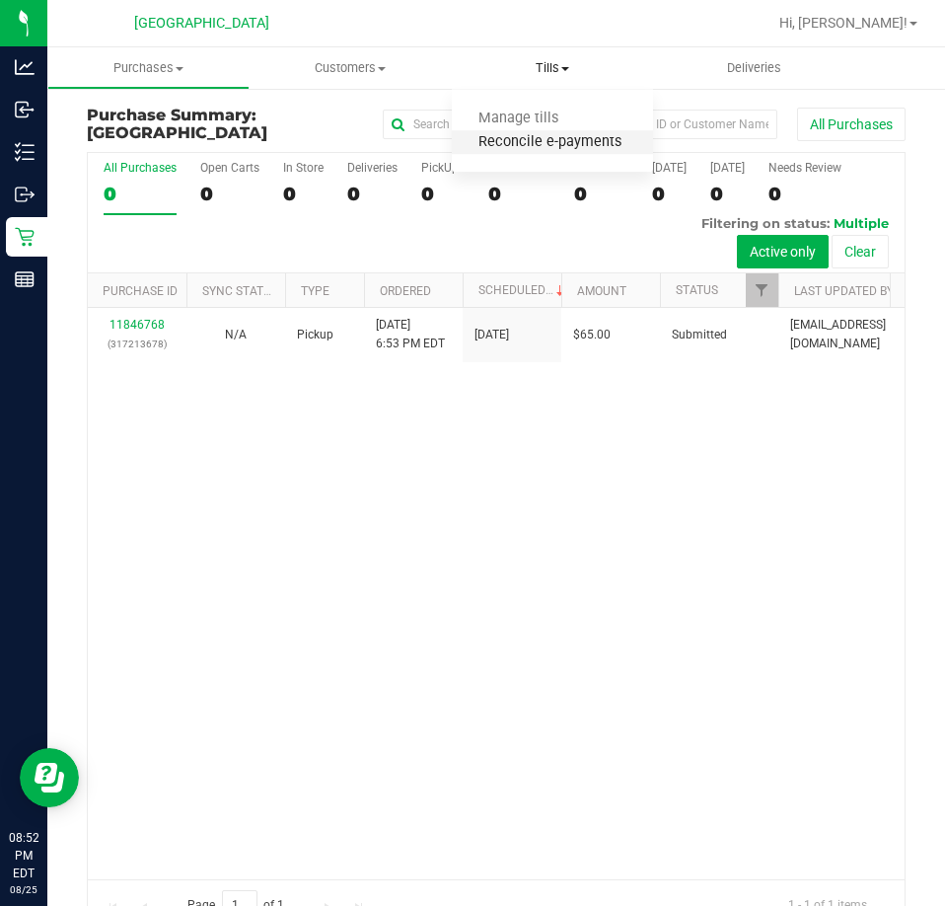
click at [523, 143] on span "Reconcile e-payments" at bounding box center [550, 142] width 196 height 17
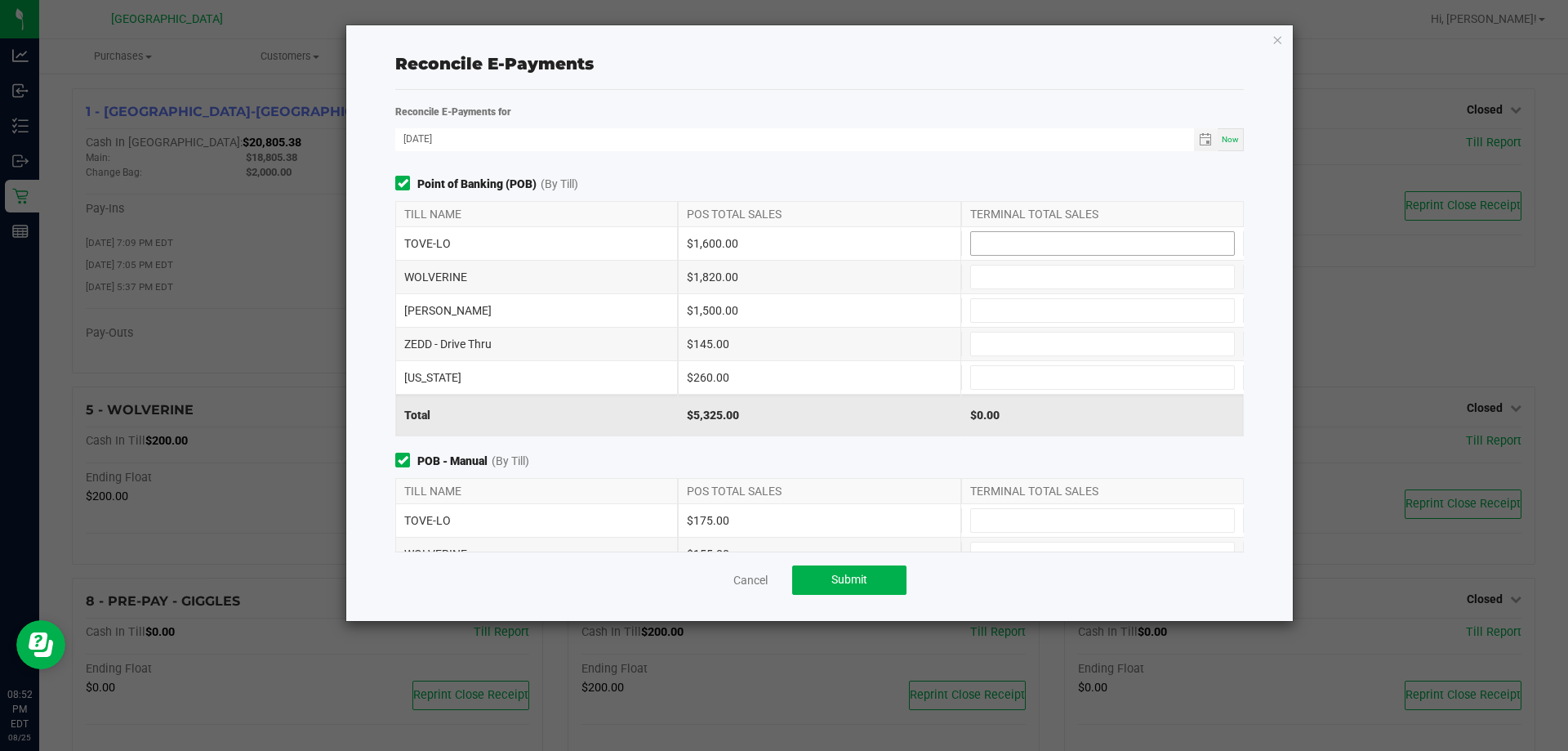
click at [782, 240] on input at bounding box center [1103, 243] width 263 height 23
type input "$1,600.00"
click at [782, 275] on input at bounding box center [1103, 277] width 263 height 23
type input "$1,820.00"
click at [782, 323] on div "[PERSON_NAME] $1,500.00" at bounding box center [820, 310] width 849 height 32
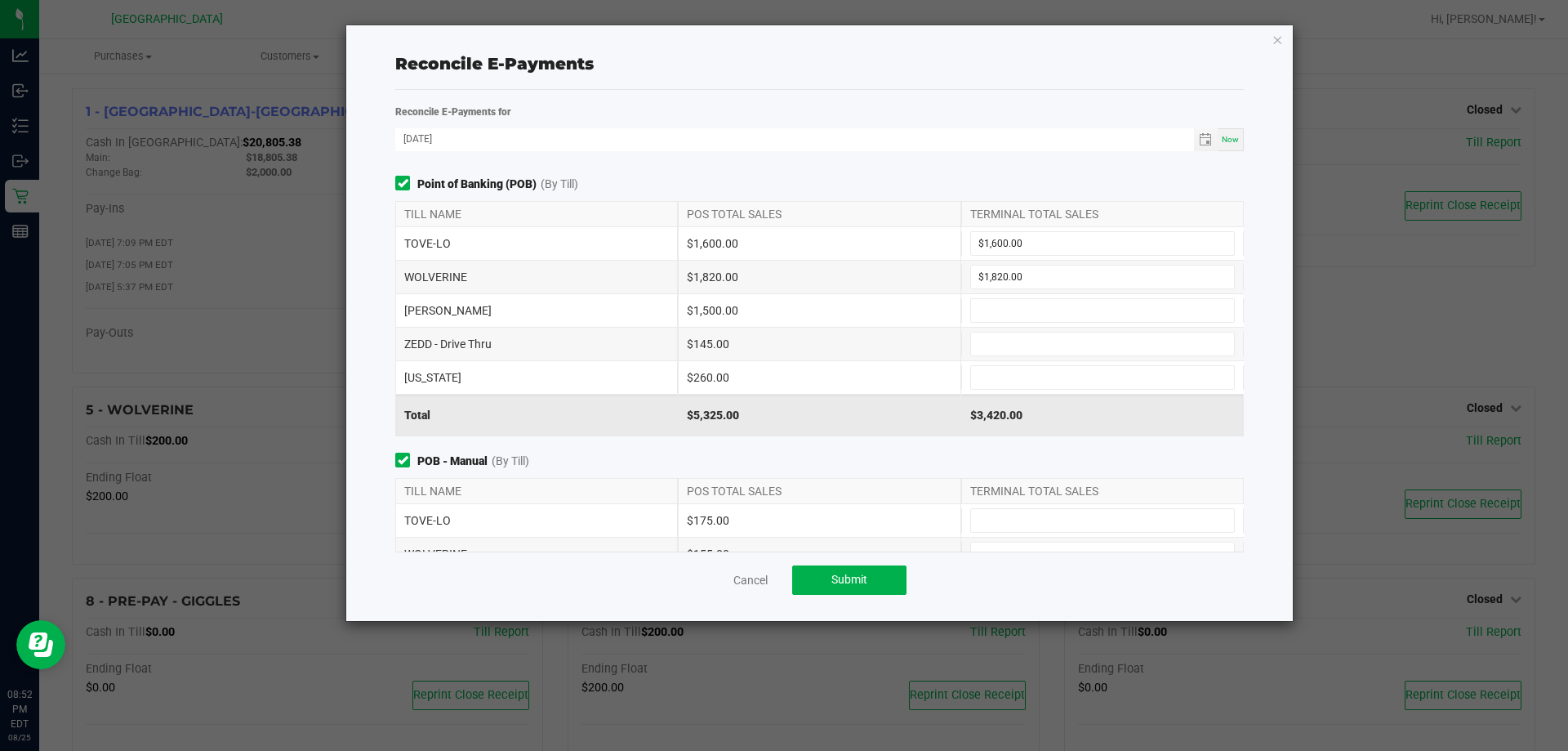
click at [782, 297] on div "[PERSON_NAME] $1,500.00" at bounding box center [820, 310] width 849 height 32
click at [782, 307] on input at bounding box center [1103, 311] width 263 height 23
type input "$1,500.00"
click at [782, 342] on input at bounding box center [1103, 344] width 263 height 23
type input "$145.00"
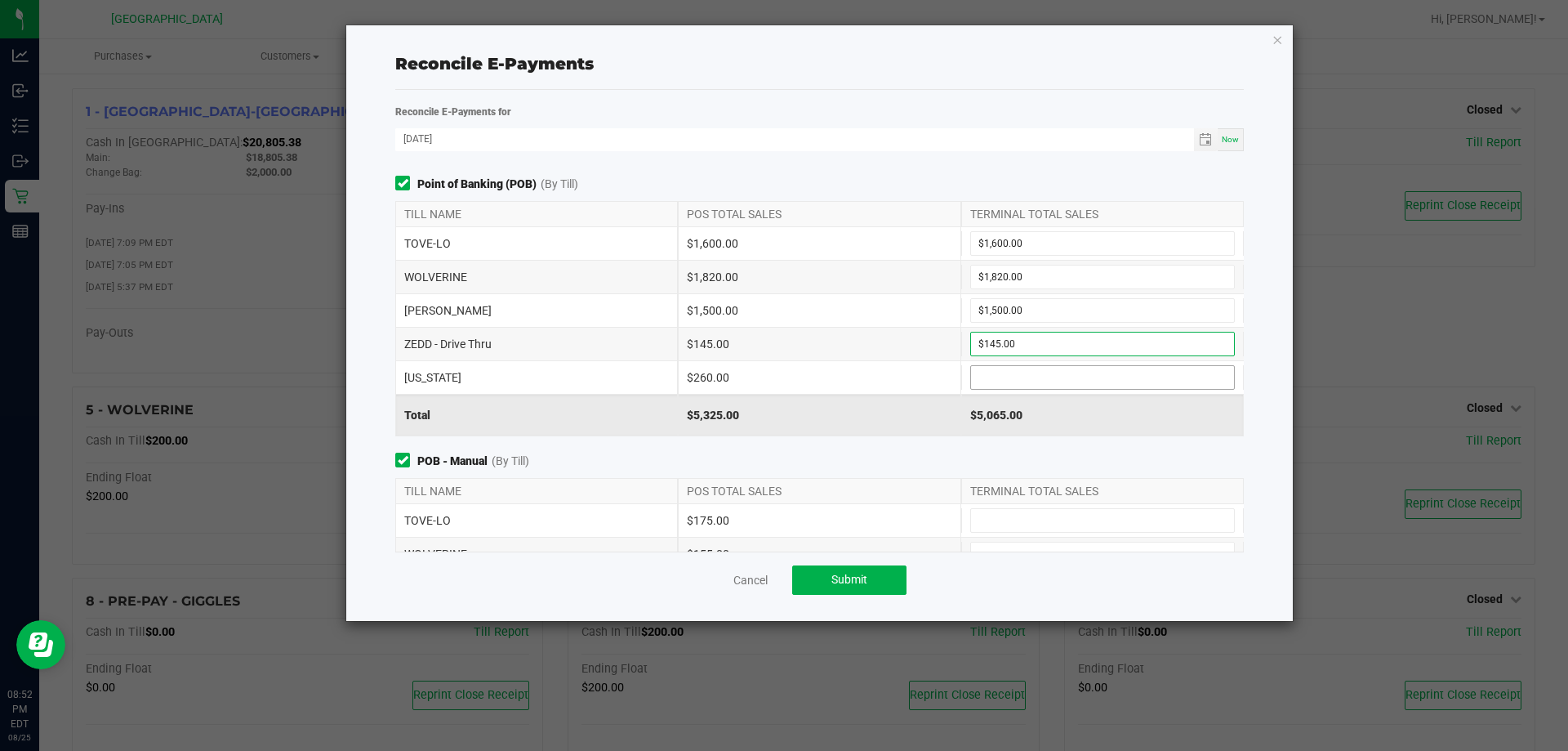
click at [782, 387] on input at bounding box center [1103, 378] width 263 height 23
type input "$260.00"
click at [782, 412] on div "$5,325.00" at bounding box center [1102, 415] width 282 height 41
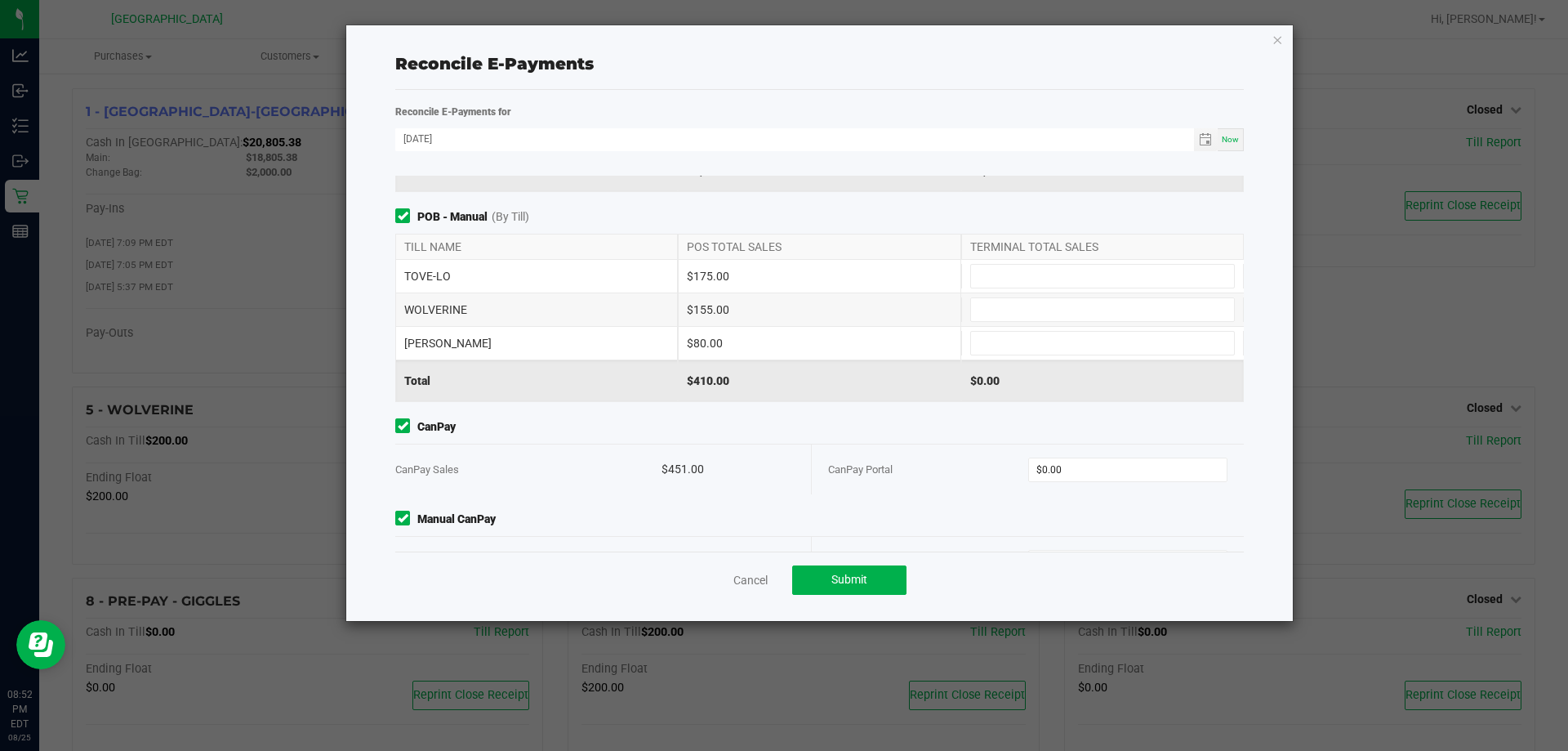
scroll to position [245, 0]
click at [782, 290] on div "TOVE-LO $175.00" at bounding box center [820, 276] width 849 height 33
click at [782, 280] on input at bounding box center [1103, 276] width 263 height 23
type input "$175.00"
click at [782, 305] on input at bounding box center [1103, 309] width 263 height 23
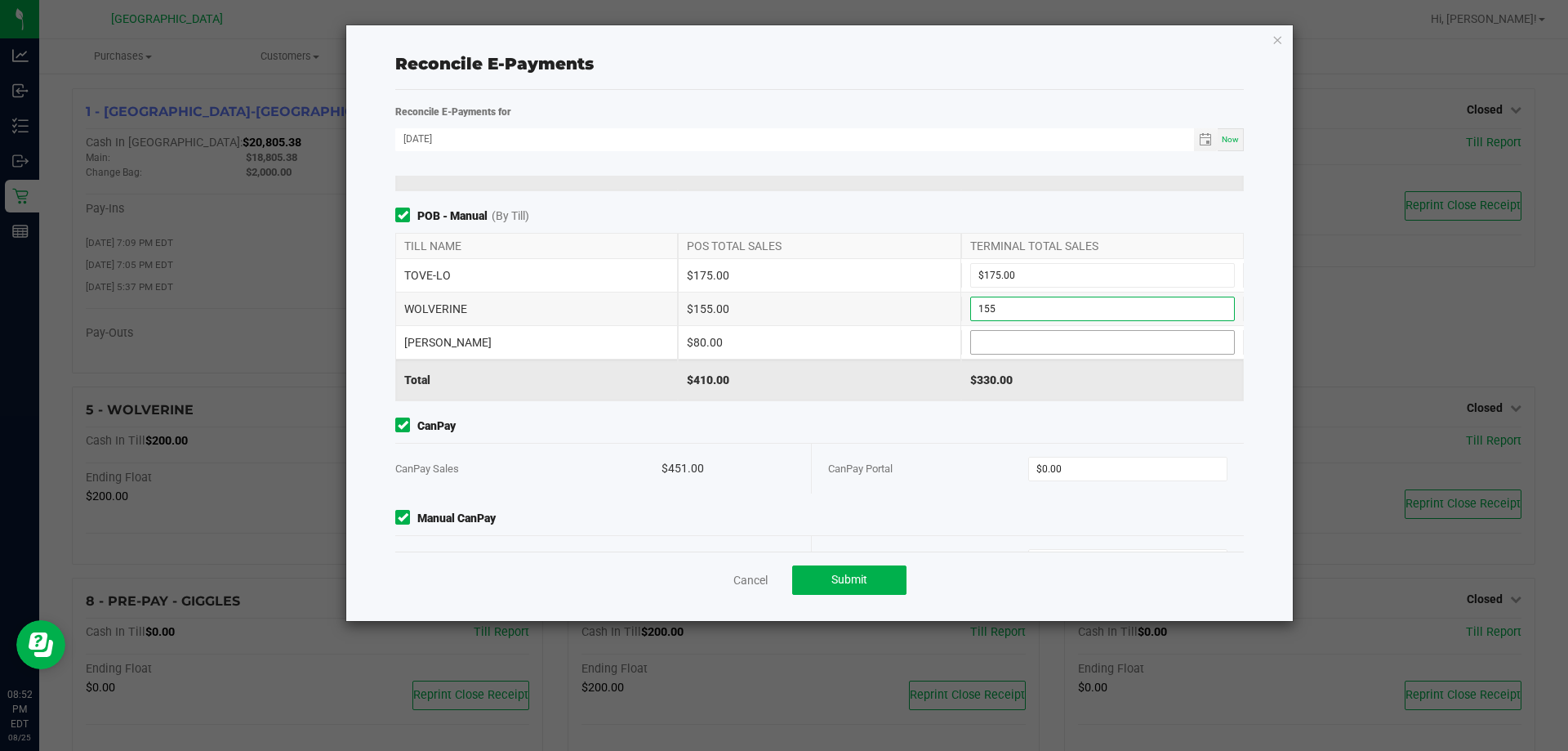
type input "$155.00"
click at [782, 341] on input at bounding box center [1103, 343] width 263 height 23
type input "$80.00"
click at [782, 366] on div "$410.00" at bounding box center [819, 379] width 282 height 41
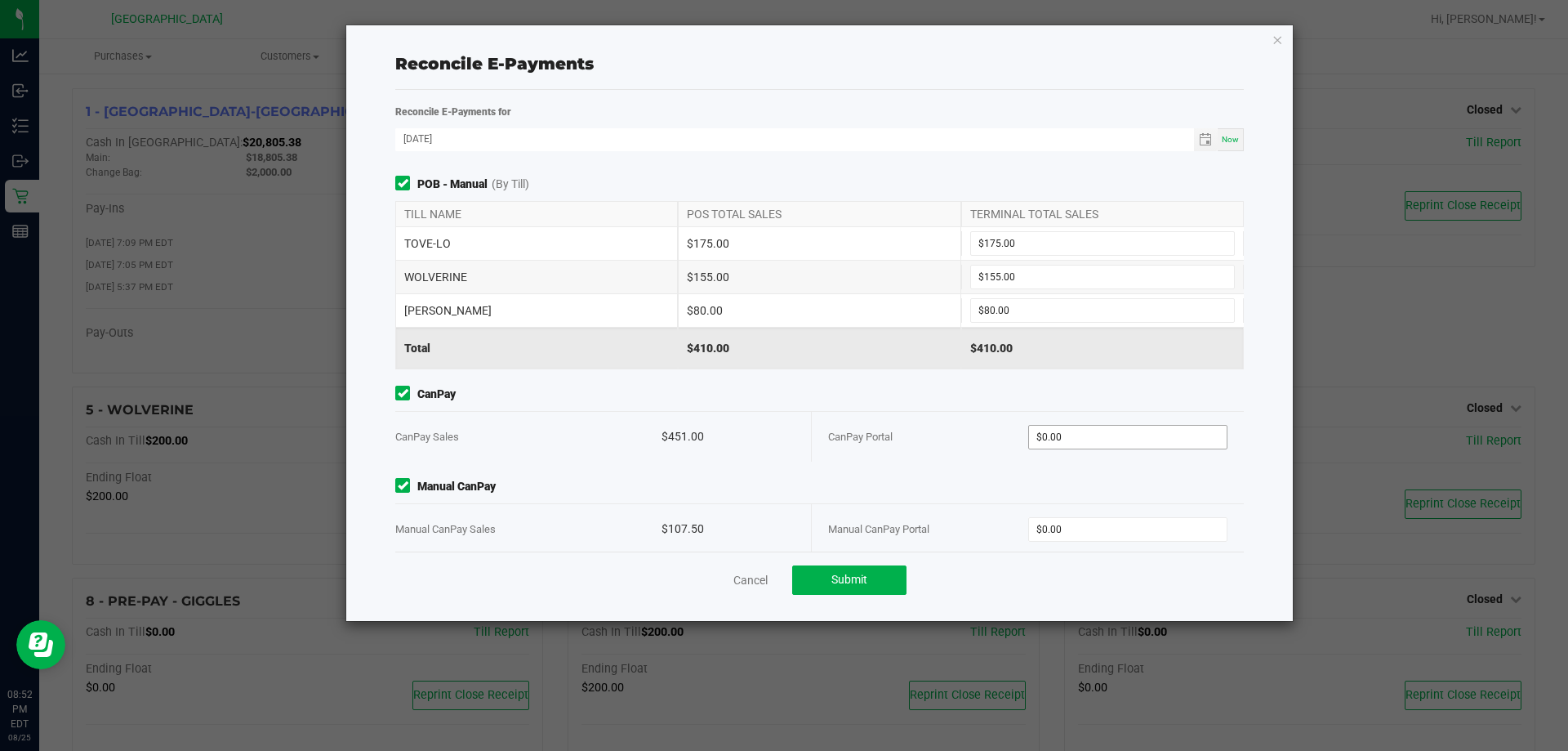
scroll to position [294, 0]
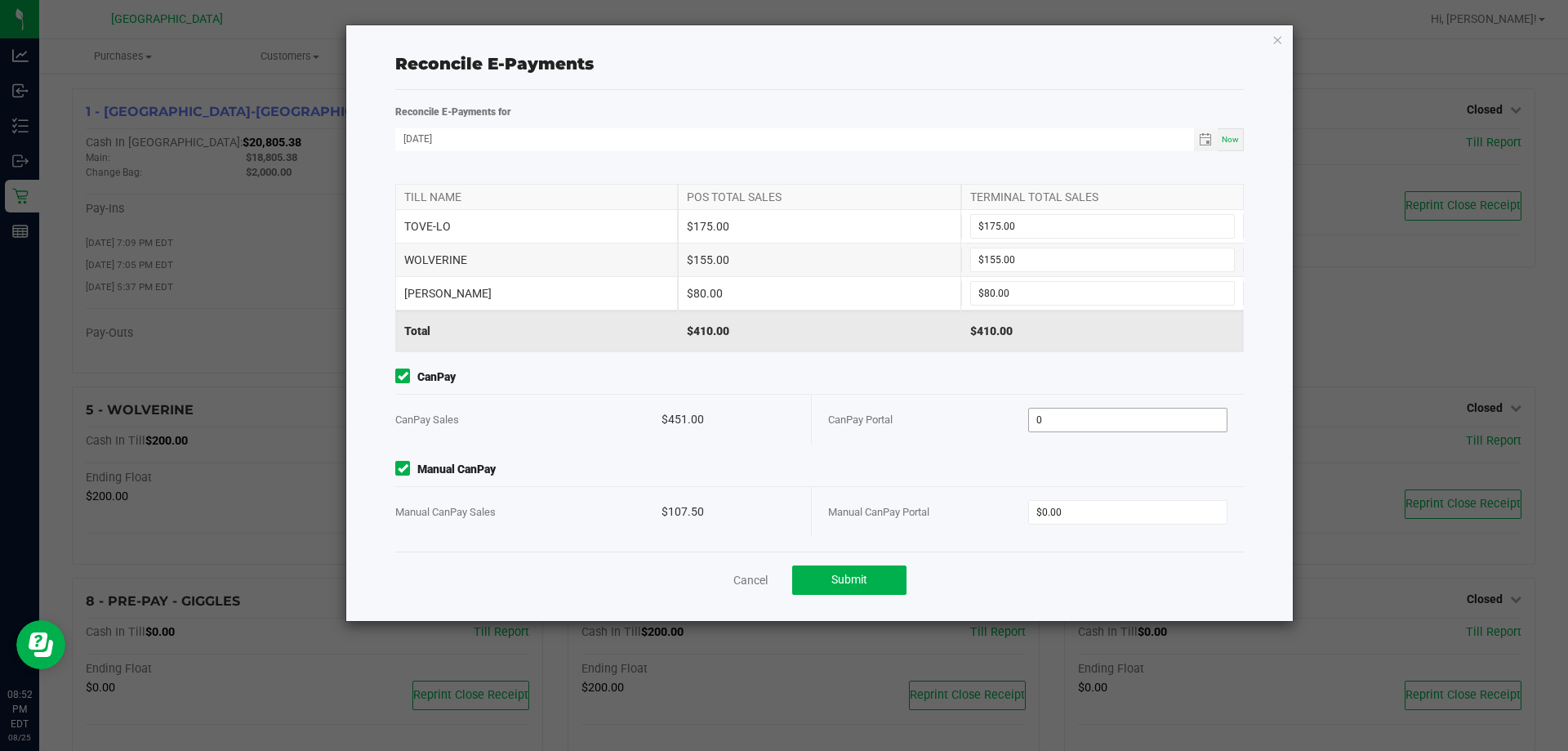
click at [782, 412] on input "0" at bounding box center [1128, 420] width 199 height 23
type input "$451.00"
click at [782, 463] on span "Manual CanPay" at bounding box center [820, 469] width 849 height 17
click at [782, 517] on input "0" at bounding box center [1128, 513] width 199 height 23
type input "$107.50"
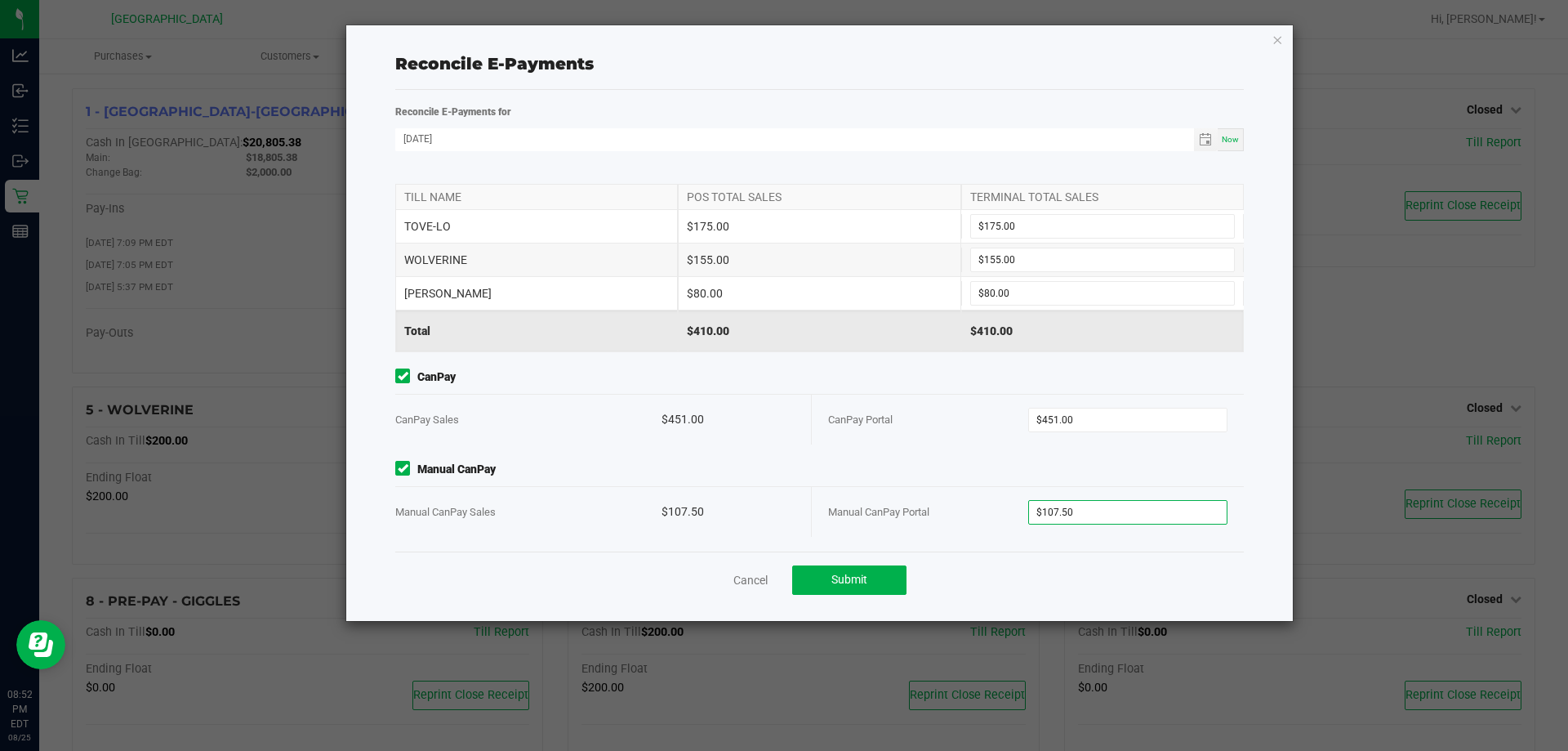
click at [782, 455] on div "Point of Banking (POB) (By Till) TILL NAME POS TOTAL SALES TERMINAL TOTAL SALES…" at bounding box center [820, 363] width 873 height 376
click at [782, 585] on button "Submit" at bounding box center [849, 580] width 114 height 30
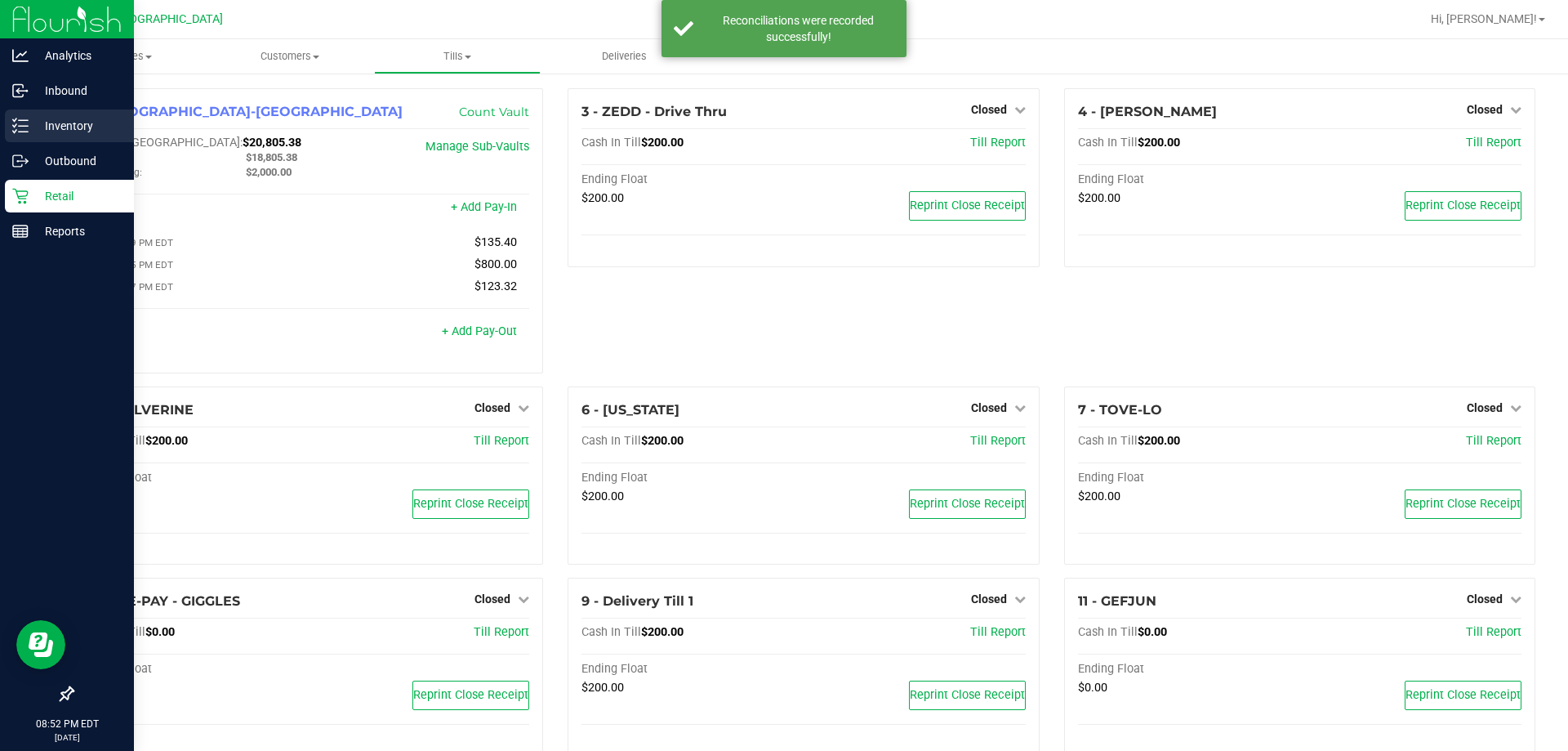
click at [46, 127] on p "Inventory" at bounding box center [78, 126] width 98 height 20
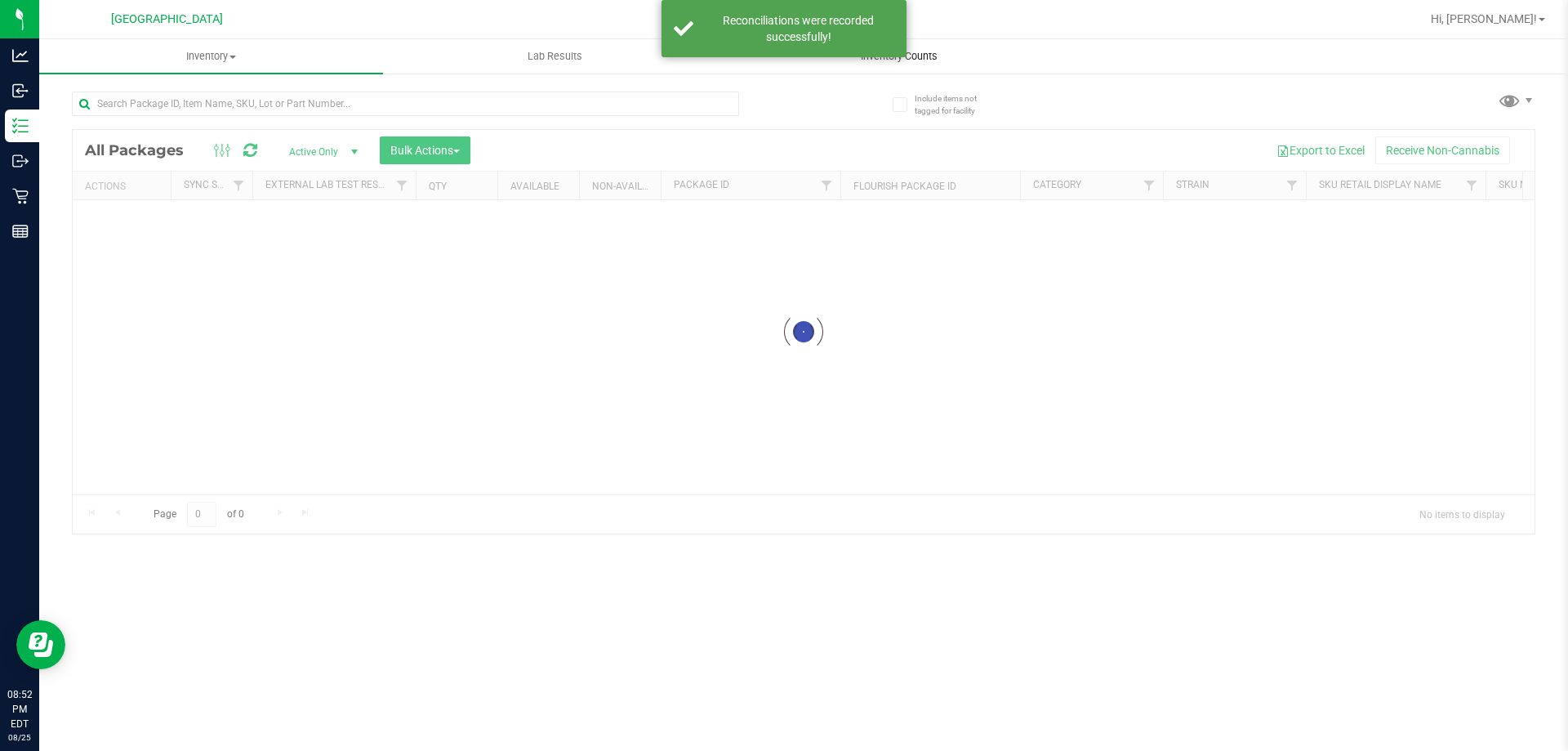
click at [782, 55] on div "Inventory All packages All inventory Waste log Create inventory Lab Results Inv…" at bounding box center [803, 394] width 1529 height 711
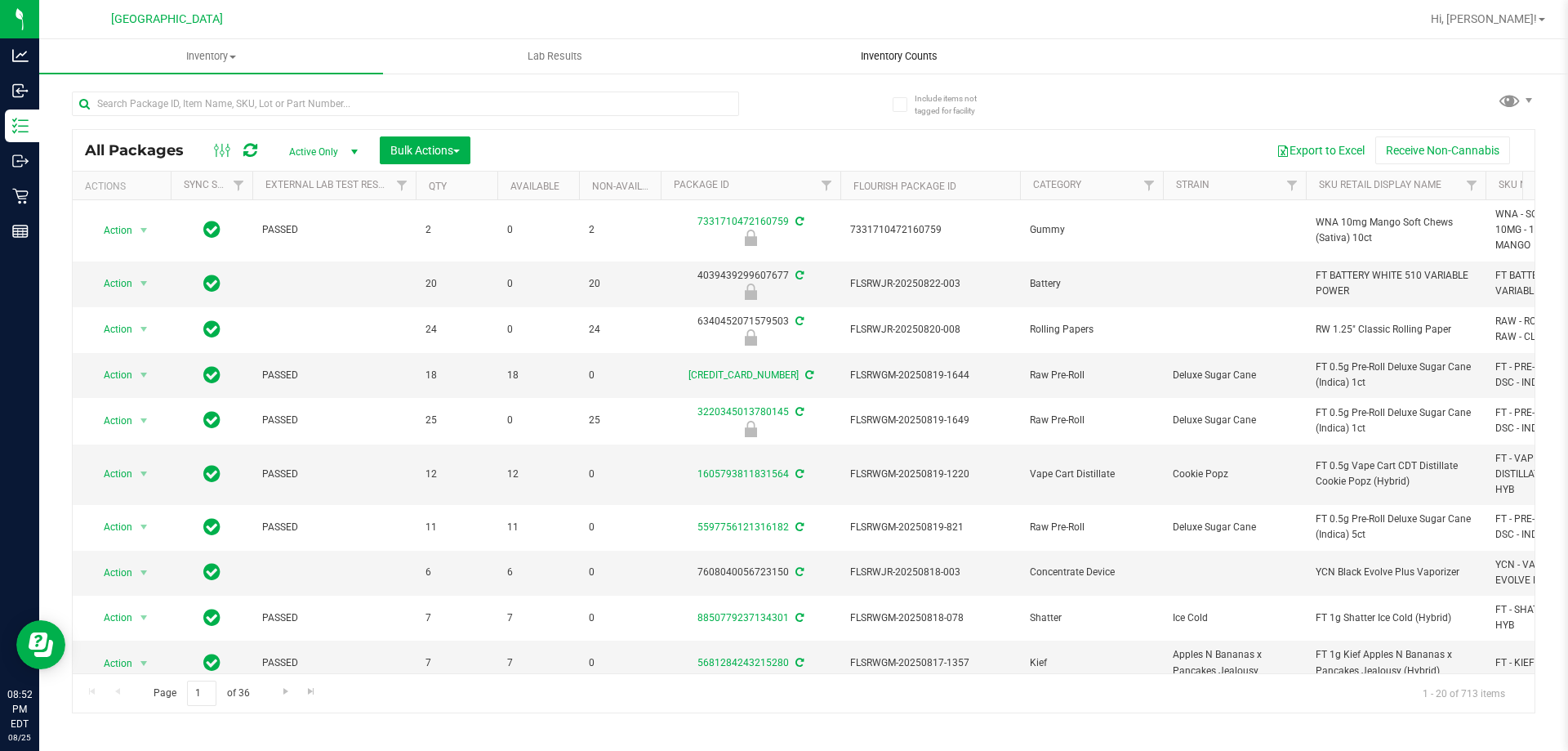
click at [782, 58] on span "Inventory Counts" at bounding box center [899, 56] width 121 height 15
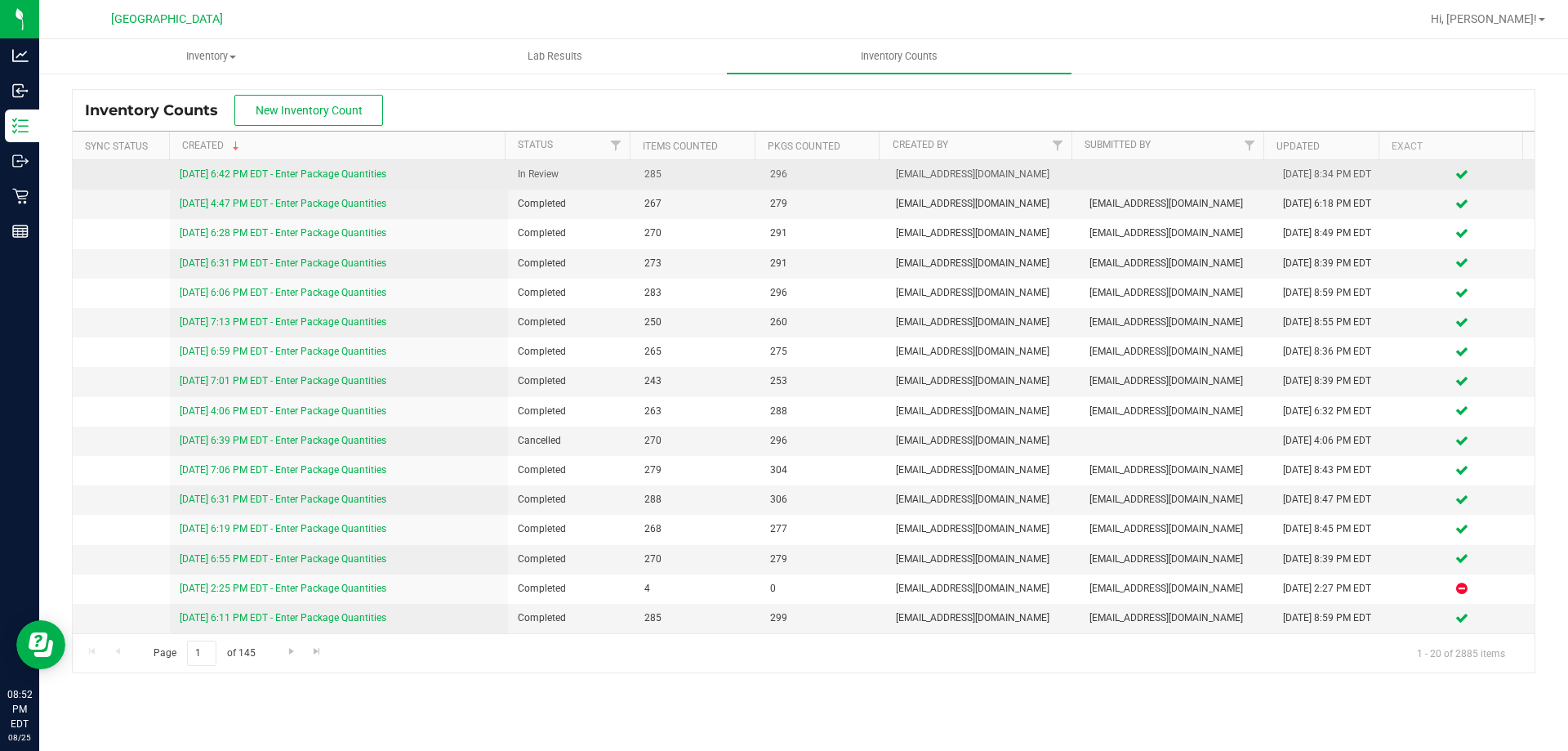
click at [374, 171] on link "[DATE] 6:42 PM EDT - Enter Package Quantities" at bounding box center [283, 174] width 207 height 12
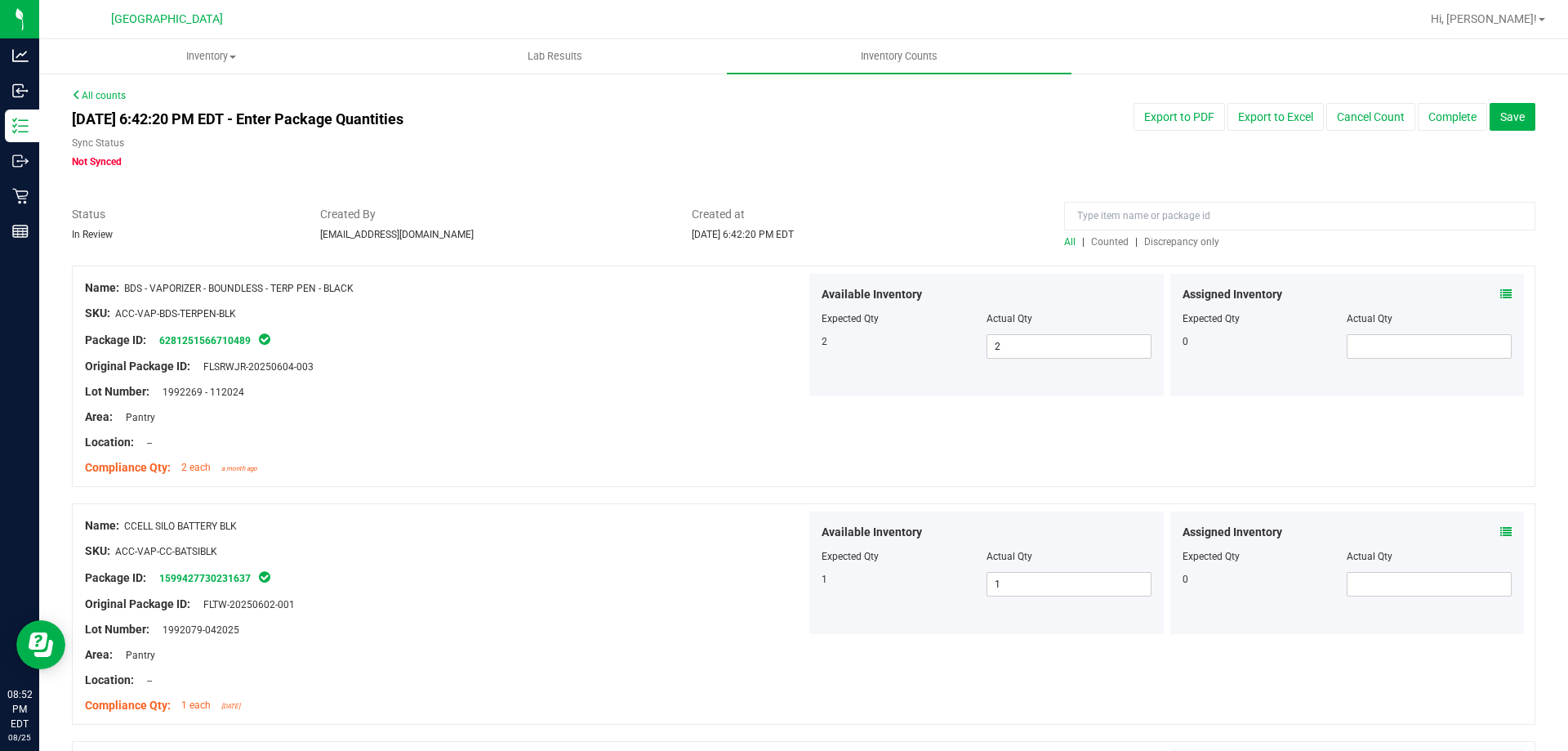
click at [782, 240] on span "Discrepancy only" at bounding box center [1181, 242] width 75 height 12
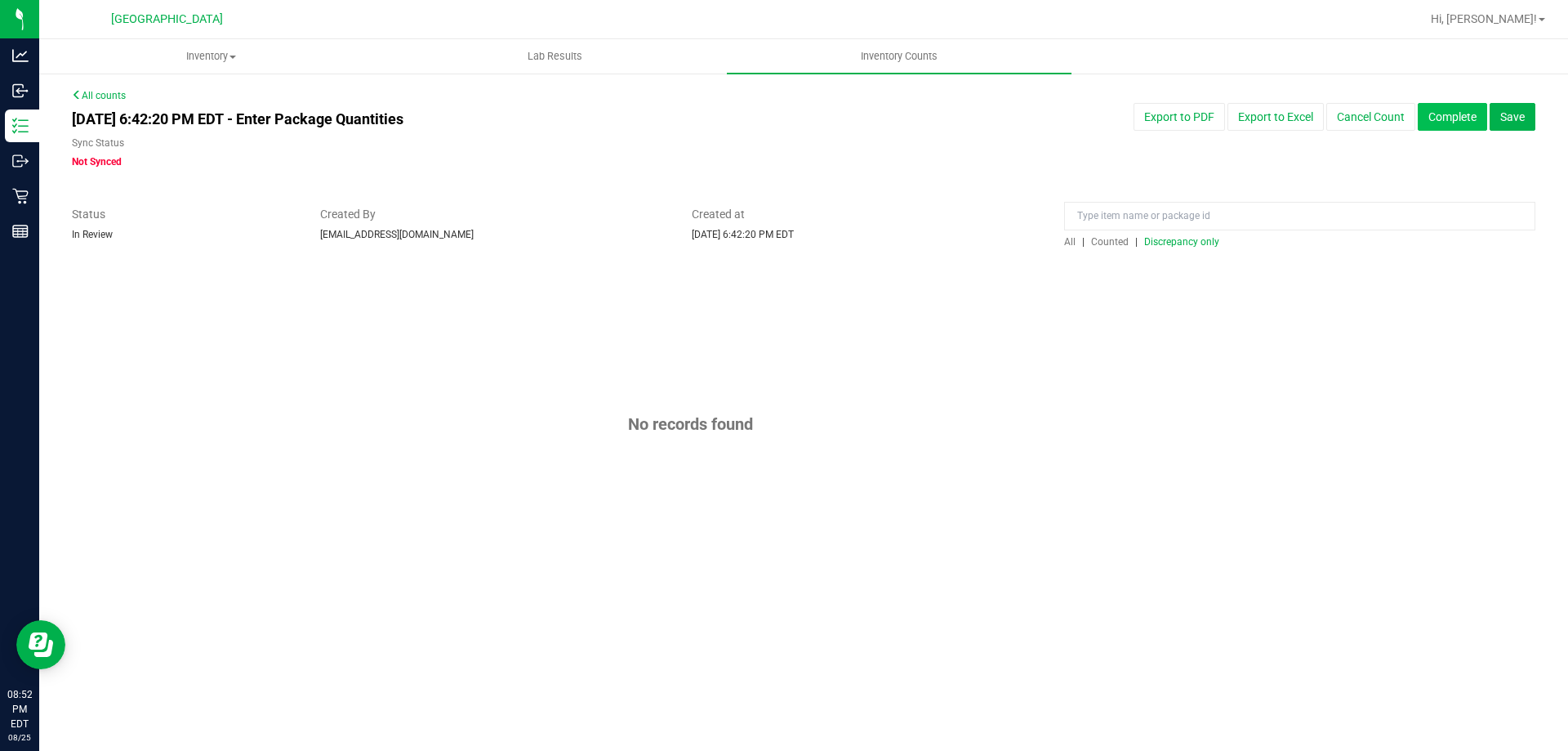
click at [782, 116] on button "Complete" at bounding box center [1453, 117] width 70 height 28
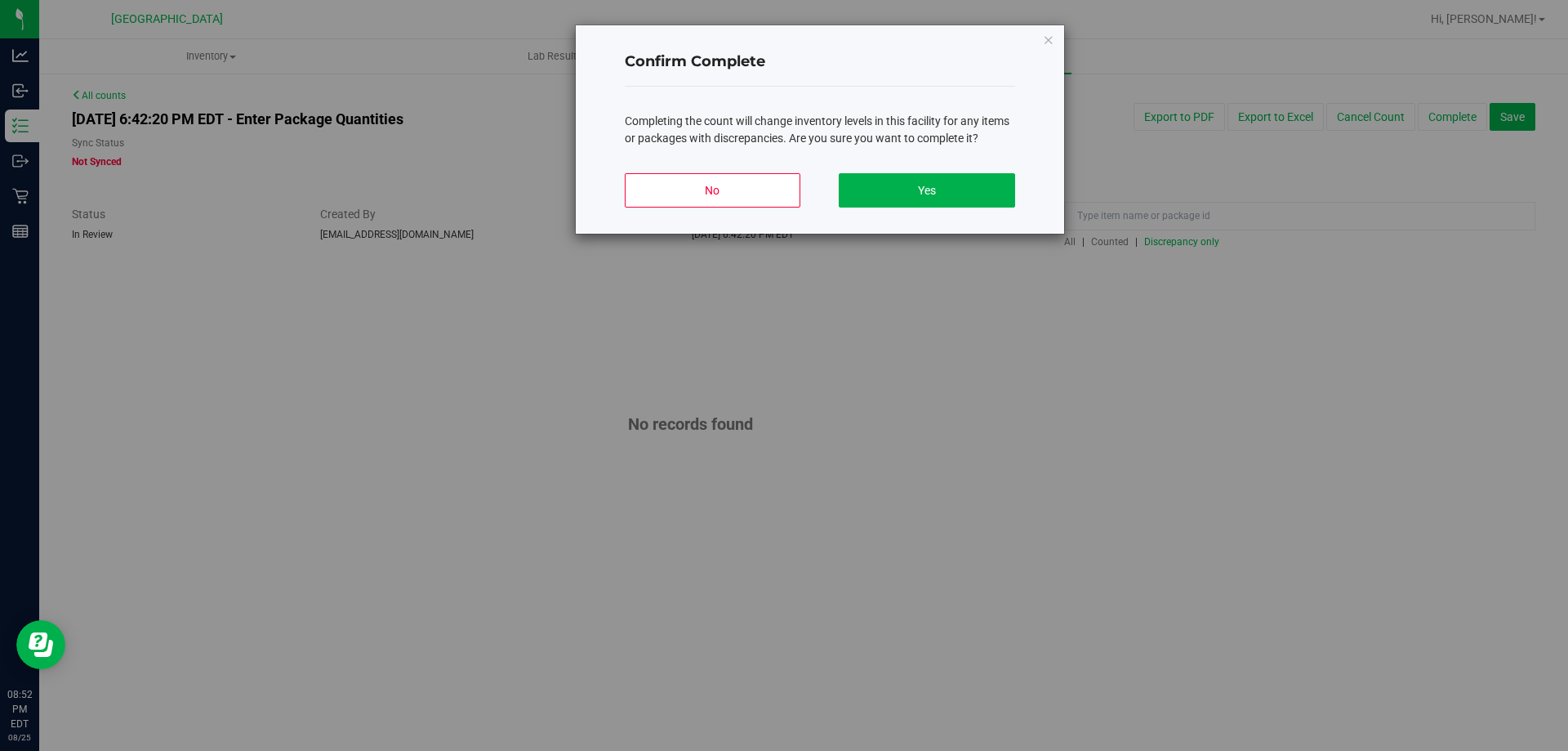
click at [782, 171] on div "No Yes" at bounding box center [820, 196] width 391 height 74
click at [782, 184] on button "Yes" at bounding box center [926, 190] width 176 height 34
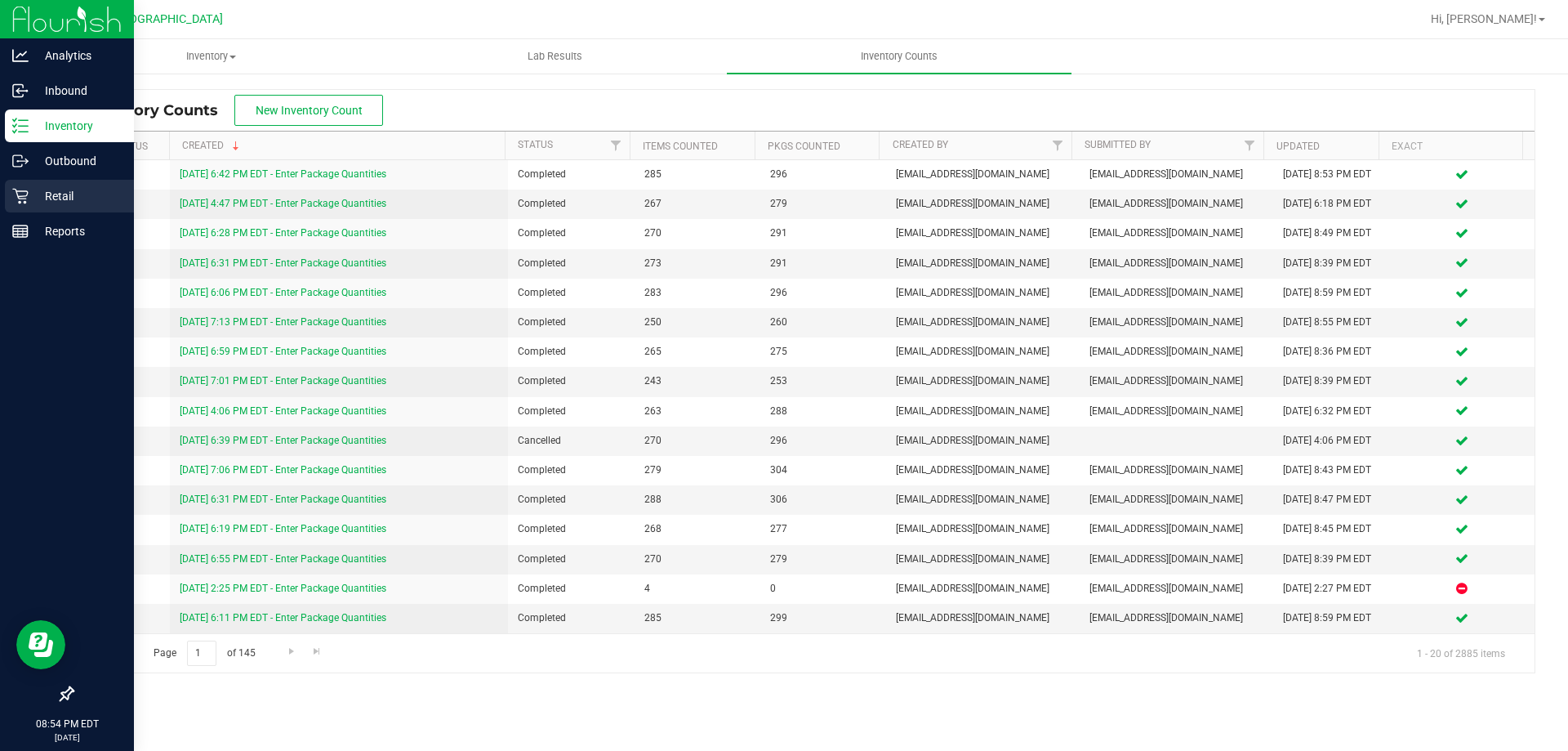
click at [57, 190] on p "Retail" at bounding box center [78, 196] width 98 height 20
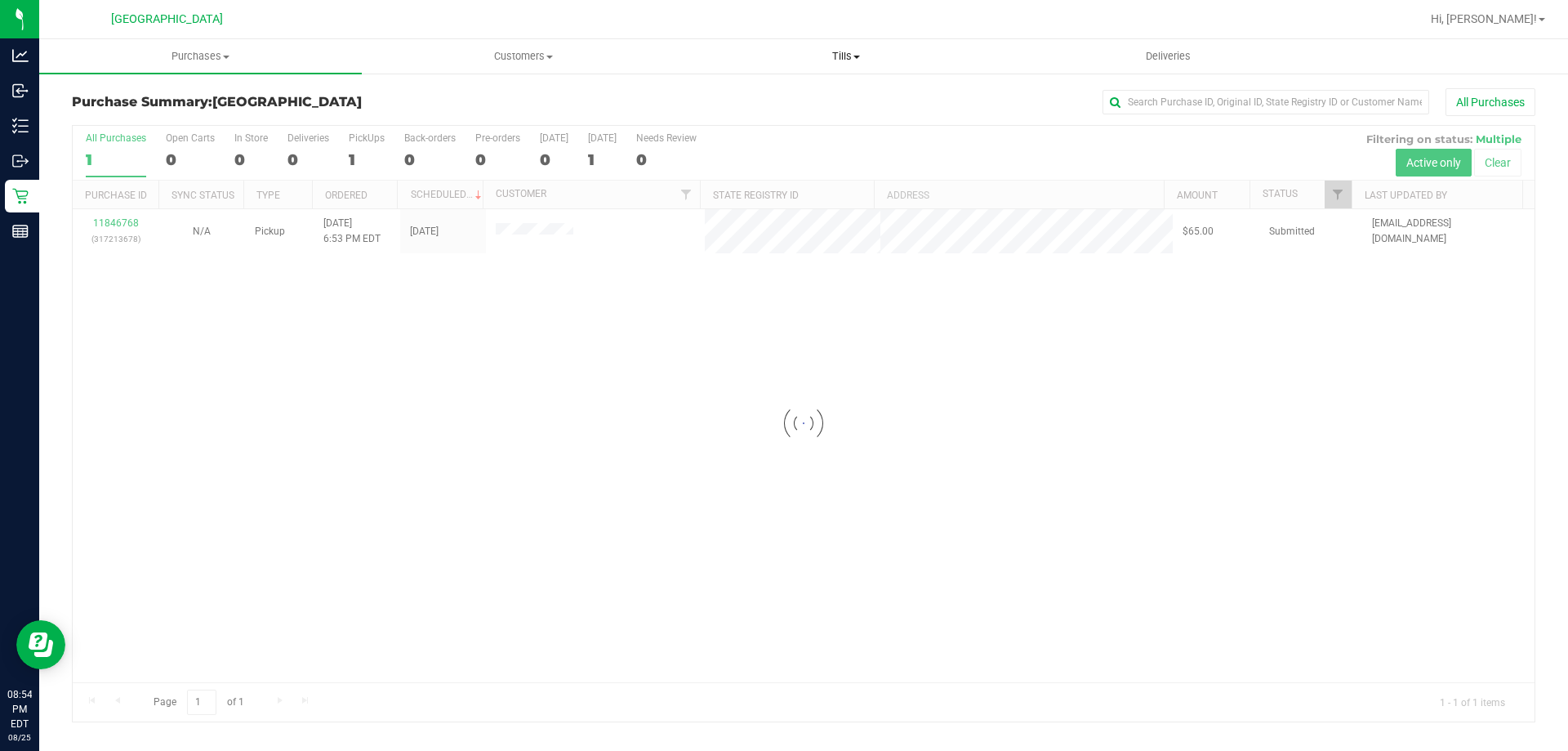
click at [782, 53] on span "Tills" at bounding box center [846, 56] width 321 height 15
click at [782, 92] on li "Manage tills" at bounding box center [846, 99] width 323 height 20
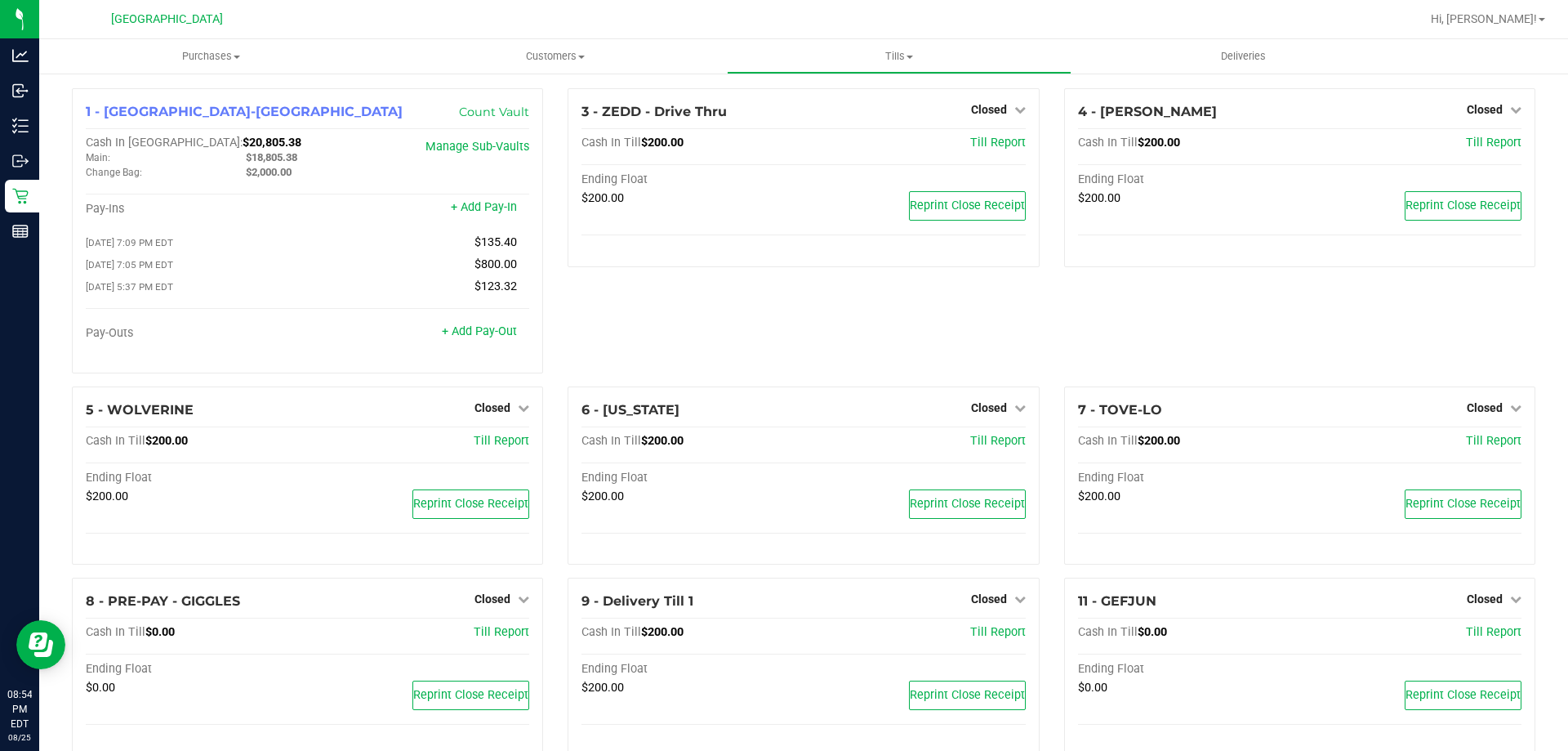
click at [547, 421] on div "5 - WOLVERINE Closed Open Till Cash In Till $200.00 Till Report Ending Float $2…" at bounding box center [307, 483] width 496 height 192
click at [782, 17] on span "Hi, [PERSON_NAME]!" at bounding box center [1484, 19] width 106 height 13
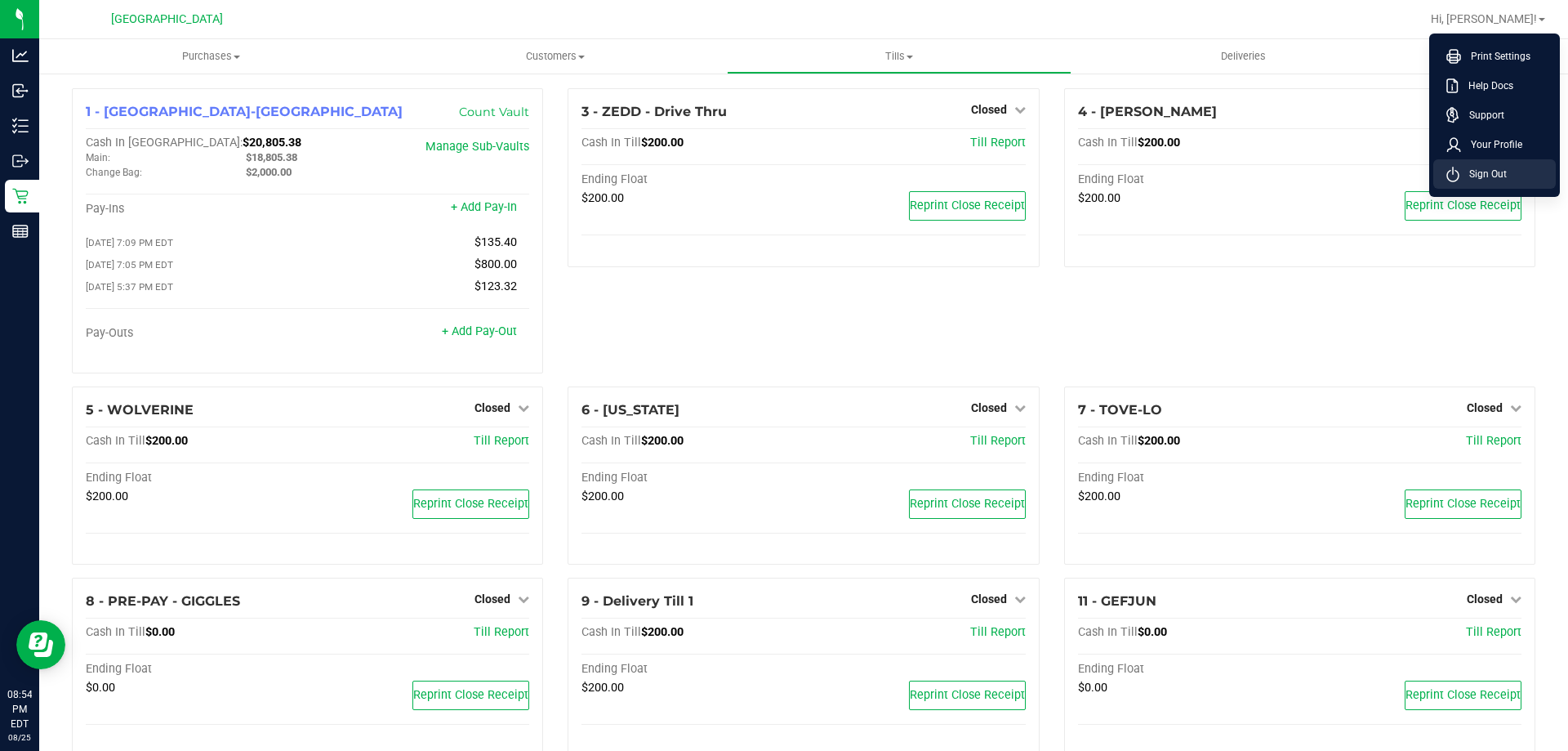
click at [782, 175] on span "Sign Out" at bounding box center [1483, 174] width 47 height 17
